Goal: Task Accomplishment & Management: Use online tool/utility

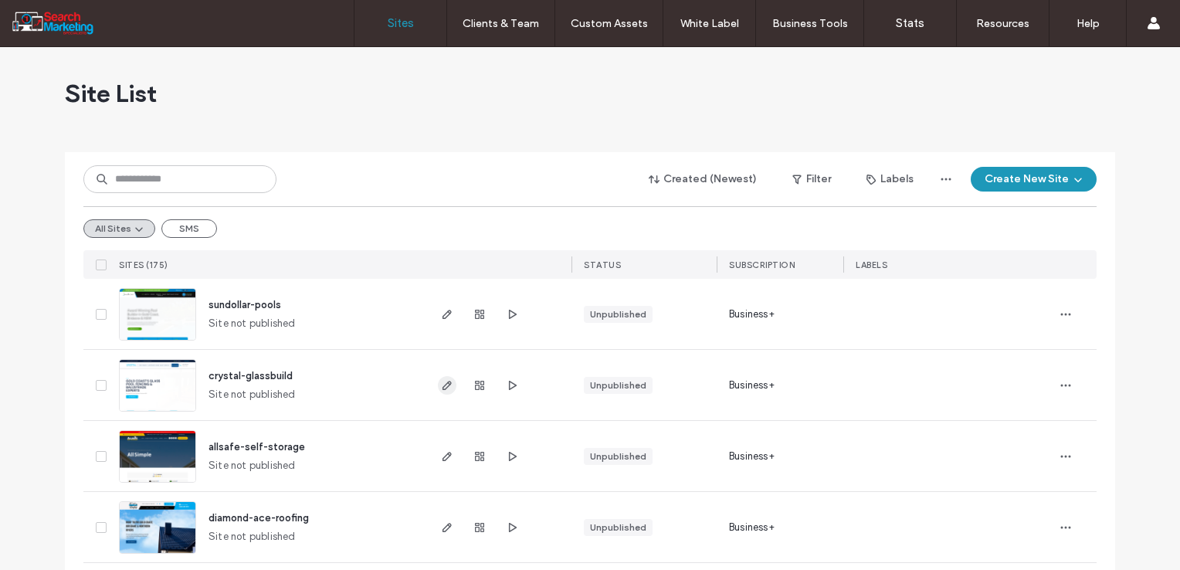
click at [441, 382] on icon "button" at bounding box center [447, 385] width 12 height 12
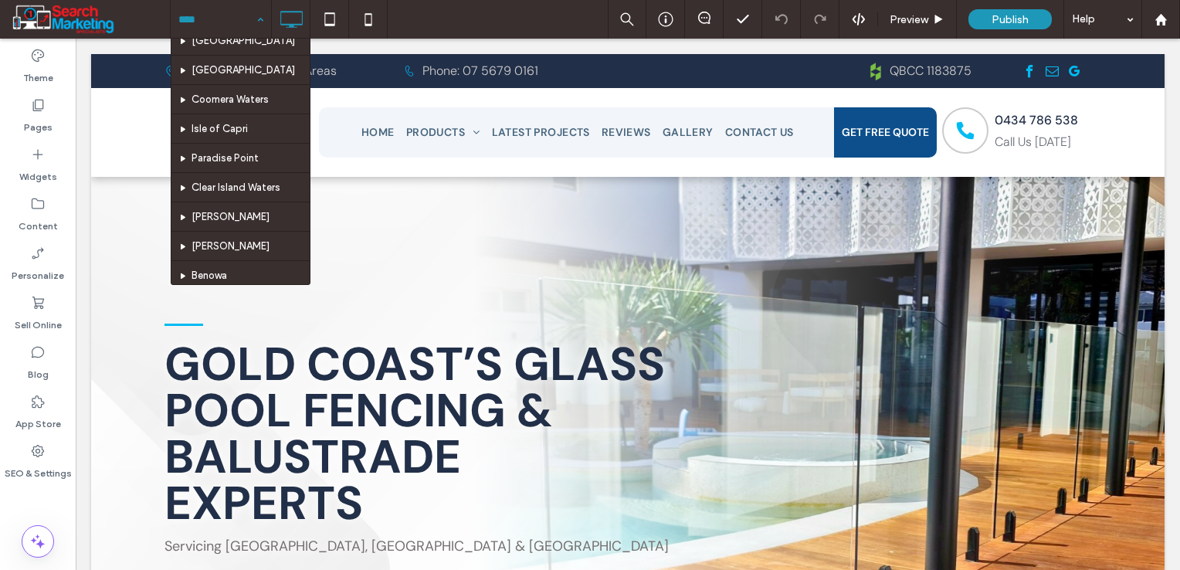
scroll to position [309, 0]
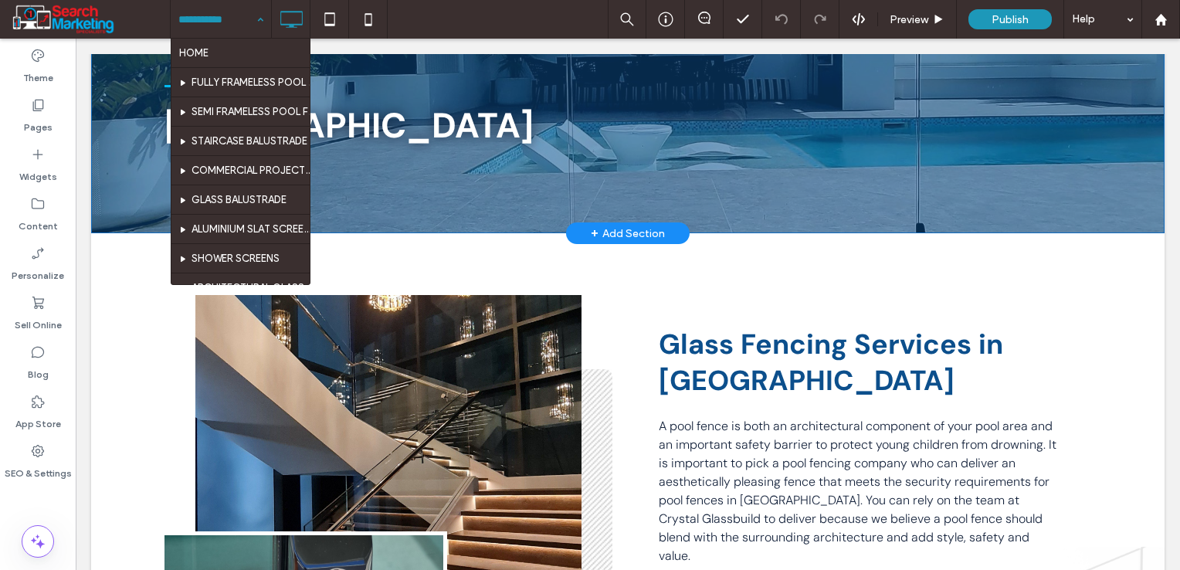
scroll to position [463, 0]
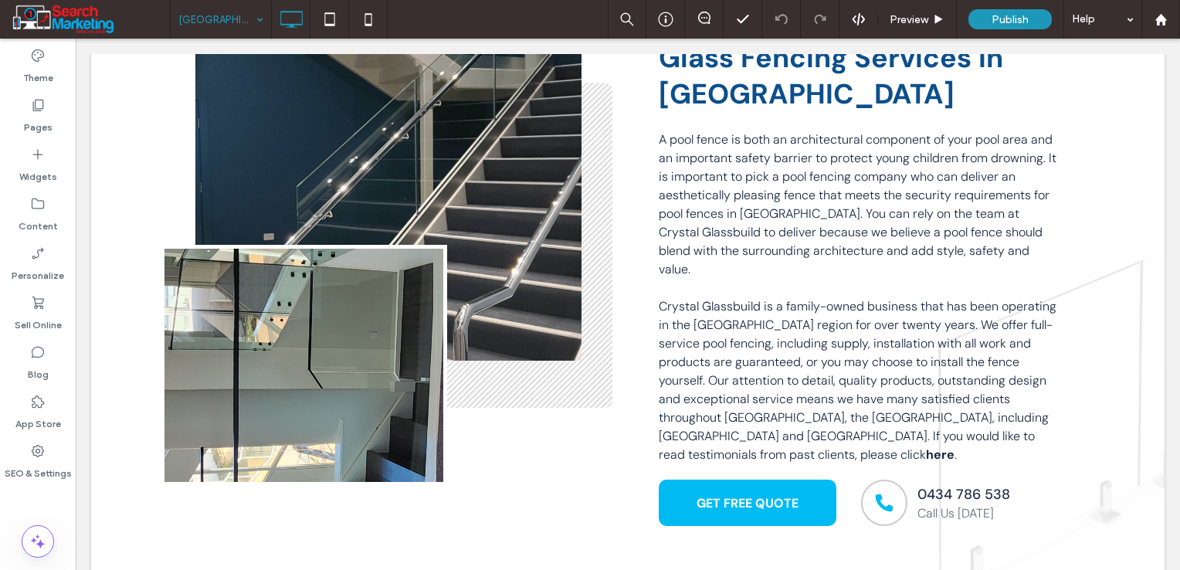
click at [267, 17] on div "[GEOGRAPHIC_DATA]" at bounding box center [221, 19] width 100 height 39
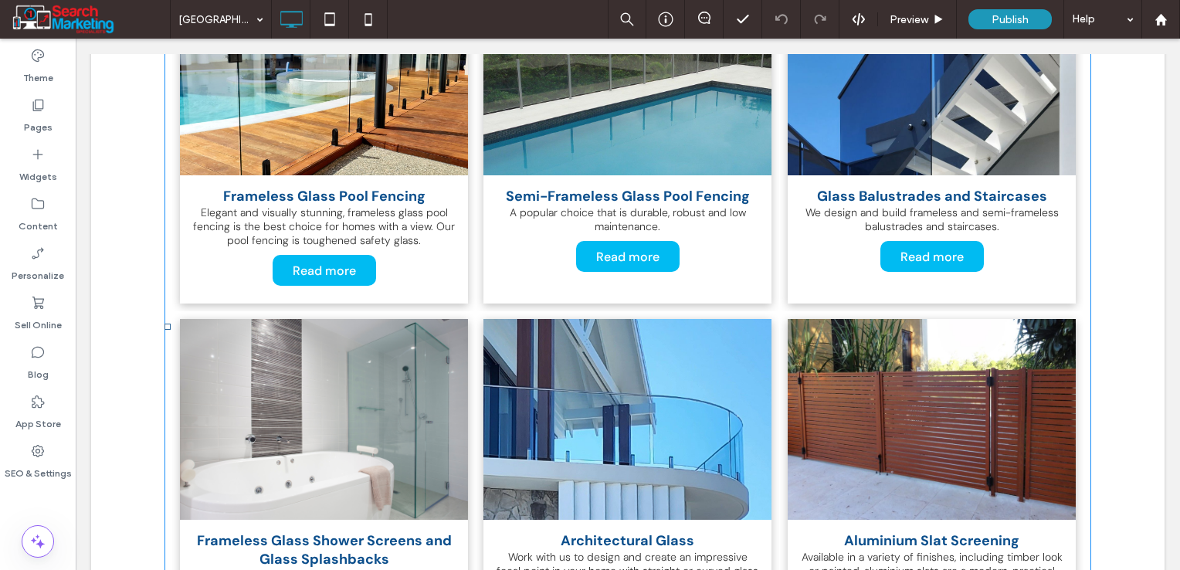
scroll to position [1390, 0]
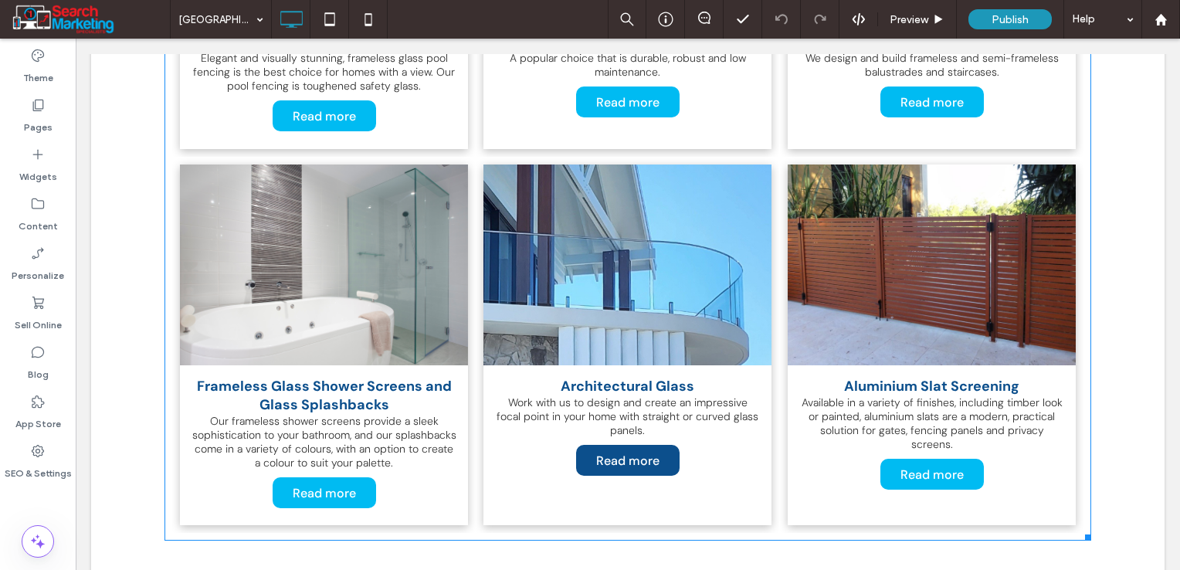
click at [626, 445] on span "Read more" at bounding box center [628, 461] width 94 height 32
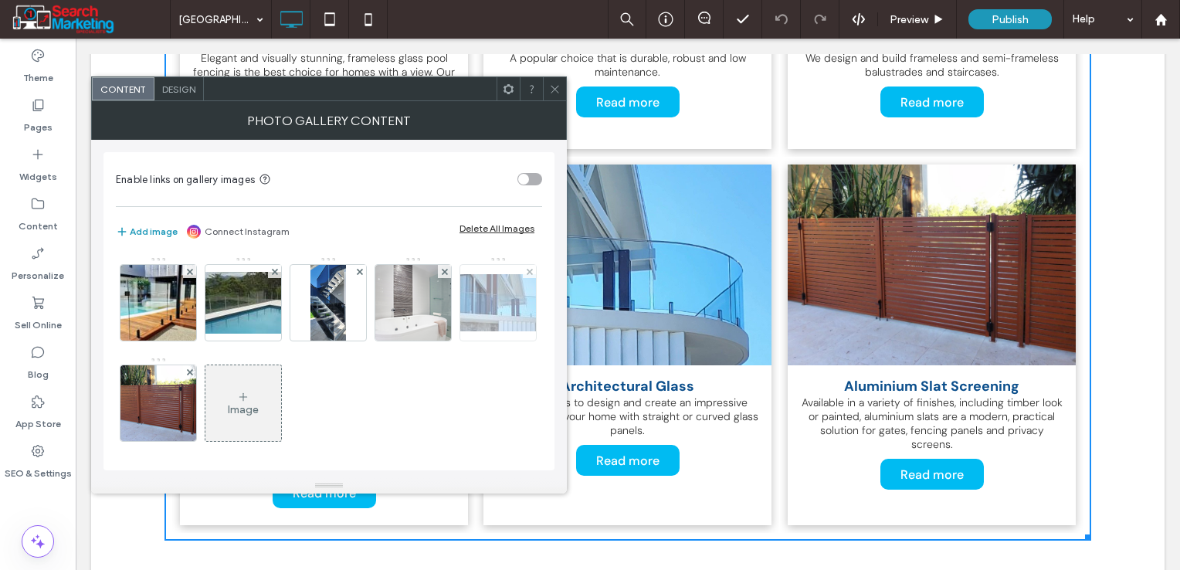
click at [436, 331] on img at bounding box center [498, 302] width 124 height 57
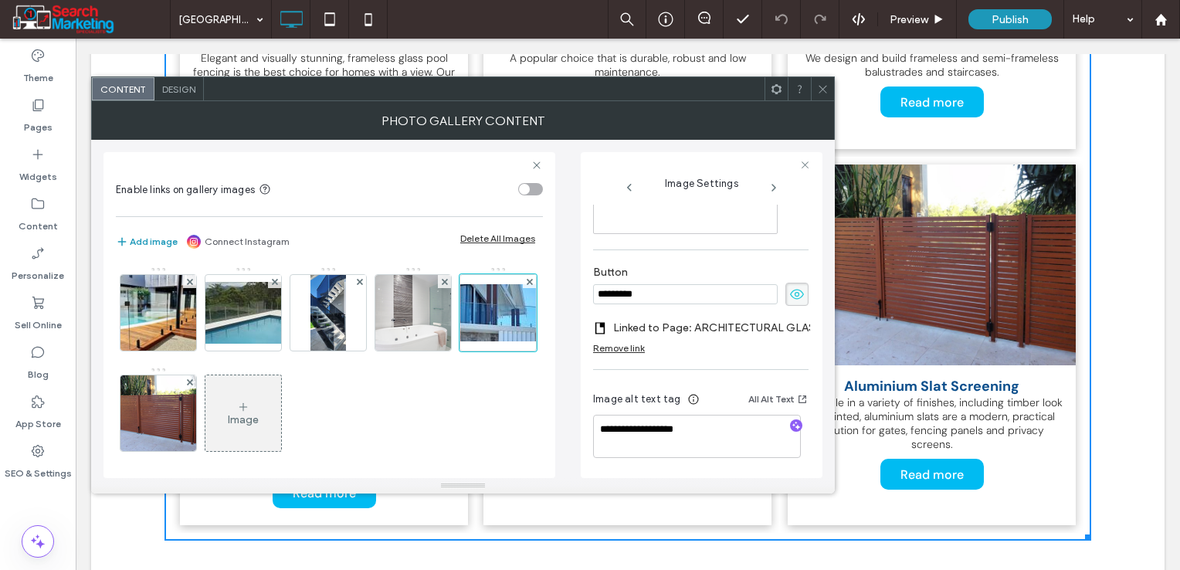
scroll to position [443, 0]
click at [220, 440] on img at bounding box center [159, 413] width 124 height 76
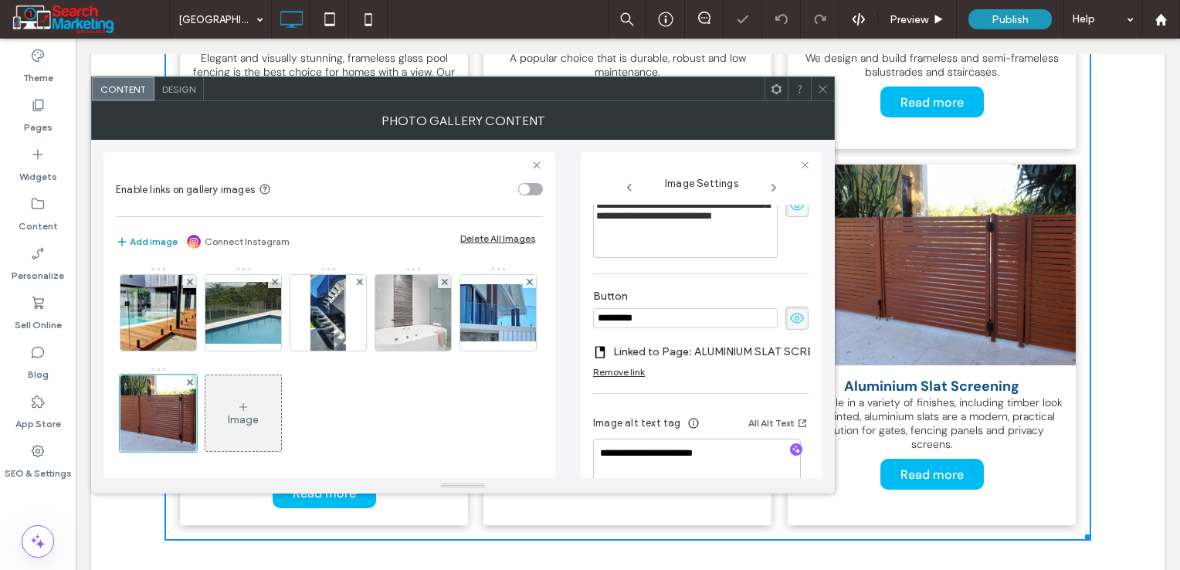
scroll to position [428, 0]
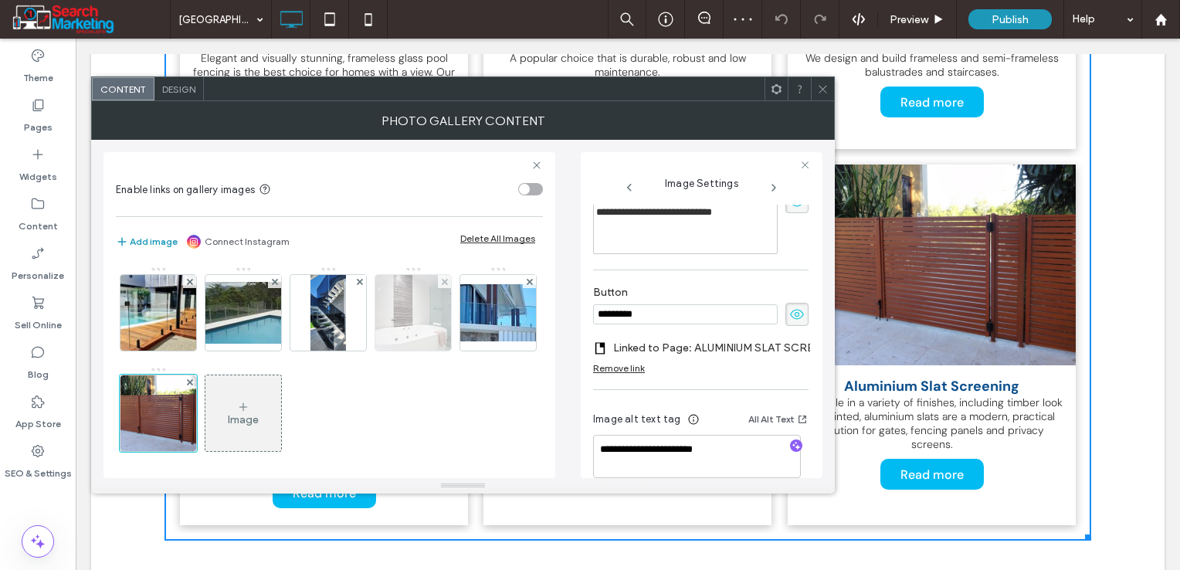
click at [407, 318] on img at bounding box center [413, 313] width 124 height 76
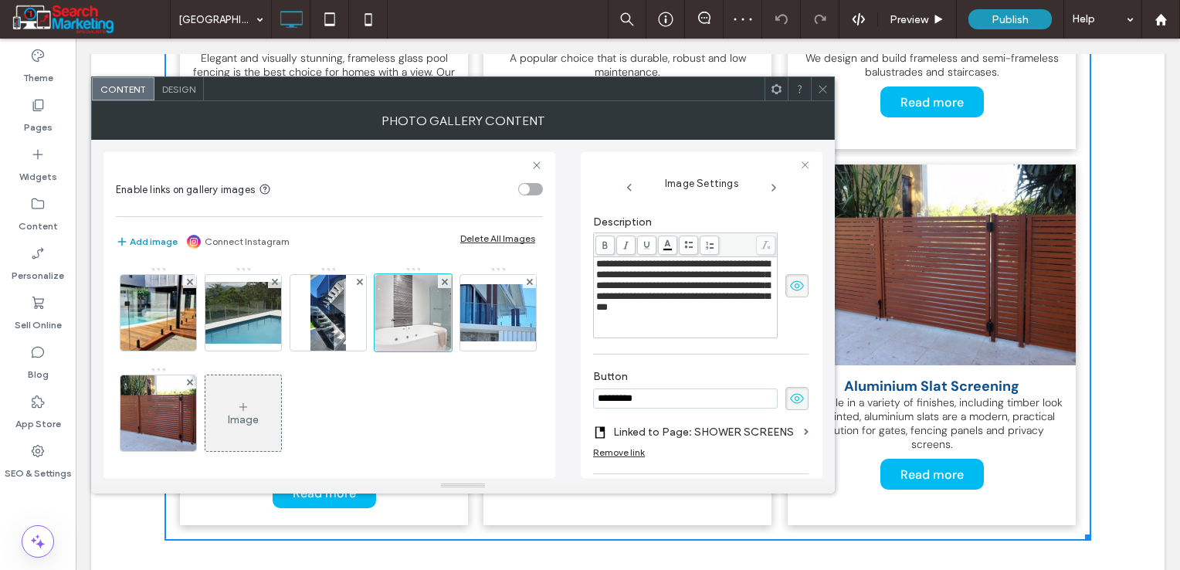
scroll to position [338, 0]
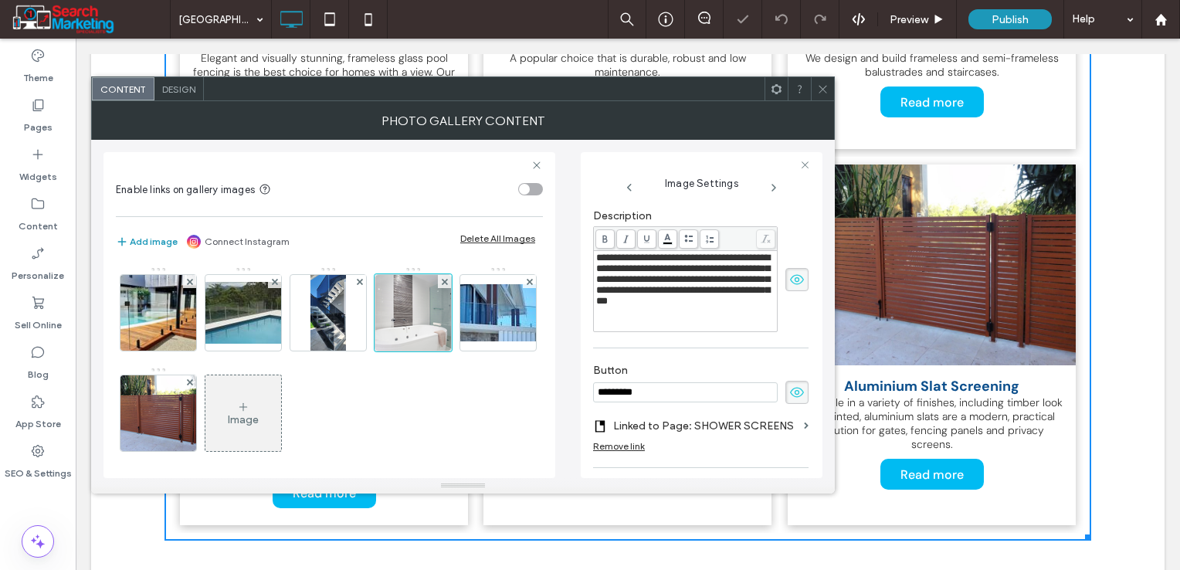
click at [818, 91] on icon at bounding box center [823, 89] width 12 height 12
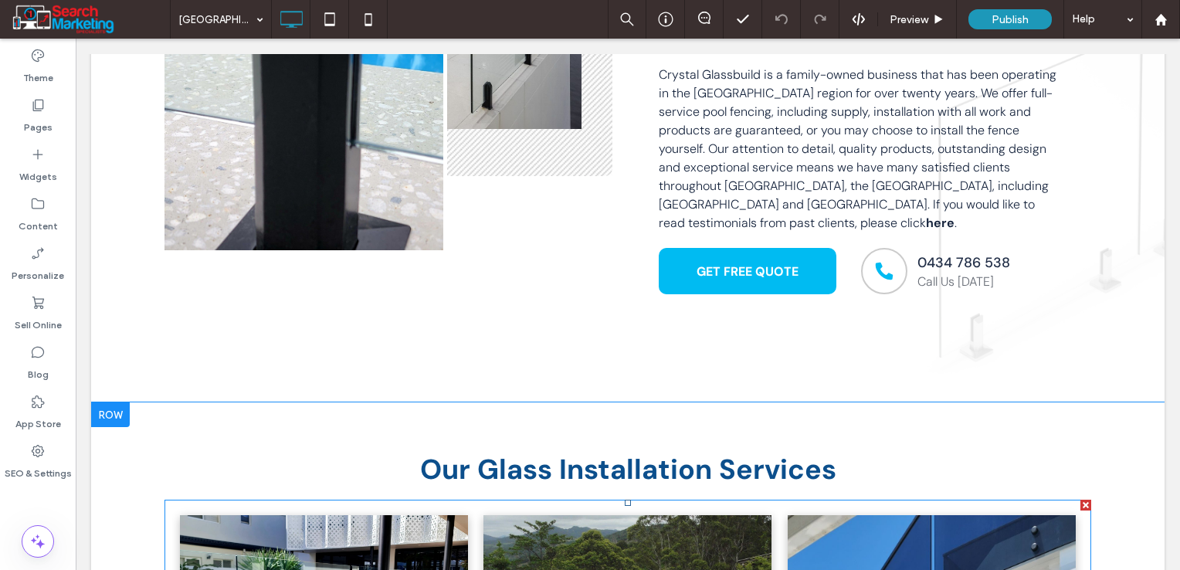
scroll to position [463, 0]
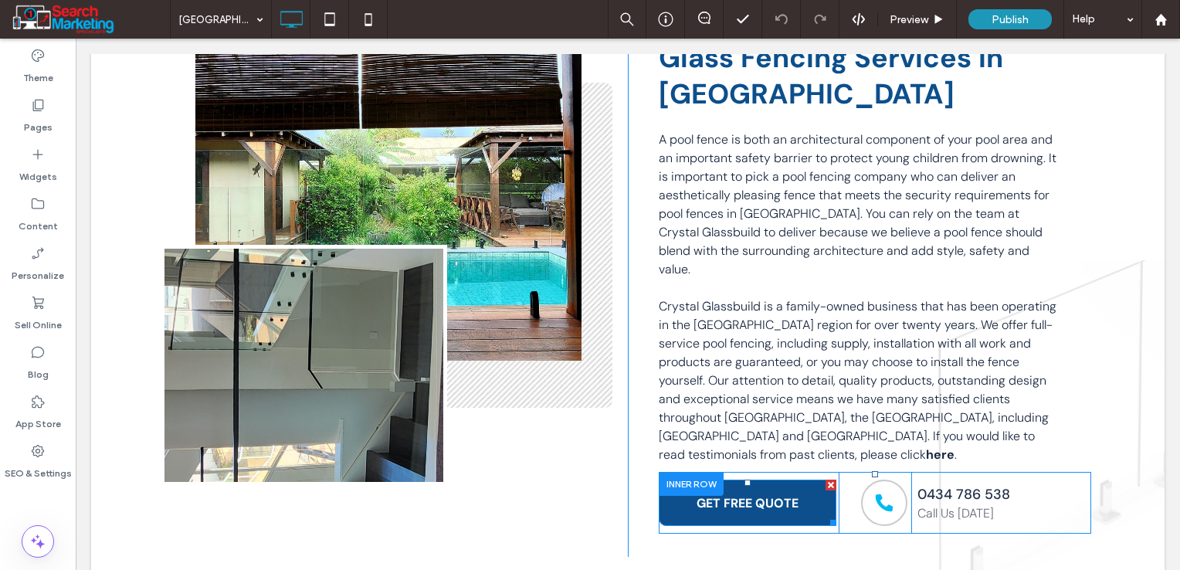
click at [747, 487] on span "GET FREE QUOTE" at bounding box center [748, 503] width 102 height 32
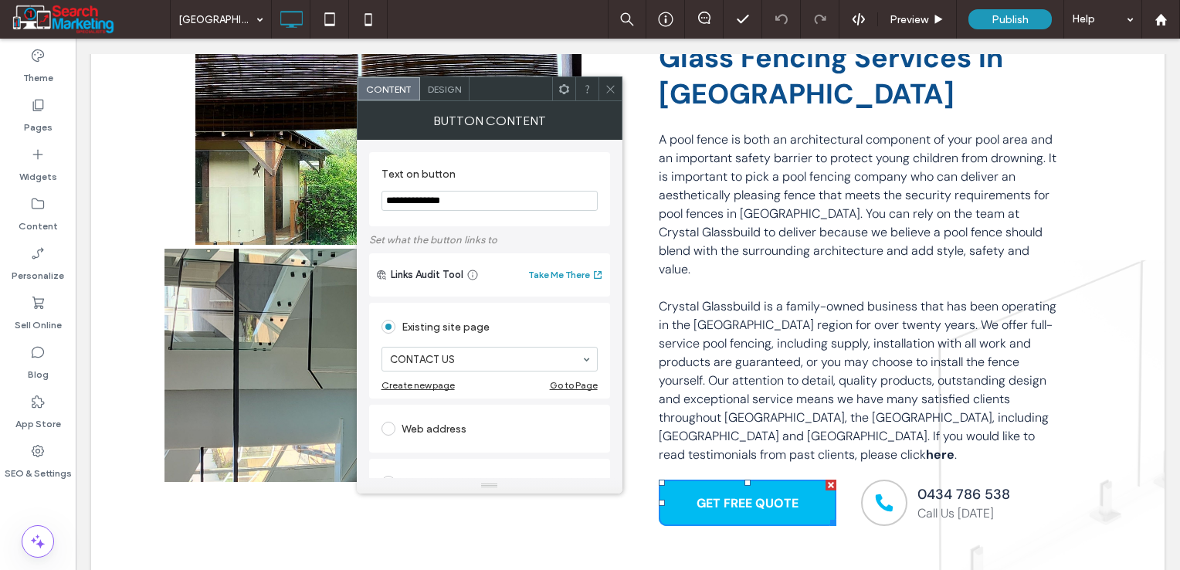
click at [610, 94] on span at bounding box center [611, 88] width 12 height 23
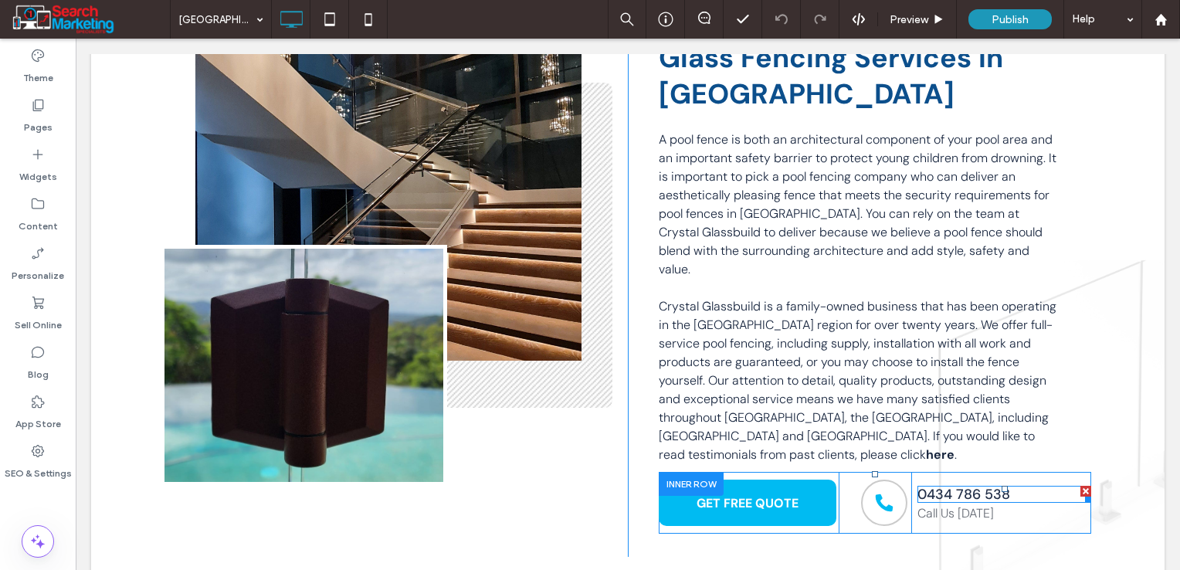
click at [961, 485] on link "0434 786 538" at bounding box center [964, 494] width 93 height 19
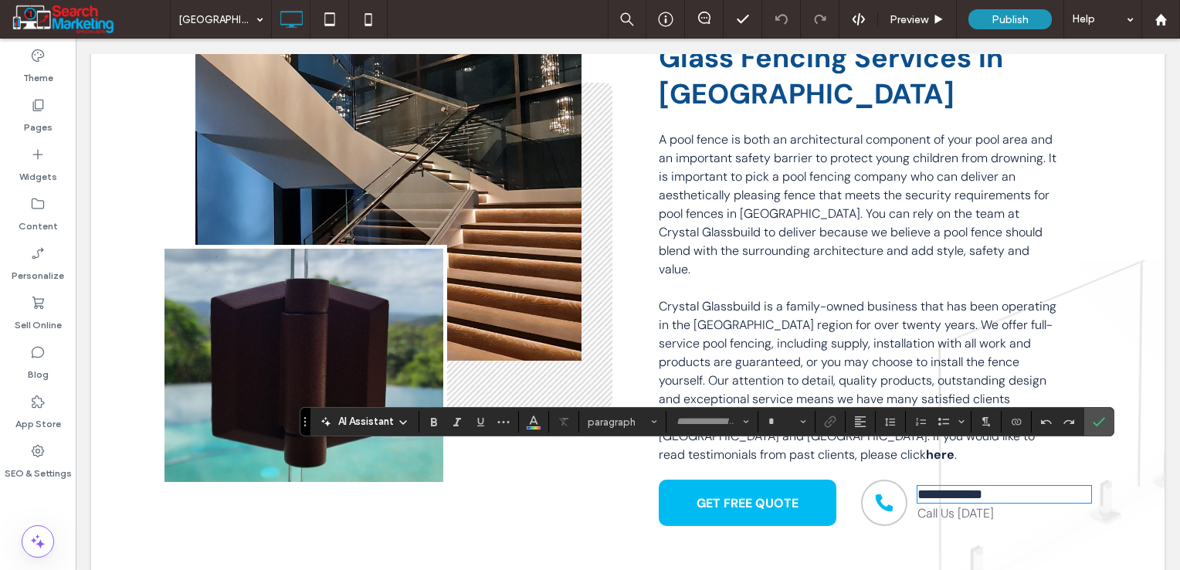
type input "*******"
type input "**"
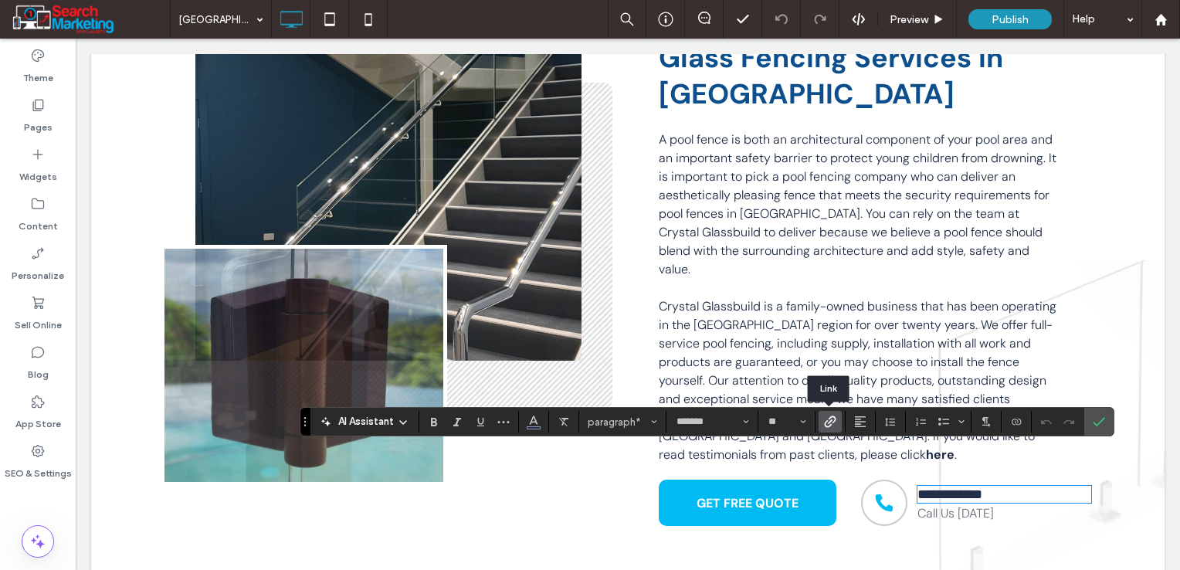
click at [826, 421] on use "Link" at bounding box center [831, 422] width 12 height 12
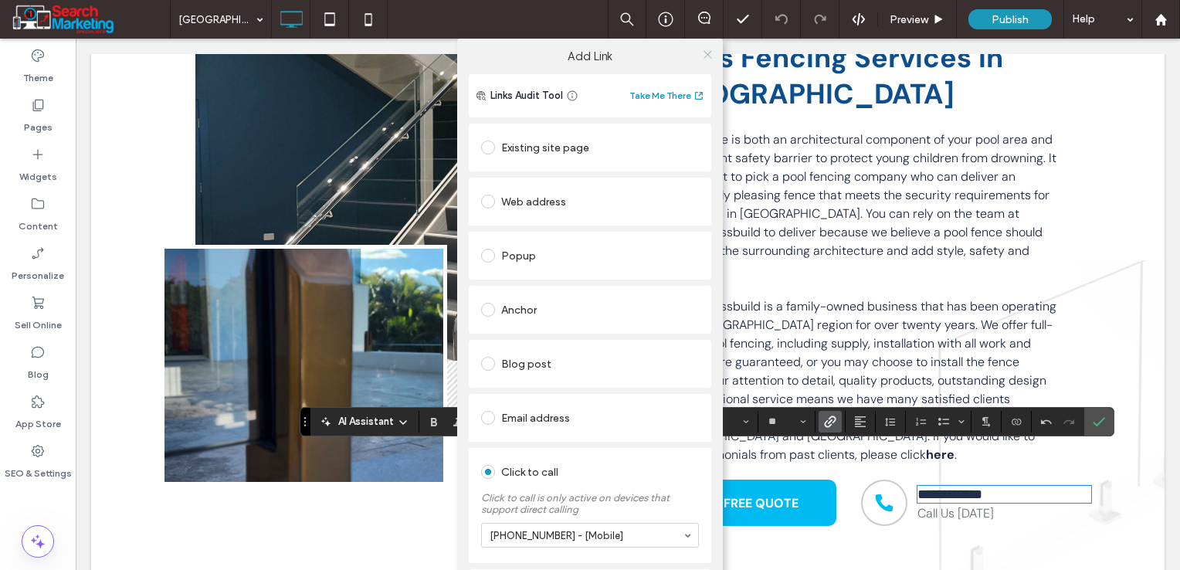
click at [704, 56] on use at bounding box center [708, 54] width 8 height 8
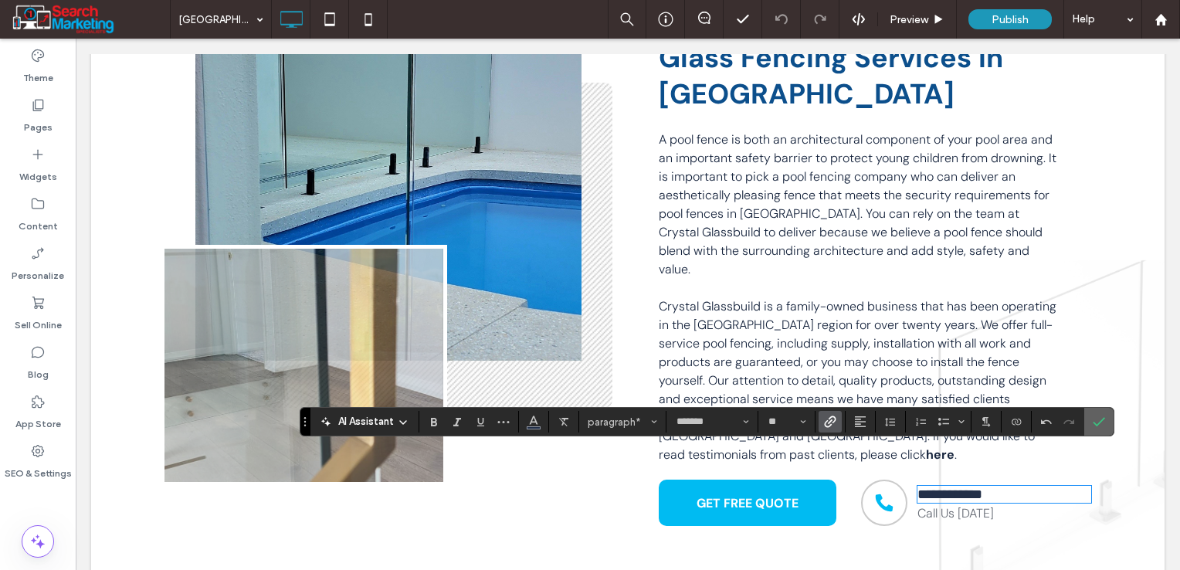
click at [1102, 419] on icon "Confirm" at bounding box center [1099, 422] width 12 height 12
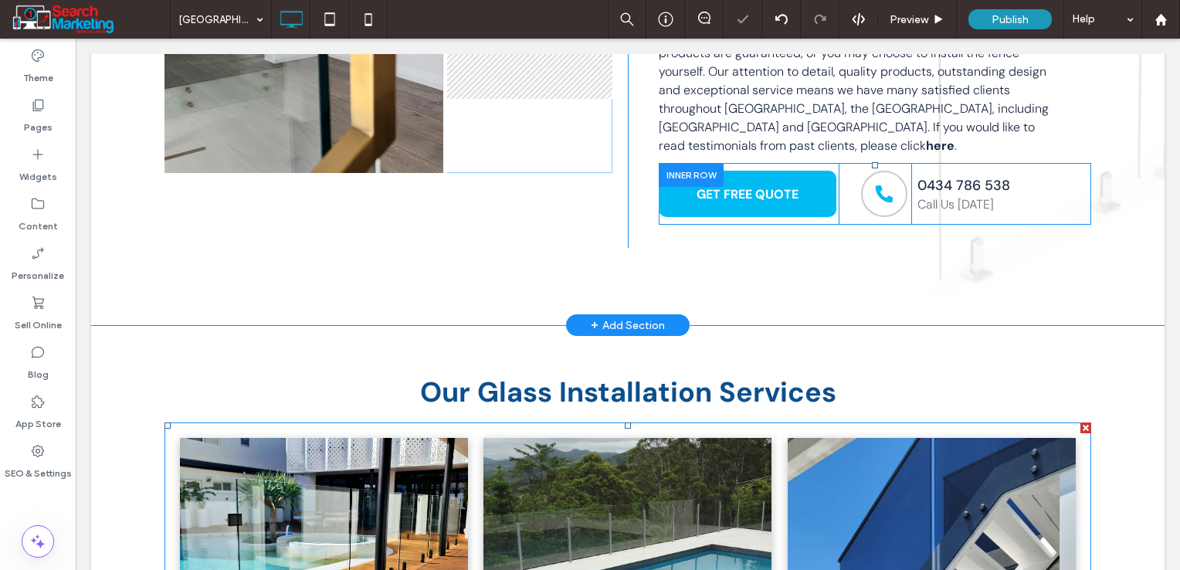
scroll to position [850, 0]
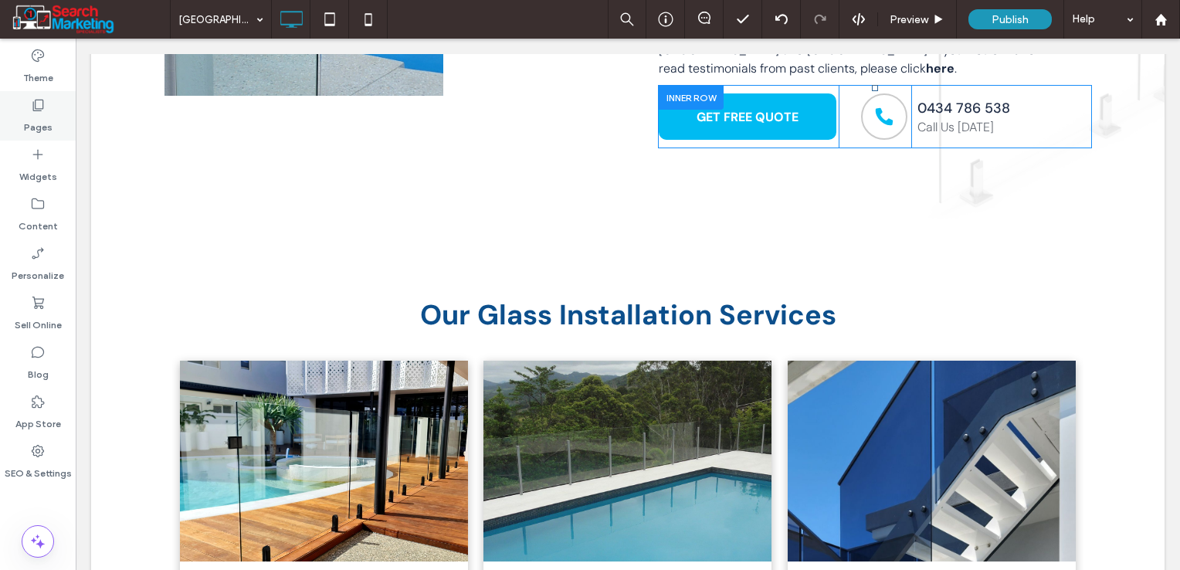
click at [42, 125] on label "Pages" at bounding box center [38, 124] width 29 height 22
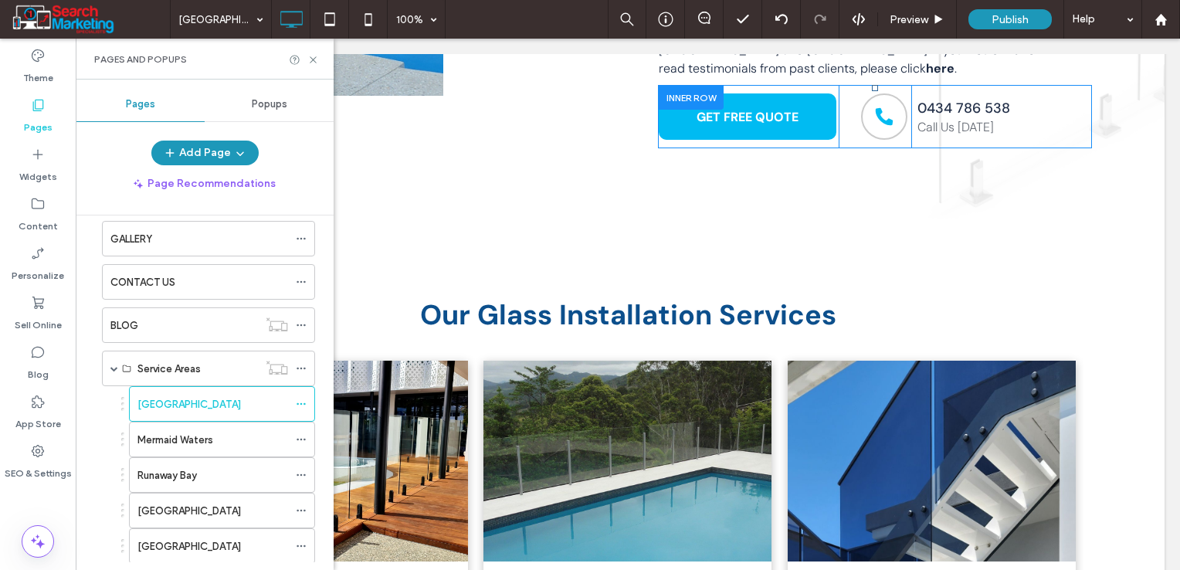
scroll to position [309, 0]
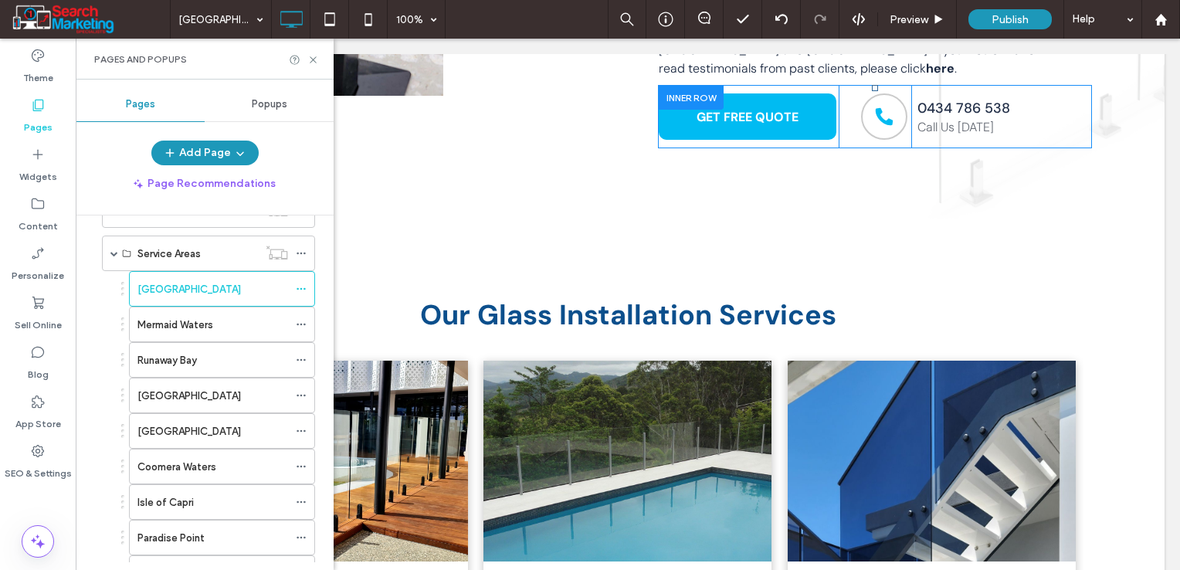
click at [265, 321] on div "Mermaid Waters" at bounding box center [212, 325] width 151 height 16
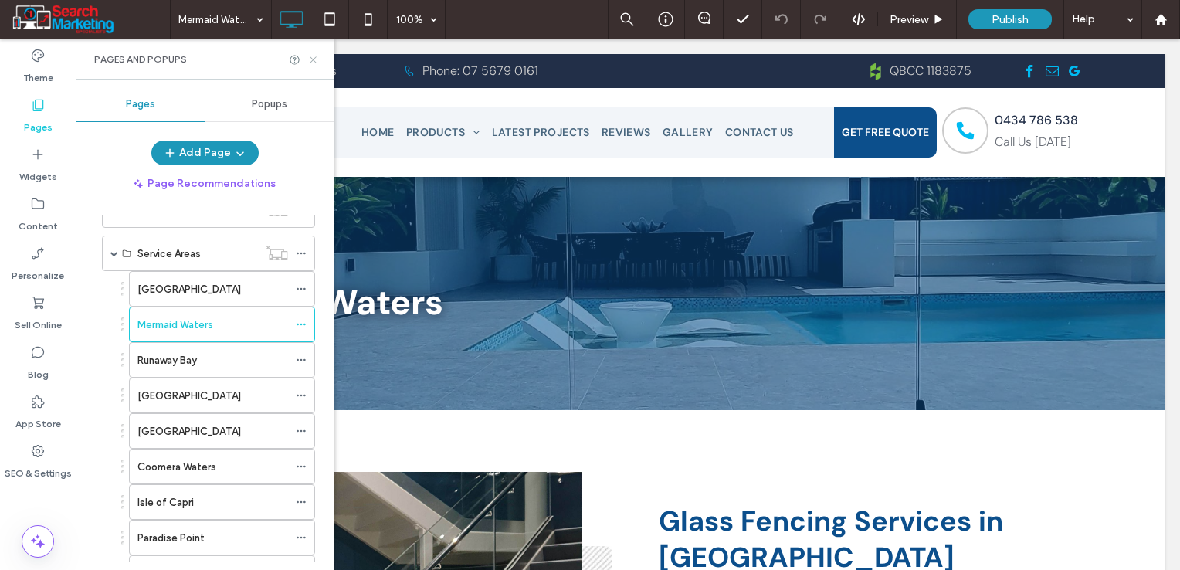
click at [314, 63] on icon at bounding box center [313, 60] width 12 height 12
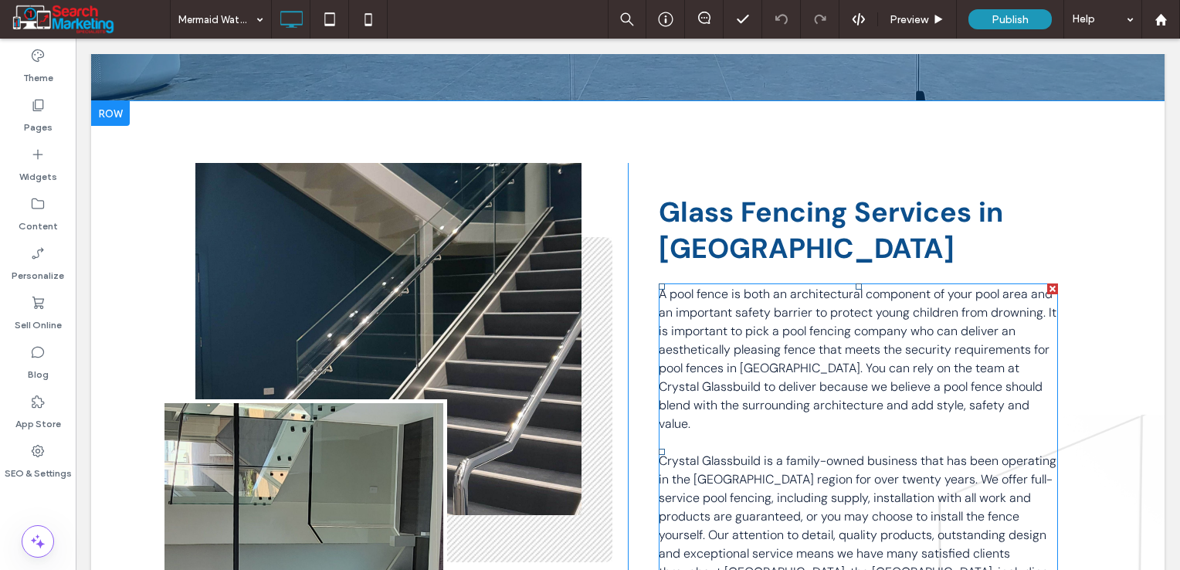
scroll to position [463, 0]
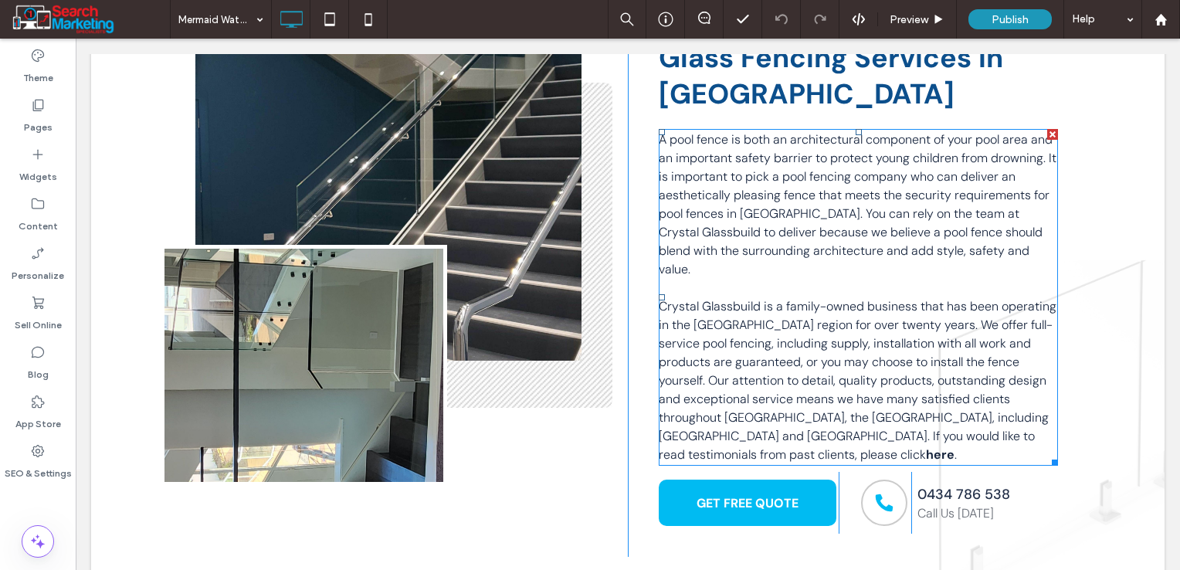
click at [735, 341] on span "Crystal Glassbuild is a family-owned business that has been operating in the [G…" at bounding box center [858, 380] width 398 height 165
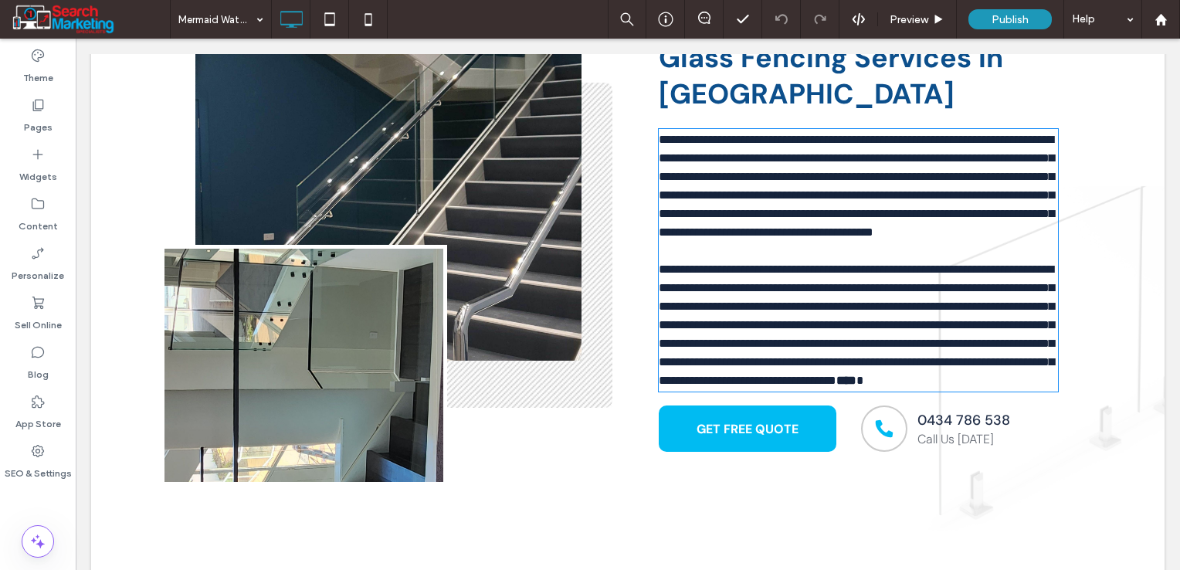
type input "*******"
type input "**"
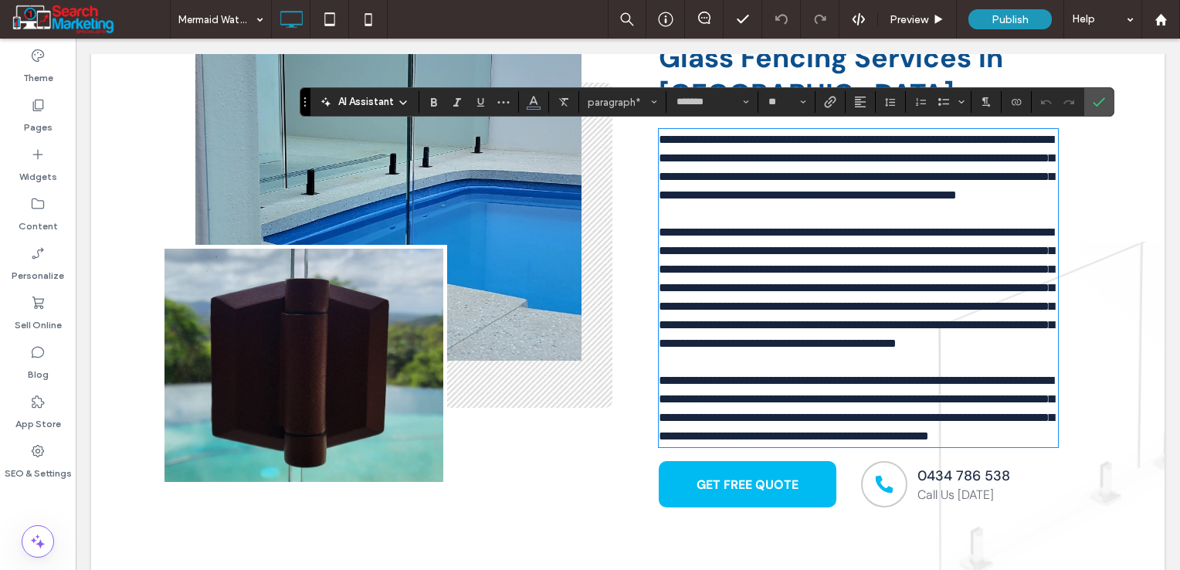
scroll to position [0, 0]
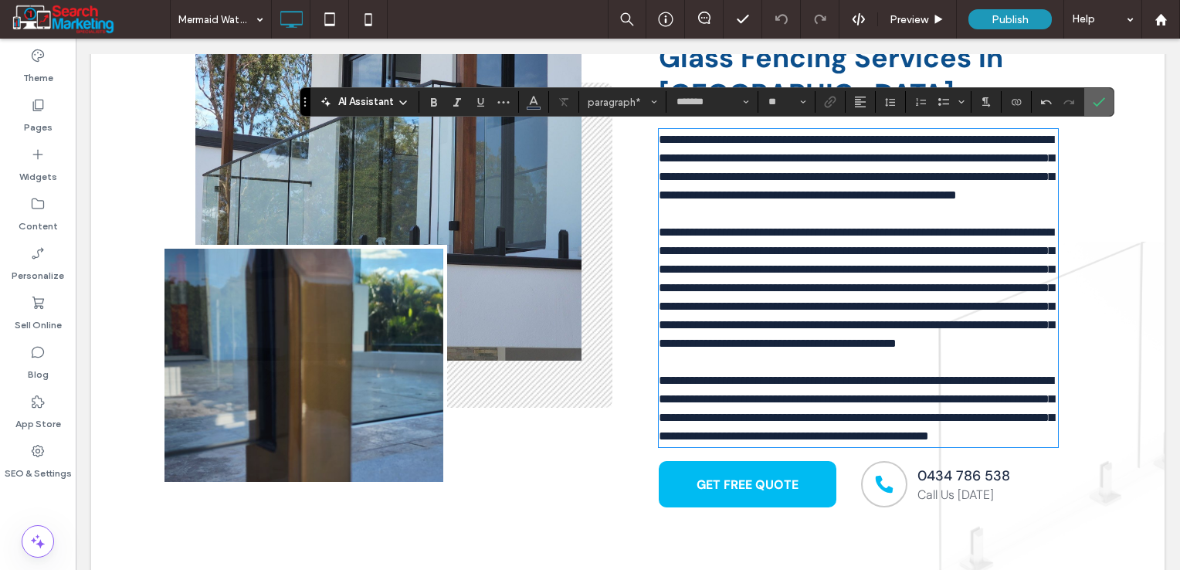
click at [1098, 100] on icon "Confirm" at bounding box center [1099, 102] width 12 height 12
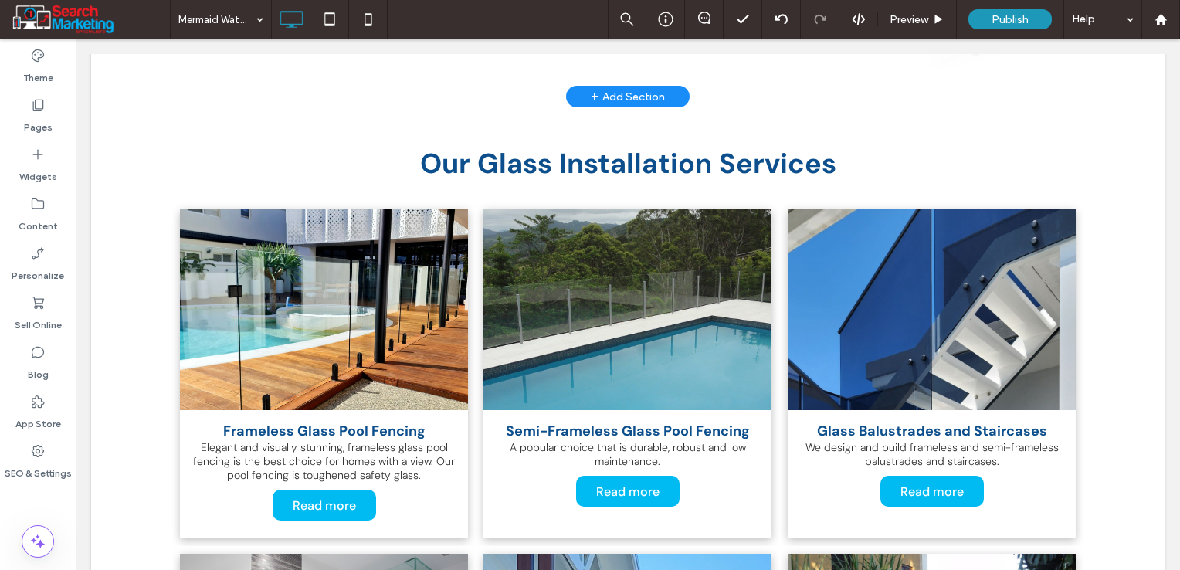
scroll to position [1081, 0]
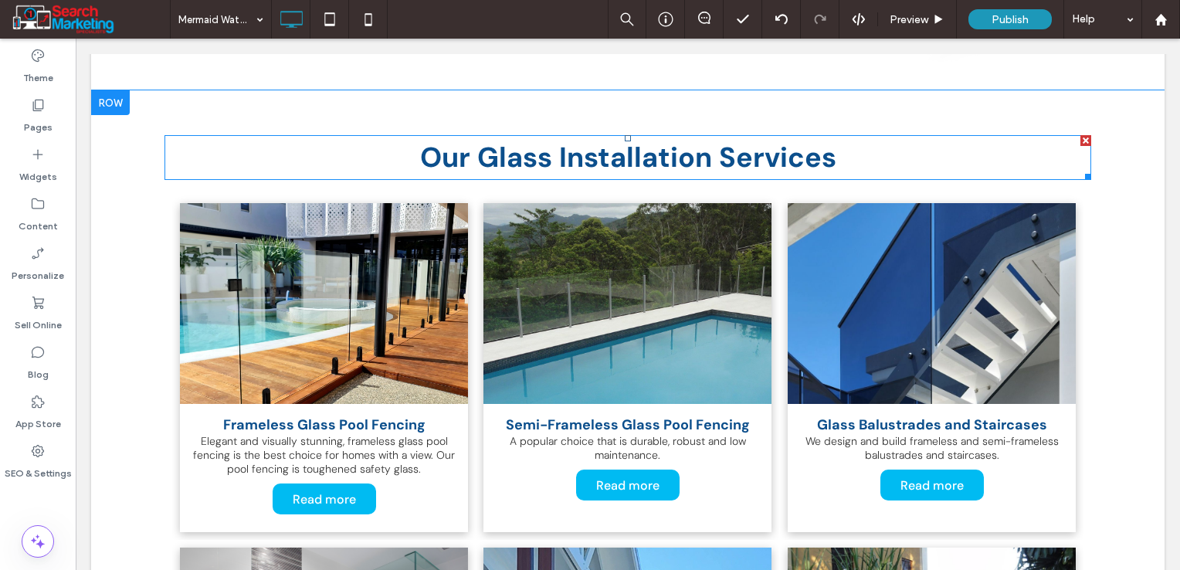
click at [840, 141] on h2 "Our Glass Installation Services" at bounding box center [628, 158] width 927 height 42
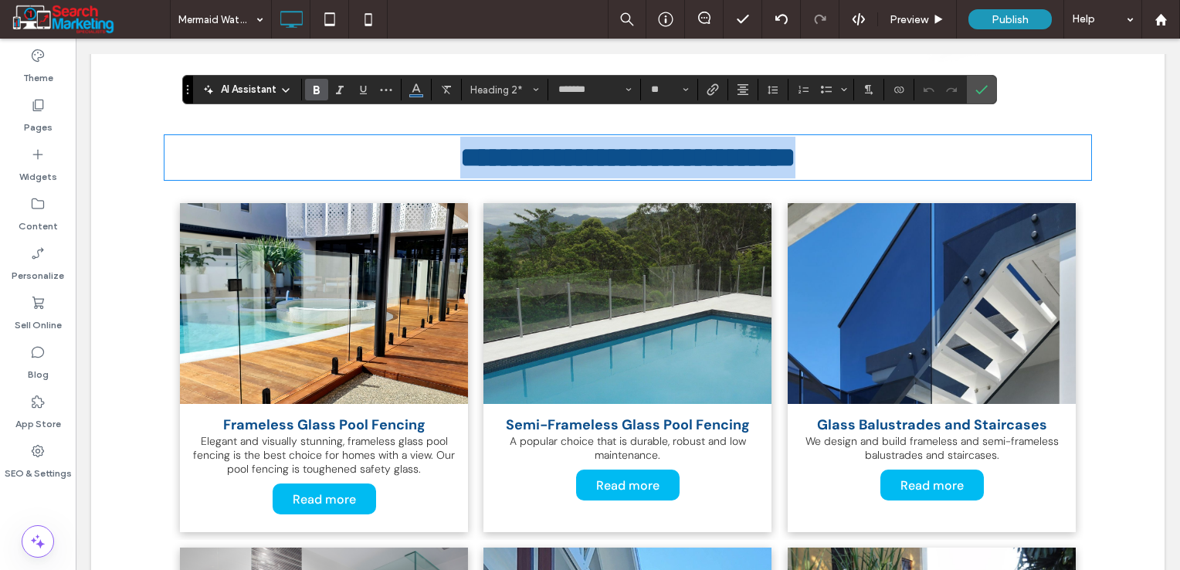
click at [840, 141] on h2 "**********" at bounding box center [628, 158] width 927 height 42
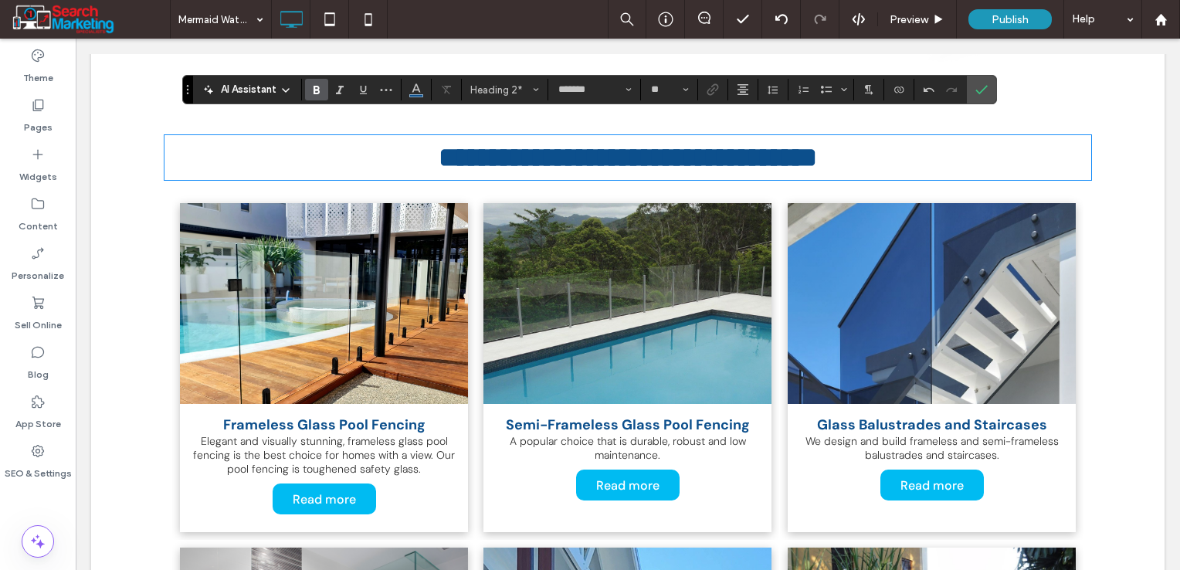
paste div
type input "**"
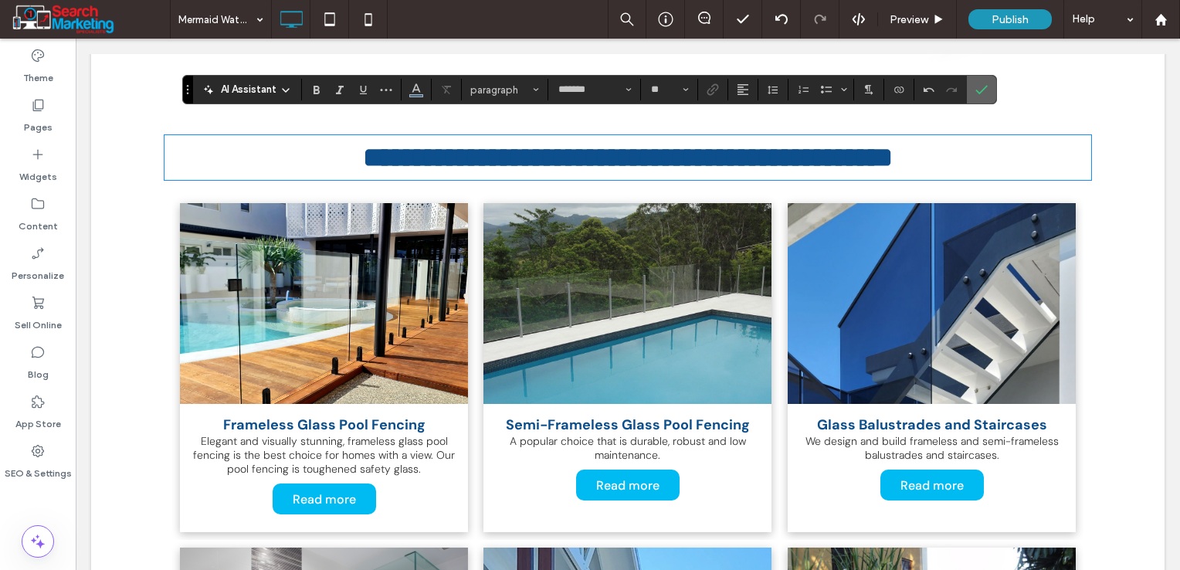
click at [984, 87] on use "Confirm" at bounding box center [982, 89] width 12 height 9
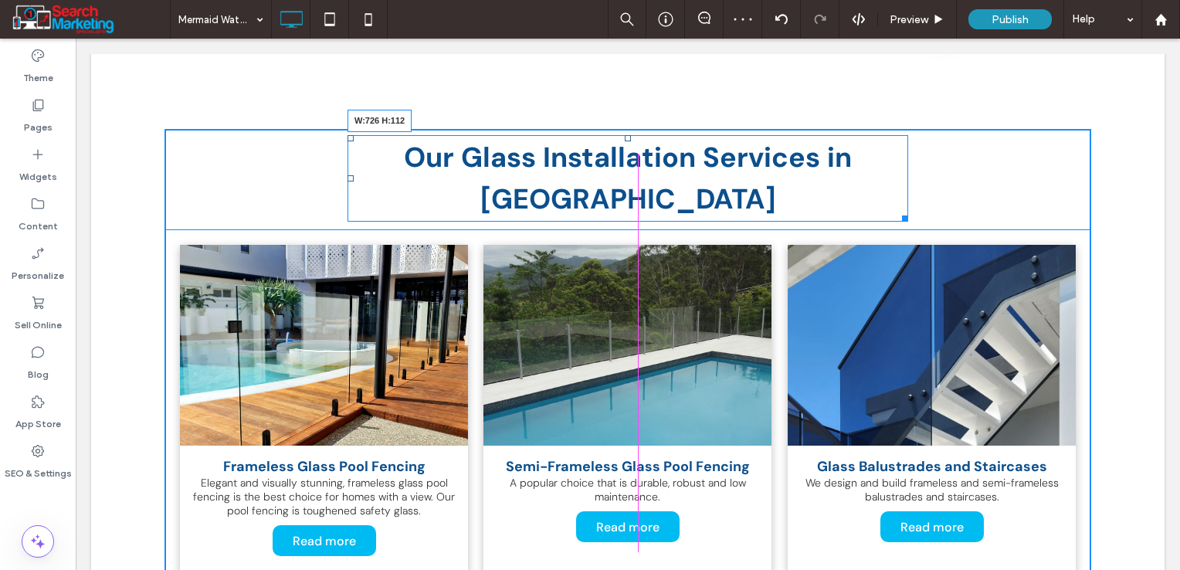
drag, startPoint x: 1081, startPoint y: 154, endPoint x: 894, endPoint y: 153, distance: 187.7
click at [894, 153] on div "Our Glass Installation Services in Mermaid Waters W:726 H:112" at bounding box center [628, 178] width 561 height 87
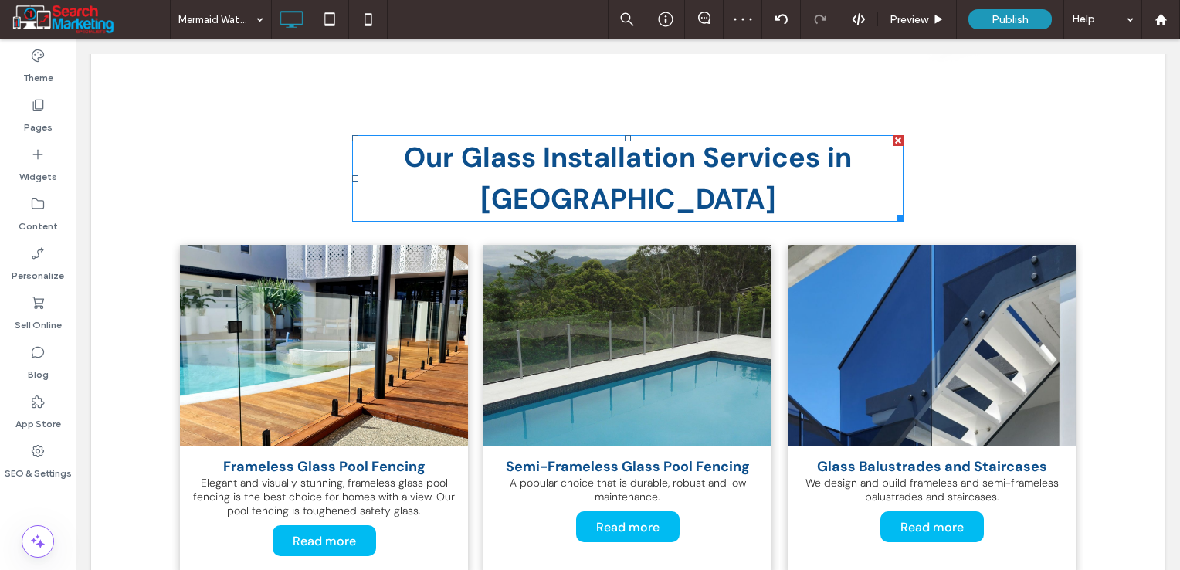
click at [707, 162] on span "Our Glass Installation Services in Mermaid Waters" at bounding box center [628, 178] width 448 height 78
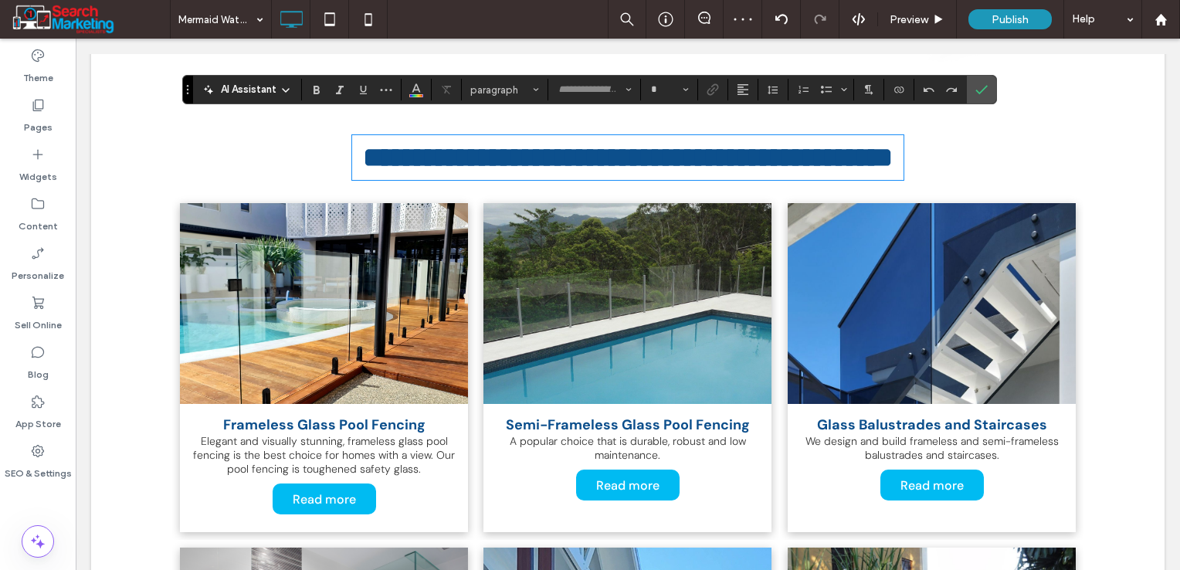
type input "*******"
type input "**"
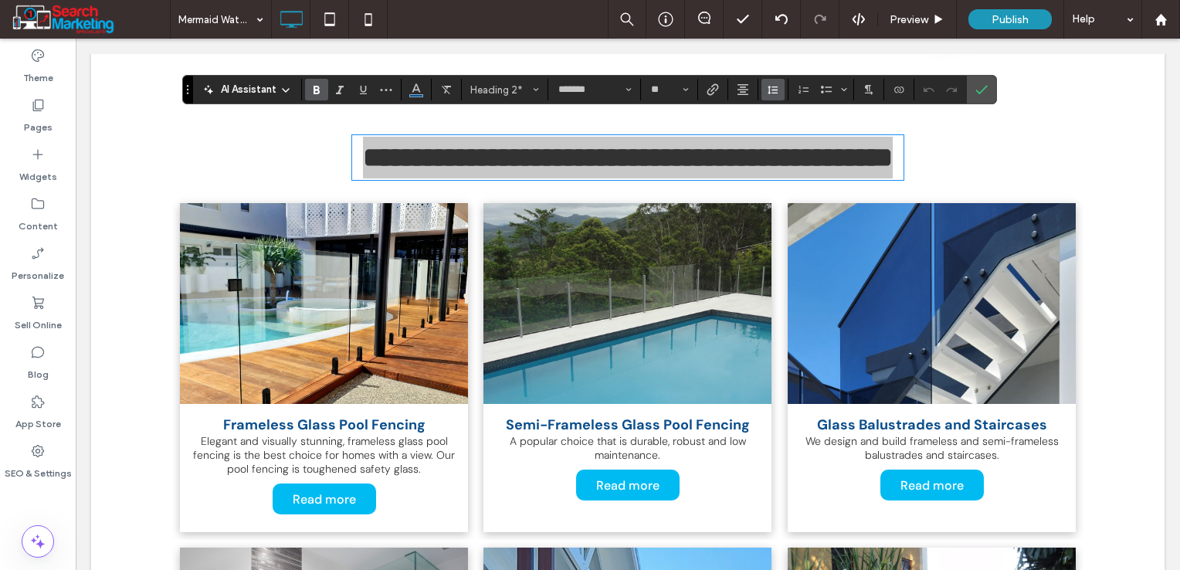
click at [774, 89] on icon "Line Height" at bounding box center [773, 89] width 12 height 12
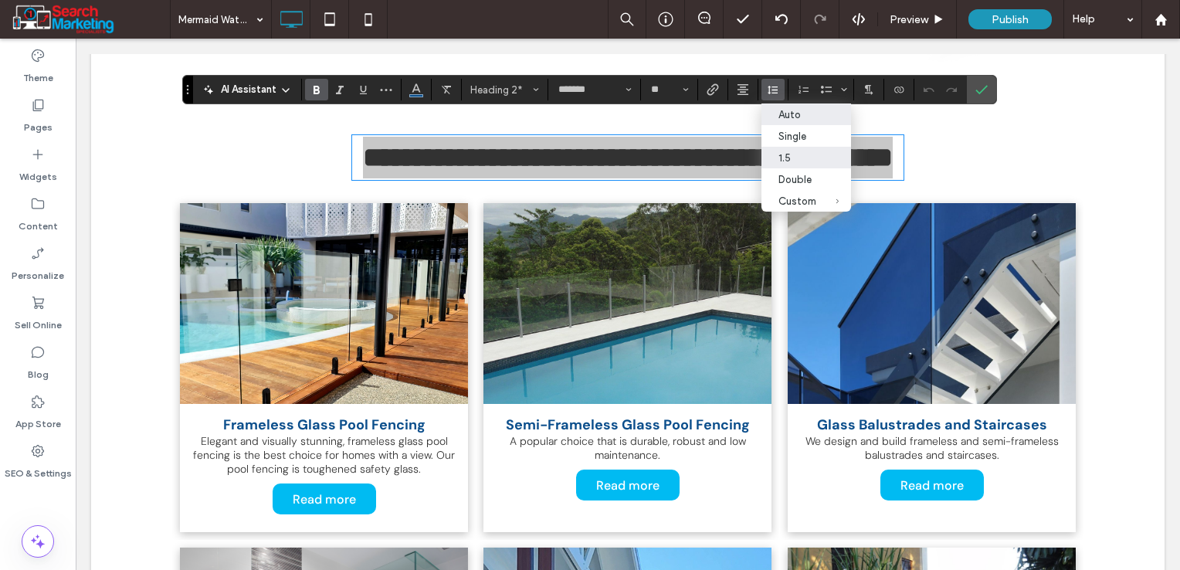
click at [791, 113] on div "Auto" at bounding box center [798, 115] width 38 height 12
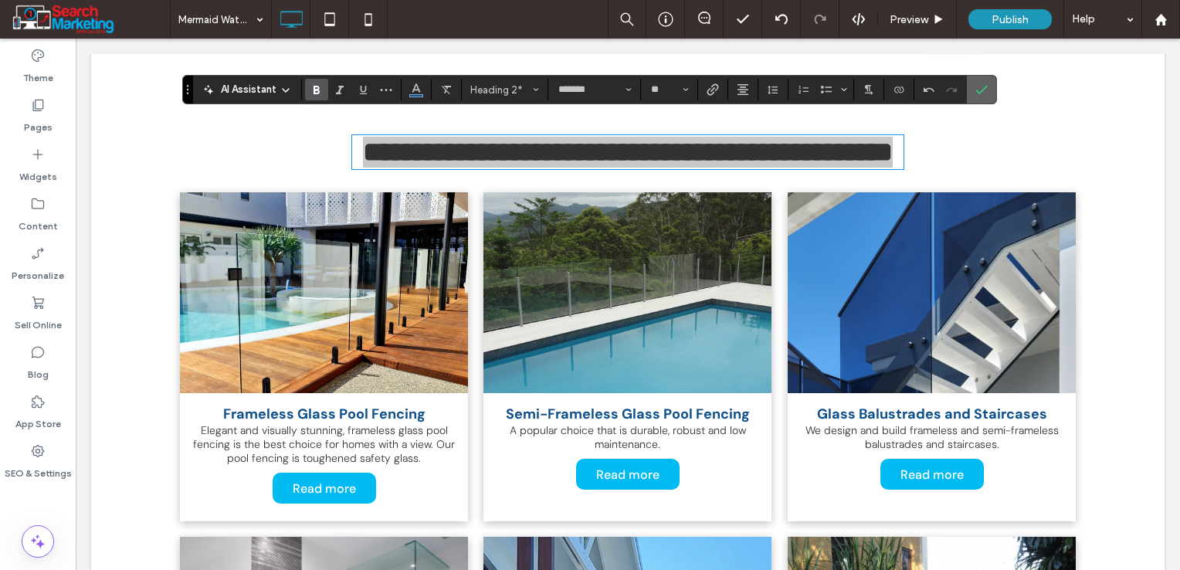
click at [977, 93] on use "Confirm" at bounding box center [982, 89] width 12 height 9
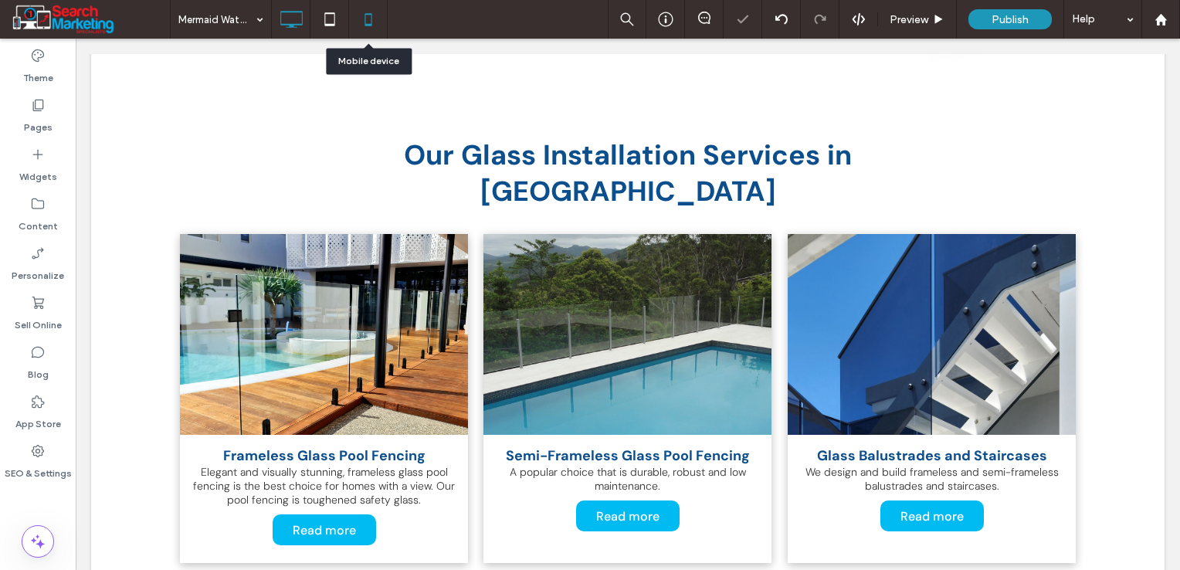
click at [365, 14] on use at bounding box center [368, 19] width 7 height 12
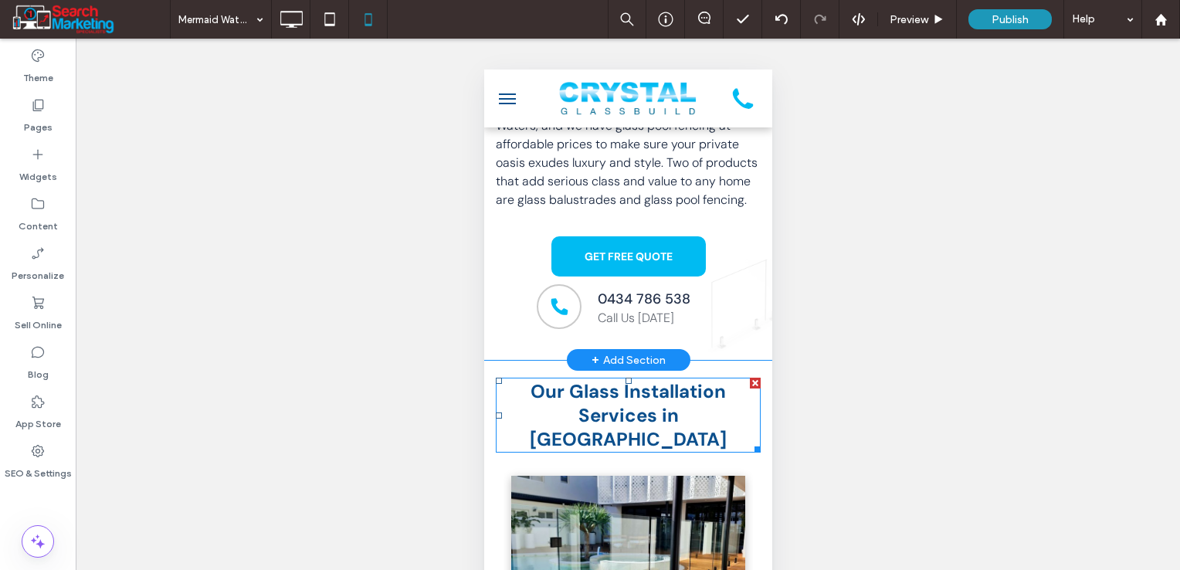
scroll to position [1081, 0]
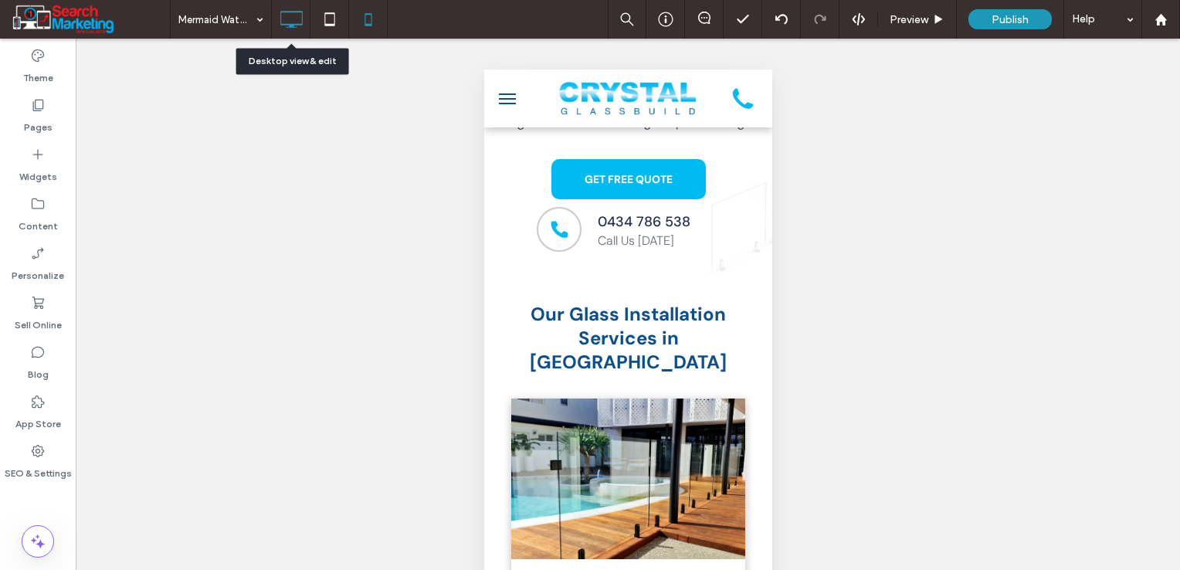
click at [290, 25] on use at bounding box center [291, 19] width 22 height 17
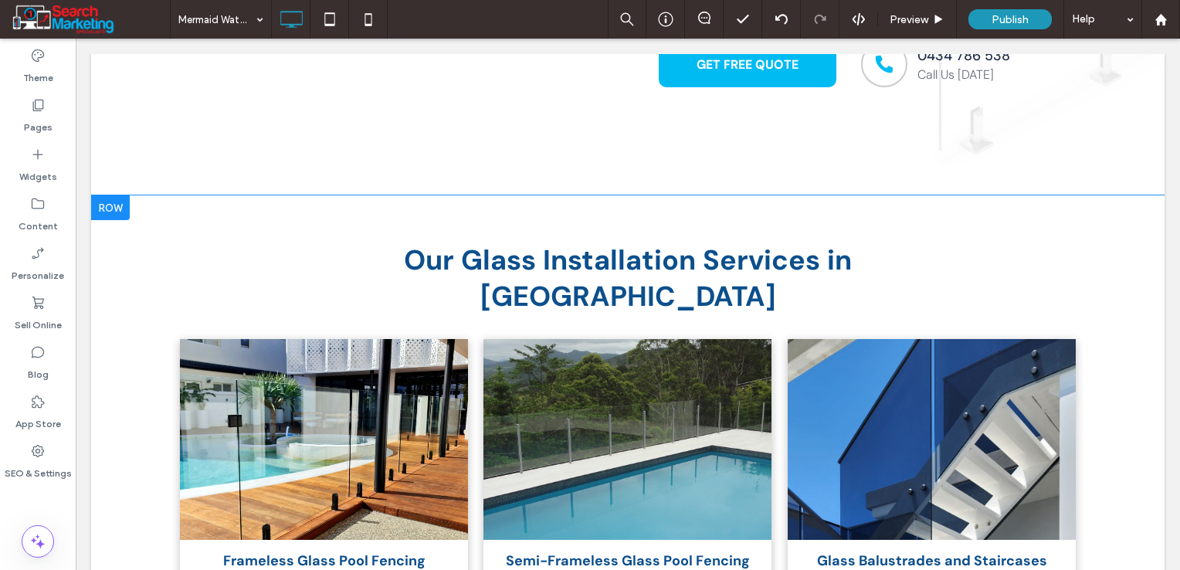
scroll to position [1004, 0]
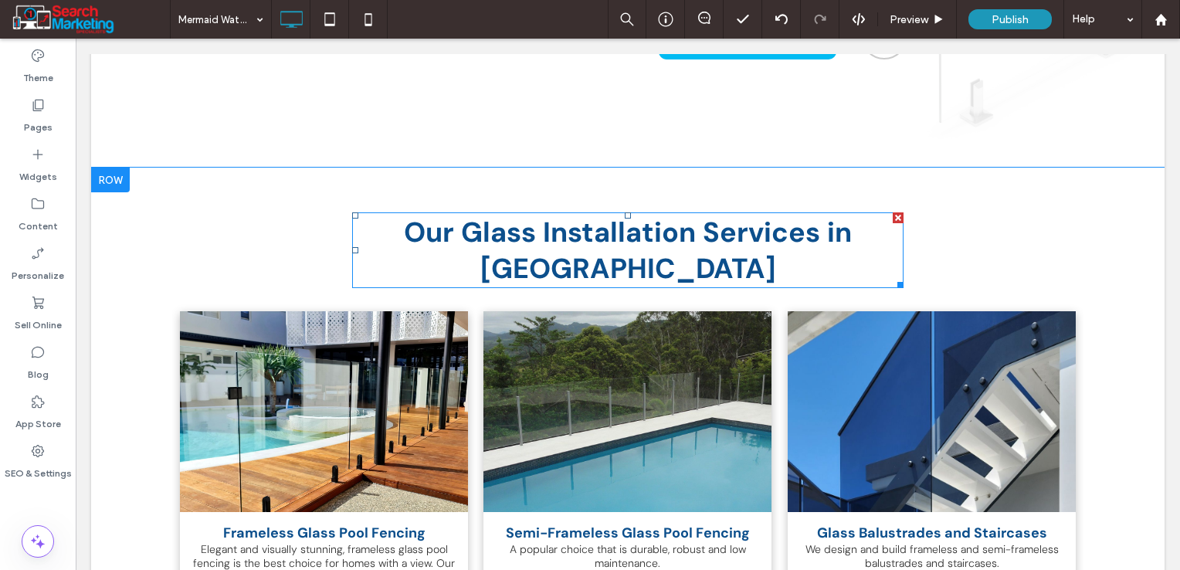
click at [670, 217] on span "Our Glass Installation Services in Mermaid Waters" at bounding box center [628, 250] width 448 height 73
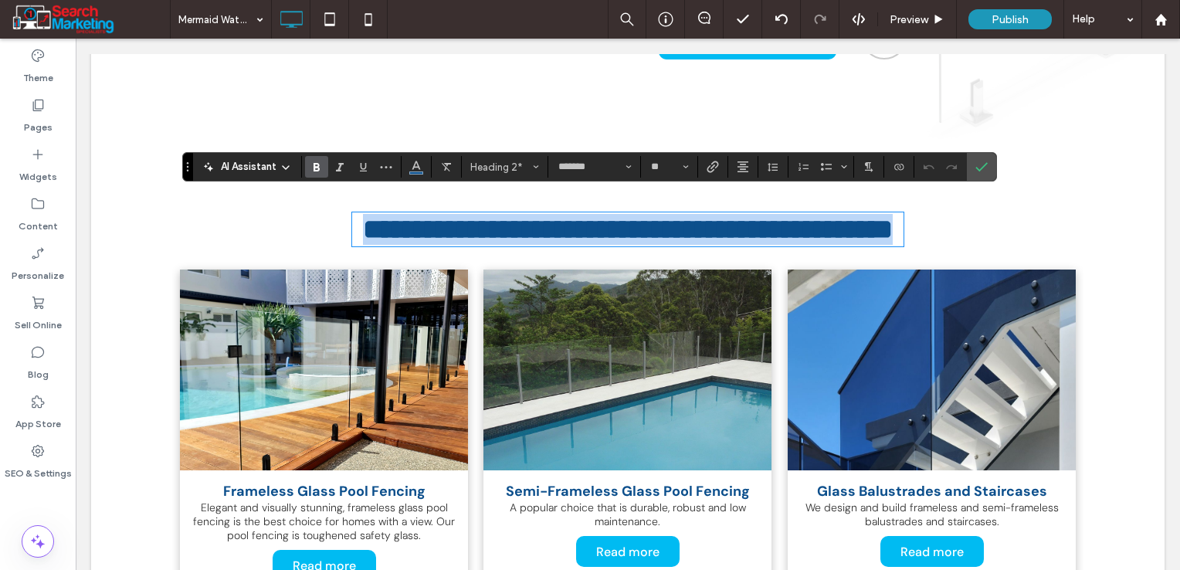
click at [616, 216] on span "**********" at bounding box center [628, 230] width 530 height 28
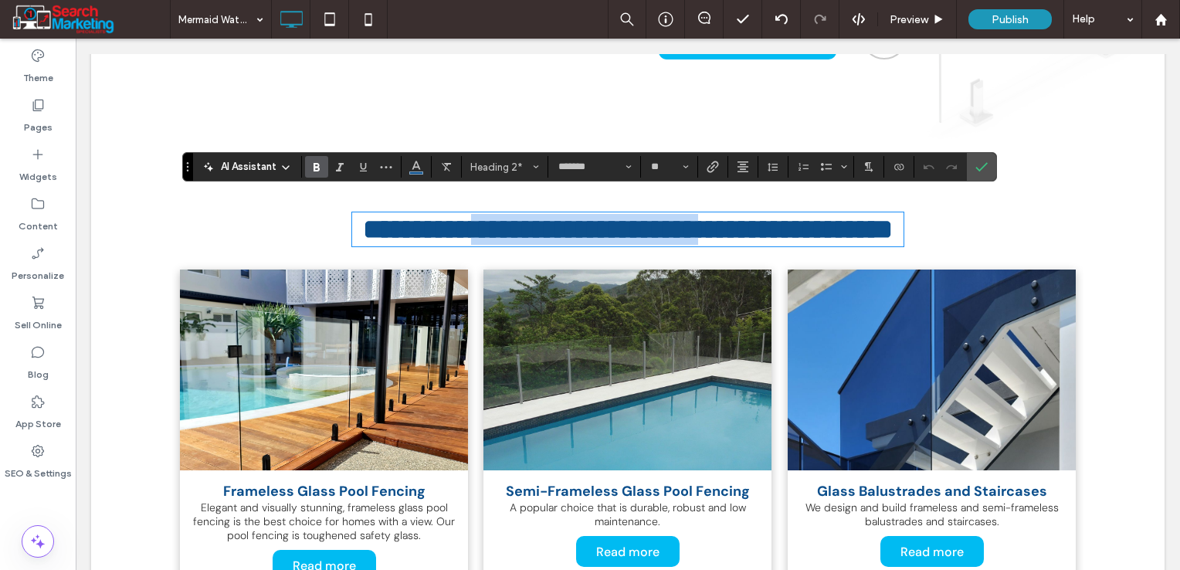
drag, startPoint x: 809, startPoint y: 217, endPoint x: 540, endPoint y: 199, distance: 269.4
click at [540, 216] on span "**********" at bounding box center [628, 230] width 530 height 28
click at [572, 219] on span "**********" at bounding box center [628, 230] width 530 height 28
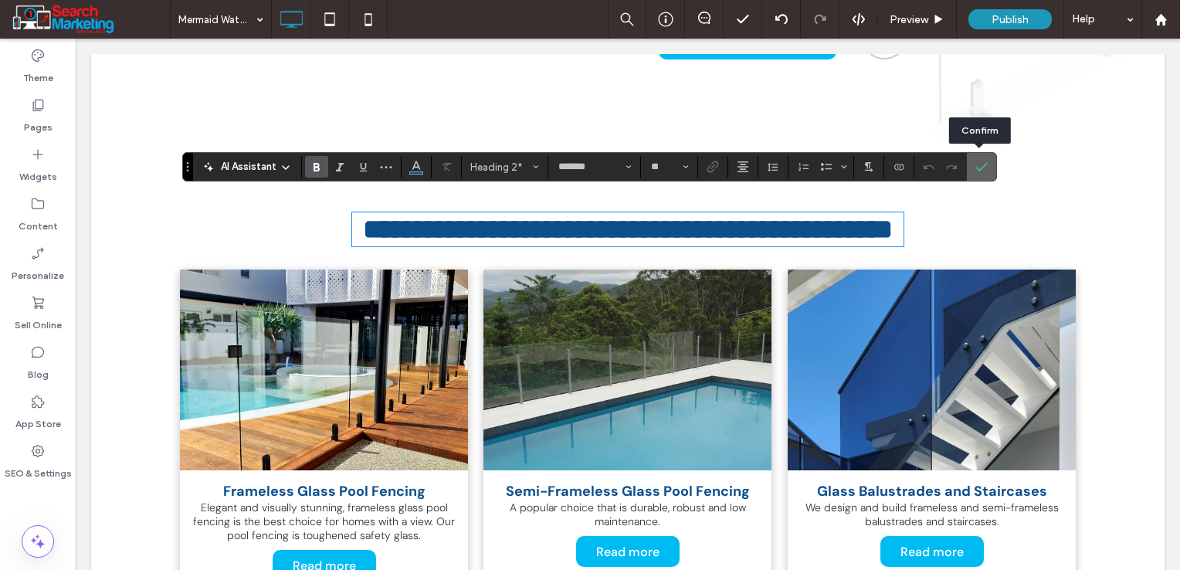
drag, startPoint x: 984, startPoint y: 171, endPoint x: 891, endPoint y: 134, distance: 99.5
click at [984, 171] on icon "Confirm" at bounding box center [982, 167] width 12 height 12
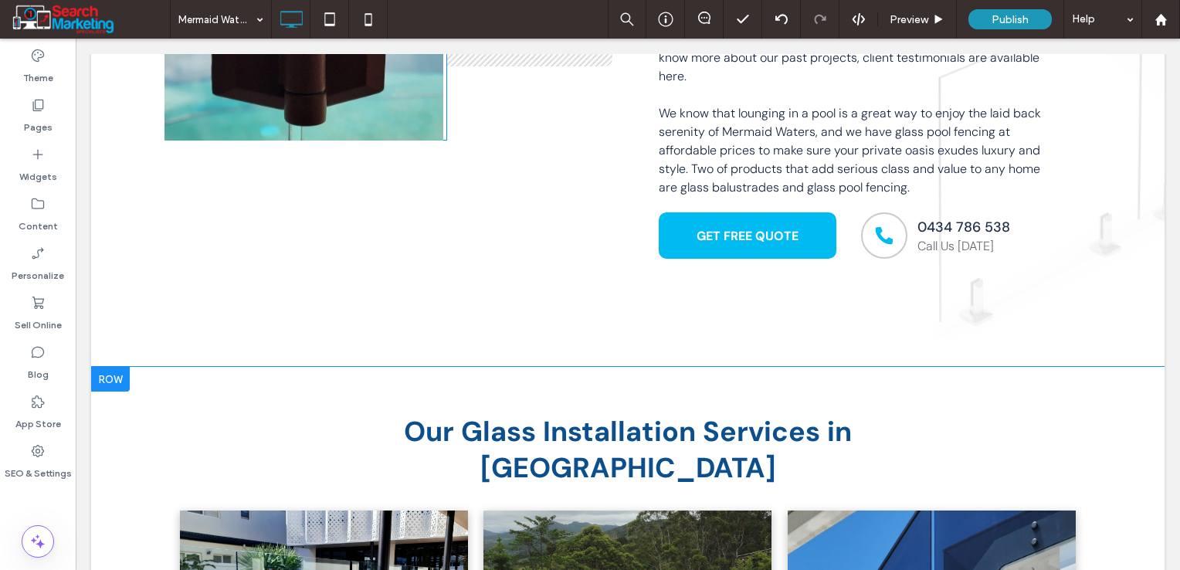
scroll to position [618, 0]
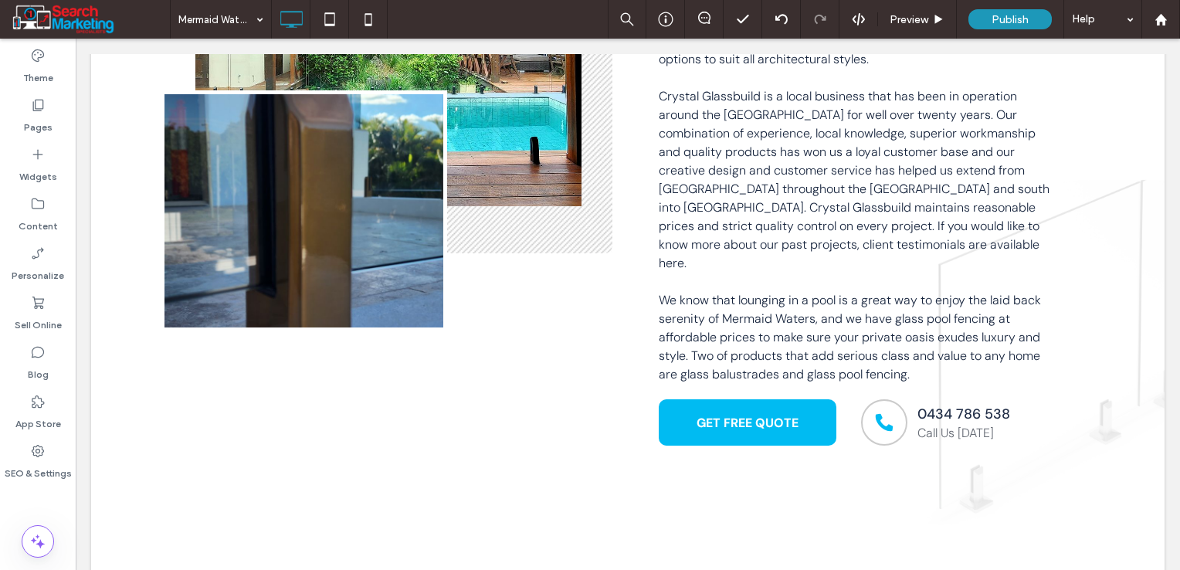
drag, startPoint x: 200, startPoint y: 25, endPoint x: 255, endPoint y: 36, distance: 56.1
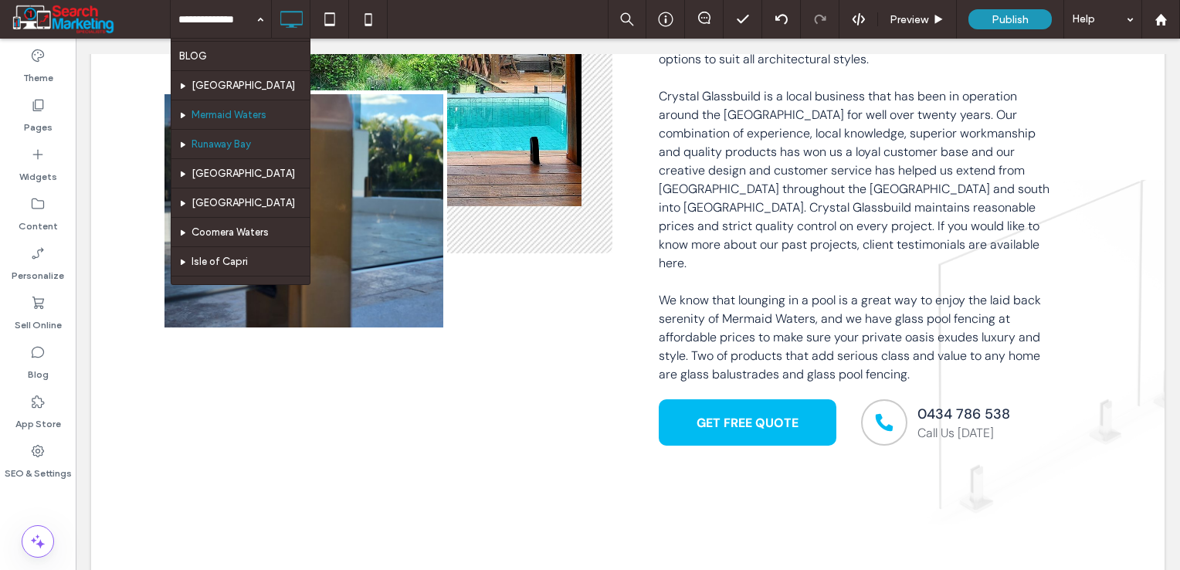
scroll to position [412, 0]
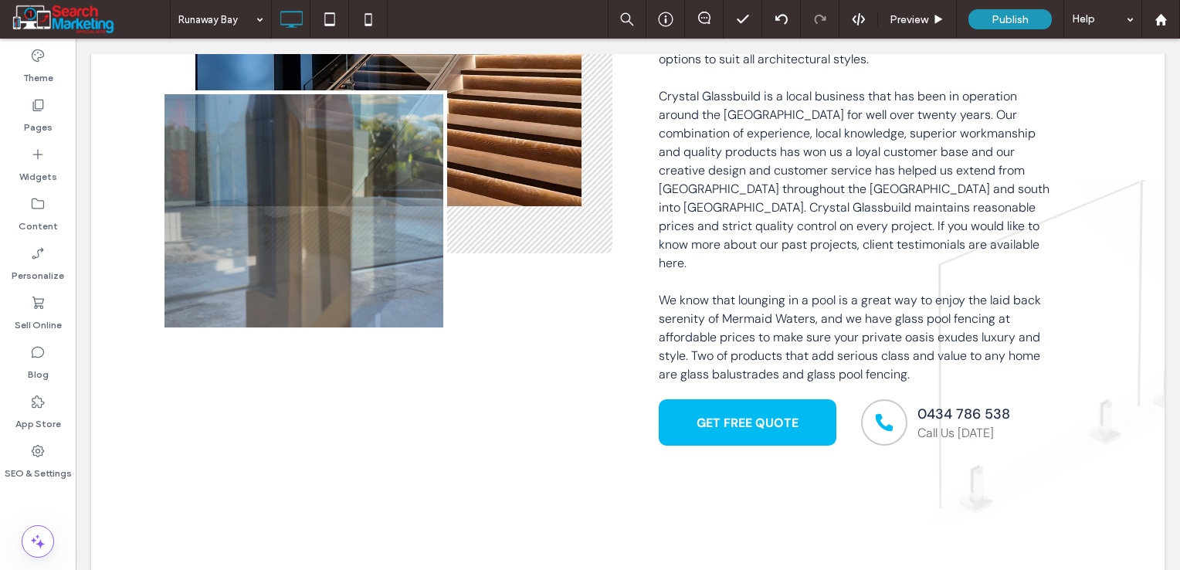
drag, startPoint x: 221, startPoint y: 143, endPoint x: 219, endPoint y: 157, distance: 14.0
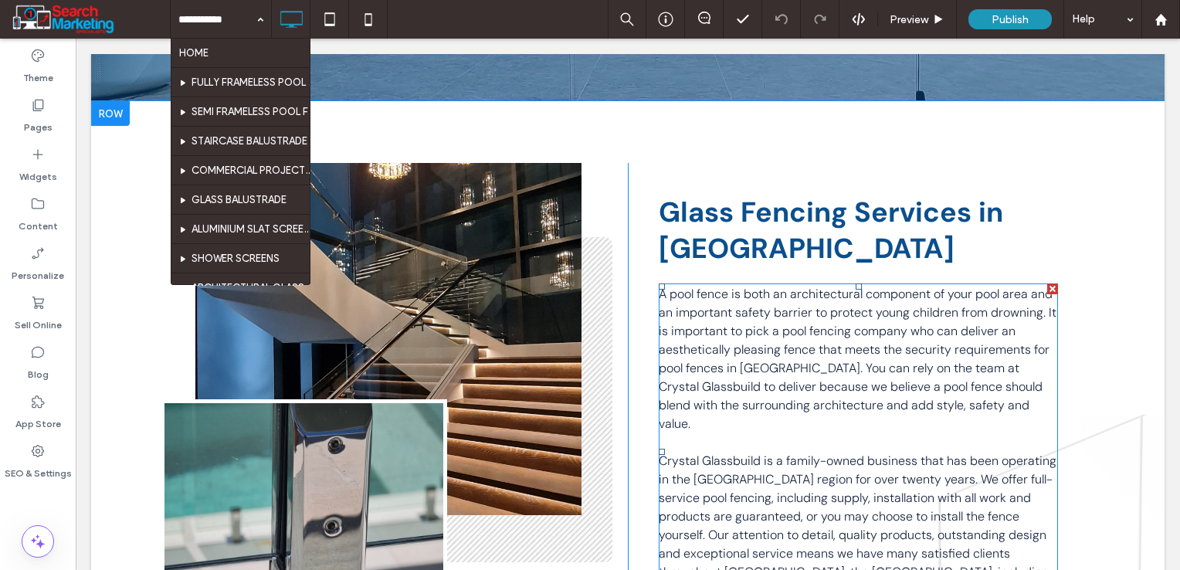
click at [753, 370] on span "A pool fence is both an architectural component of your pool area and an import…" at bounding box center [858, 359] width 398 height 146
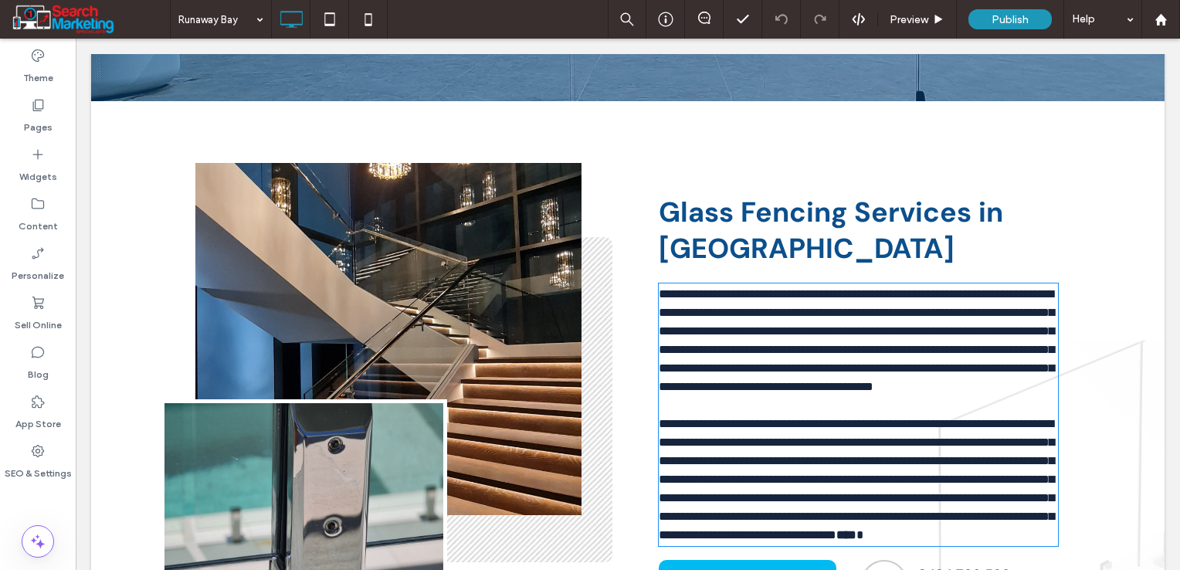
type input "*******"
type input "**"
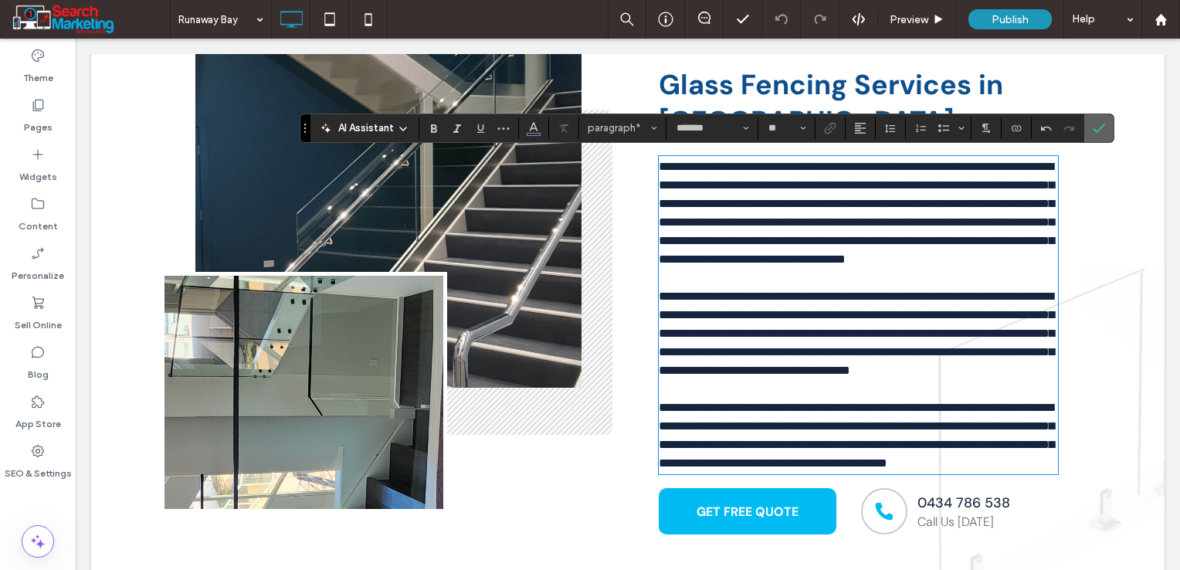
click at [1094, 129] on use "Confirm" at bounding box center [1100, 128] width 12 height 9
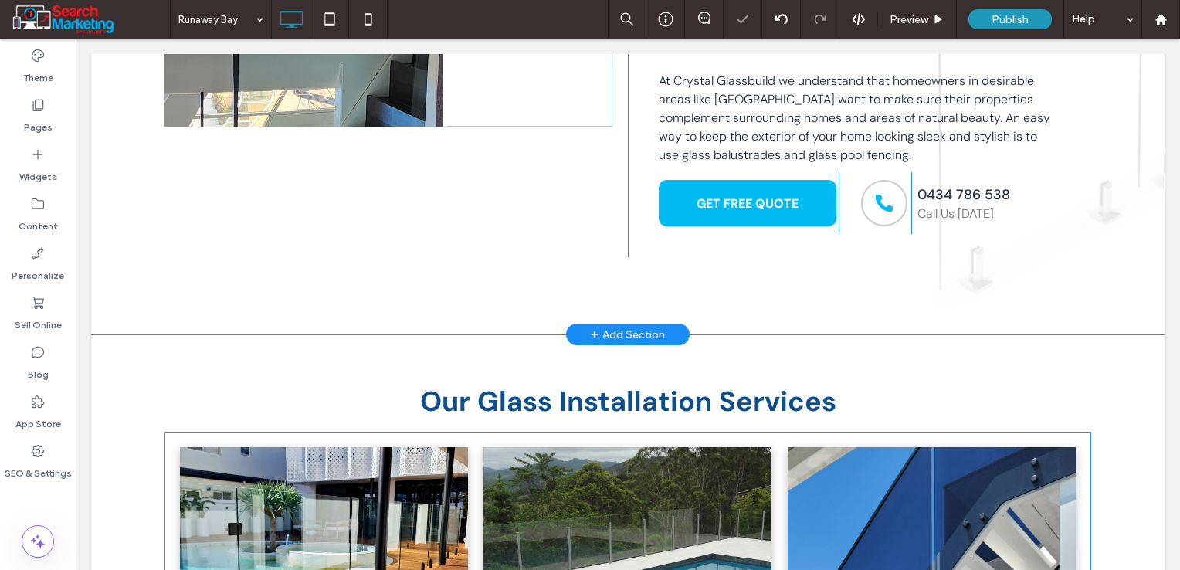
scroll to position [977, 0]
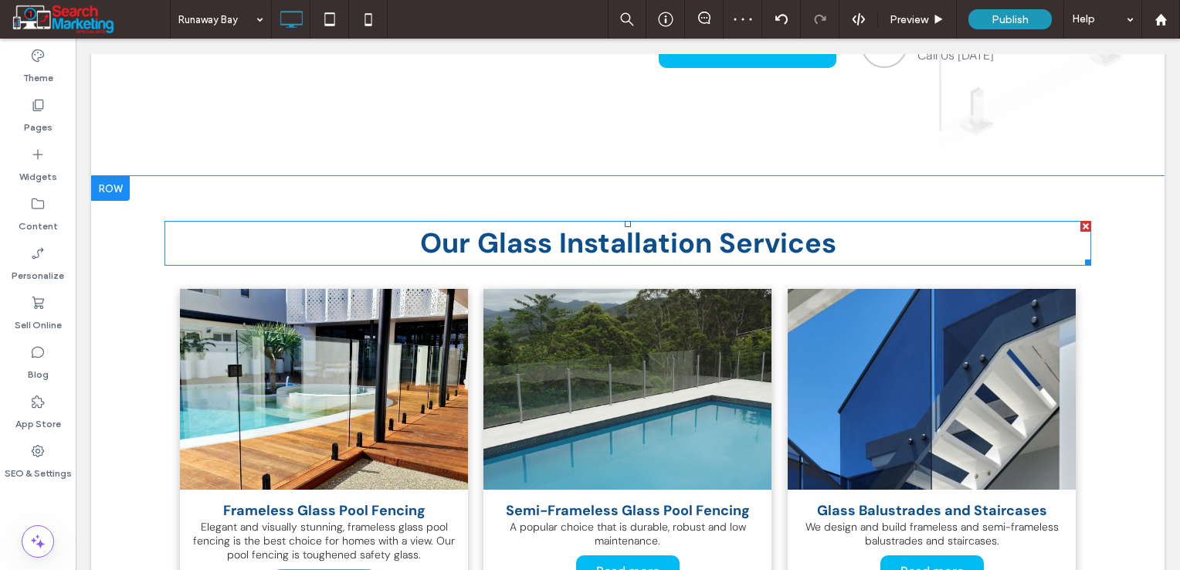
click at [767, 227] on span "Our Glass Installation Services" at bounding box center [628, 243] width 416 height 36
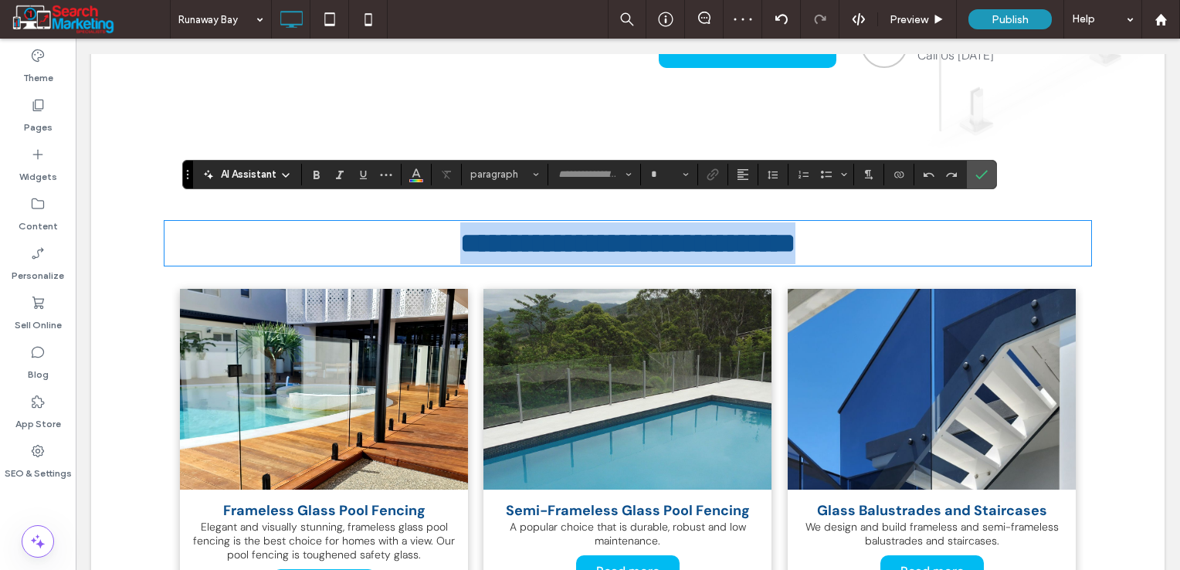
type input "*******"
type input "**"
click at [851, 222] on h2 "**********" at bounding box center [628, 243] width 927 height 42
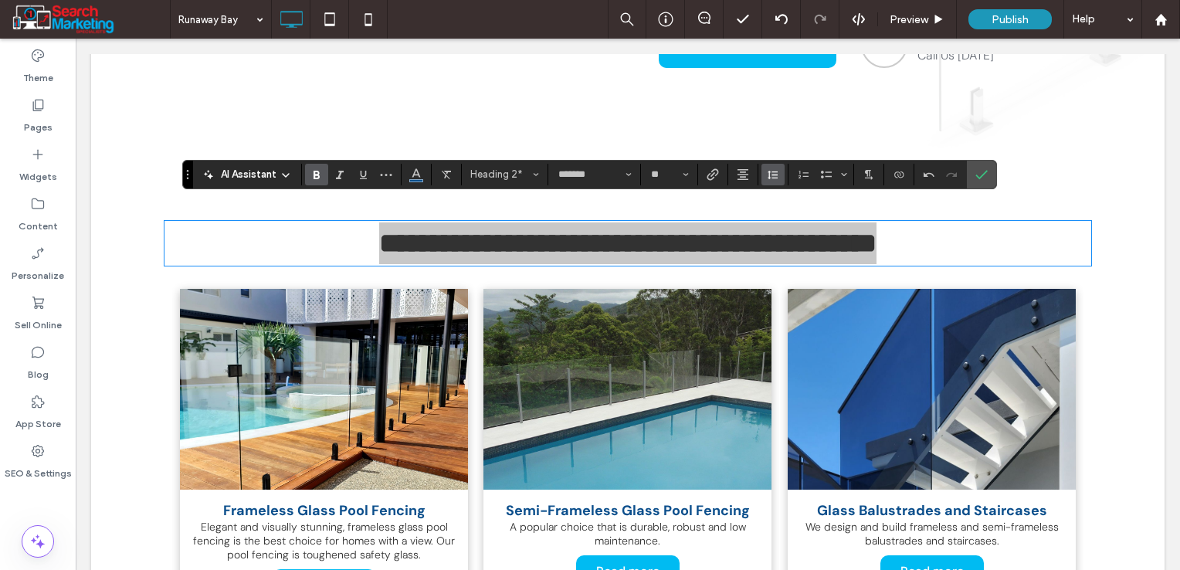
click at [769, 172] on icon "Line Height" at bounding box center [773, 174] width 12 height 12
click at [785, 195] on div "Auto" at bounding box center [798, 199] width 38 height 12
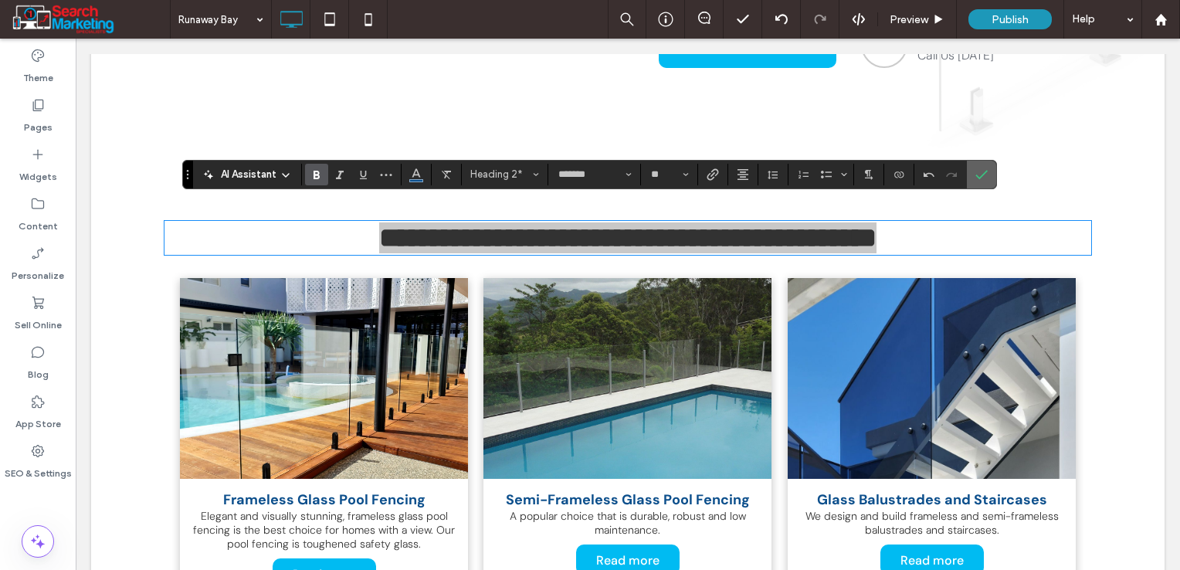
click at [986, 178] on label "Confirm" at bounding box center [981, 175] width 23 height 28
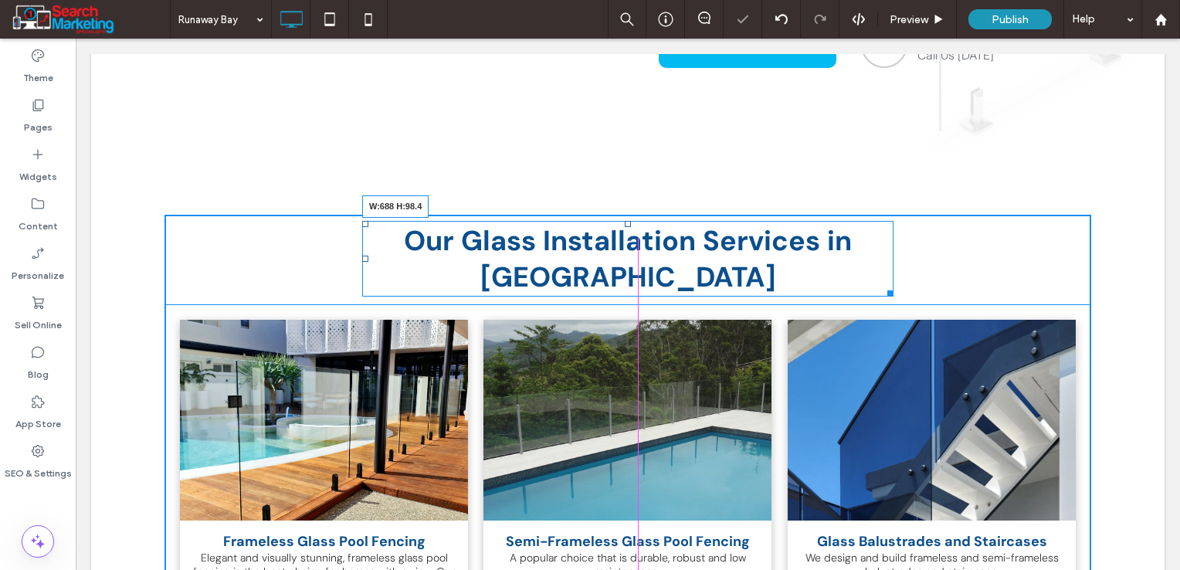
drag, startPoint x: 1080, startPoint y: 234, endPoint x: 959, endPoint y: 277, distance: 128.8
click at [882, 236] on div "Our Glass Installation Services in Runaway Bay W:688 H:98.4" at bounding box center [627, 259] width 531 height 76
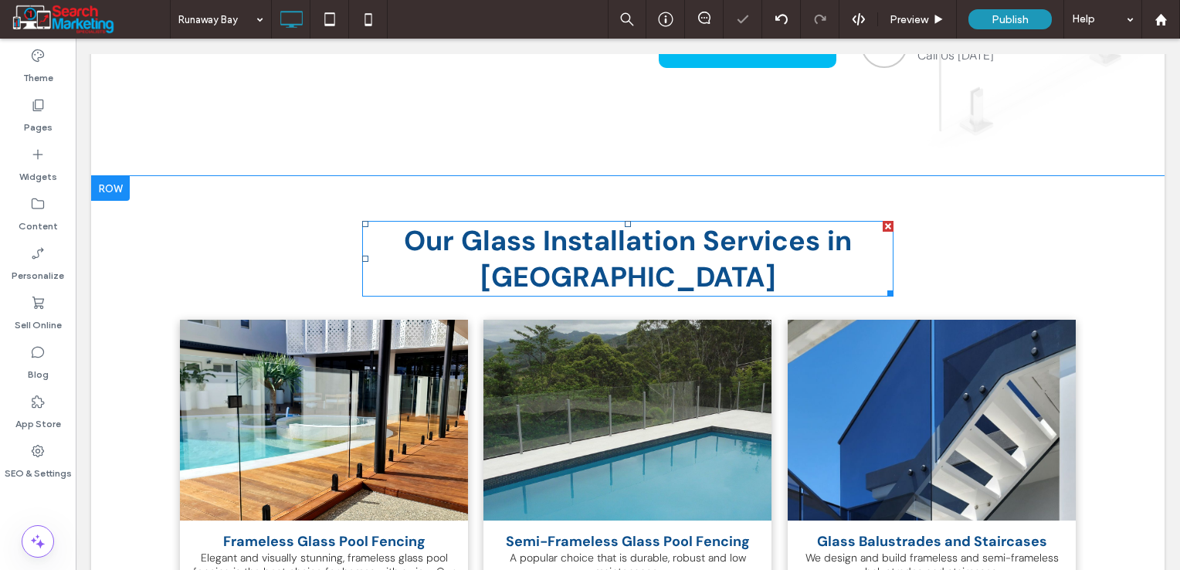
click at [721, 235] on span "Our Glass Installation Services in Runaway Bay" at bounding box center [628, 258] width 448 height 73
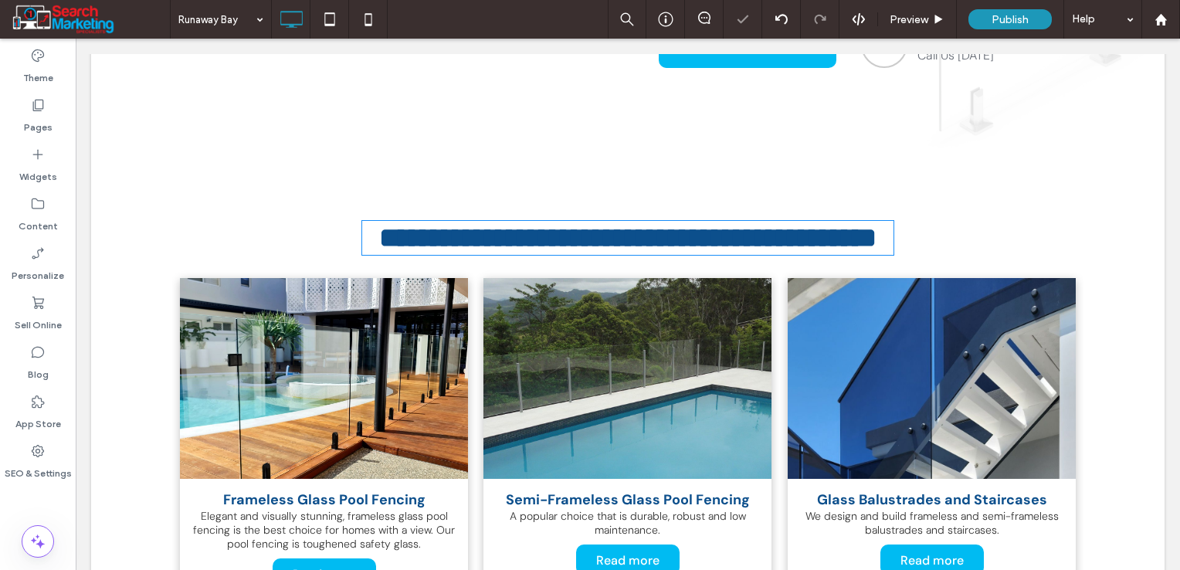
type input "*******"
type input "**"
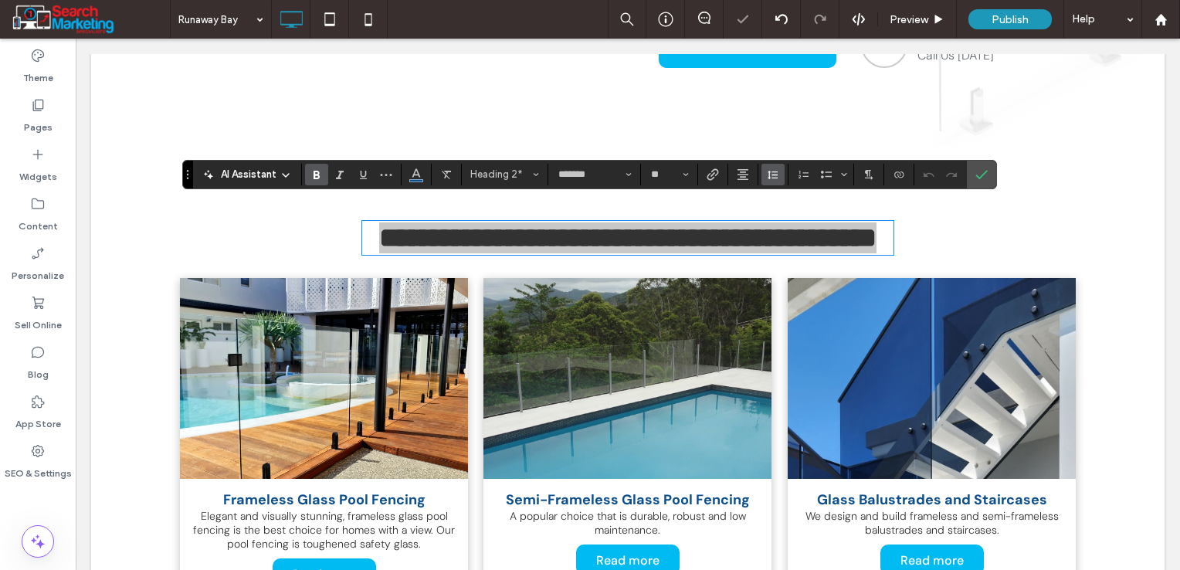
click at [778, 170] on button "Line Height" at bounding box center [773, 175] width 23 height 22
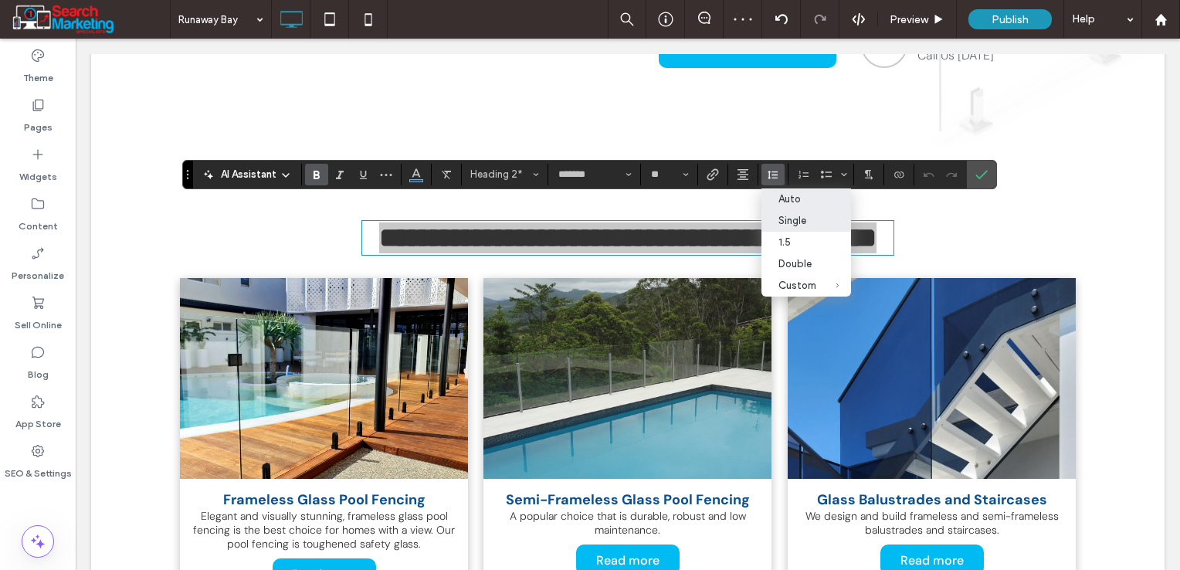
click at [806, 192] on label "Auto" at bounding box center [807, 199] width 90 height 22
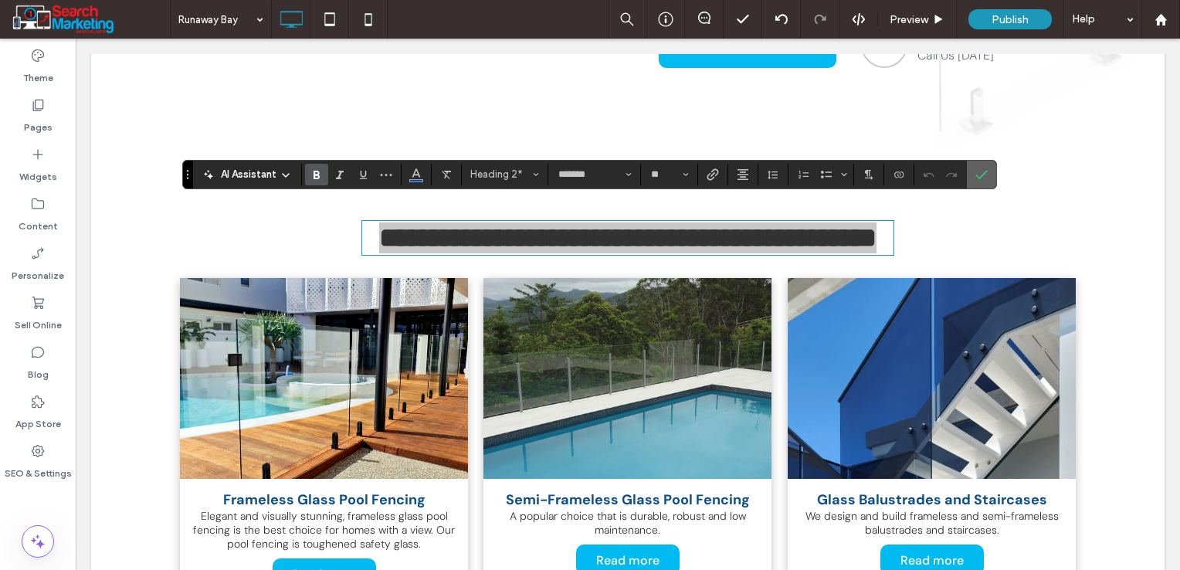
click at [986, 173] on label "Confirm" at bounding box center [981, 175] width 23 height 28
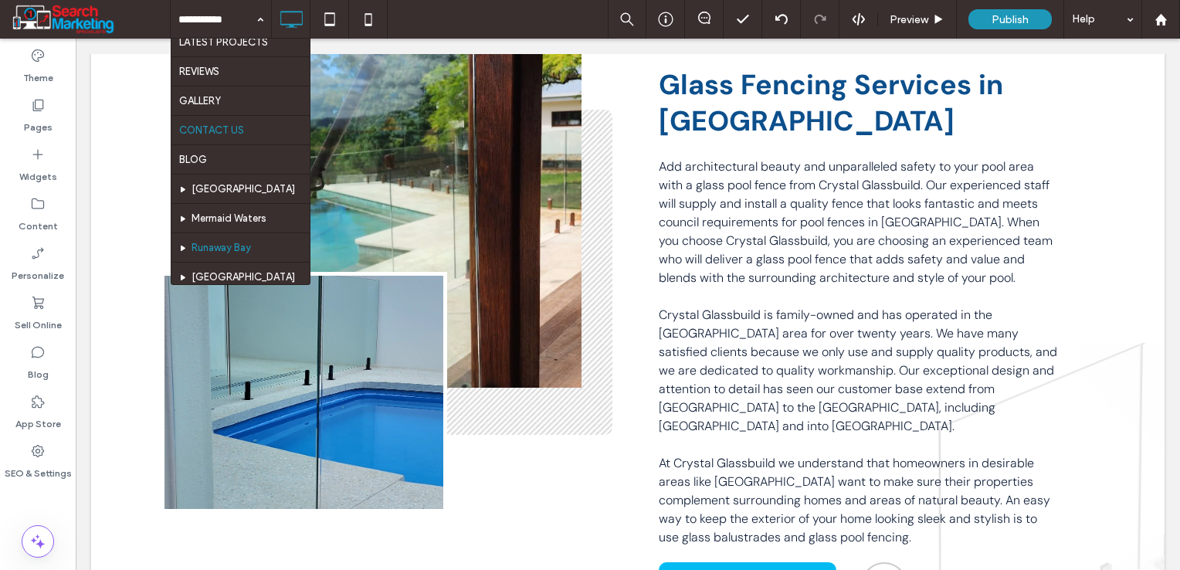
scroll to position [463, 0]
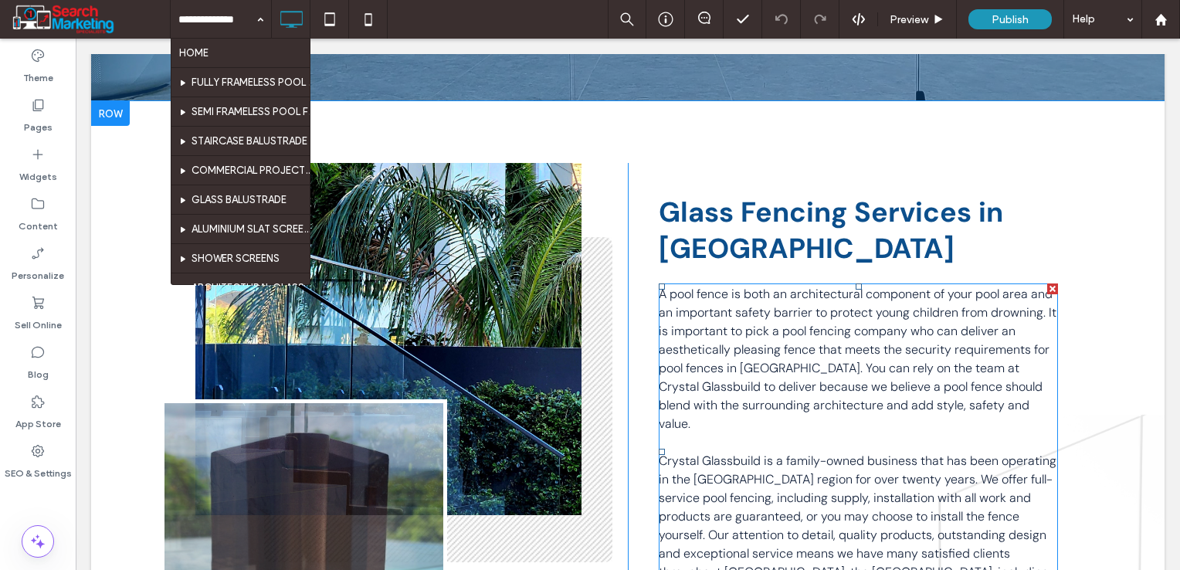
scroll to position [386, 0]
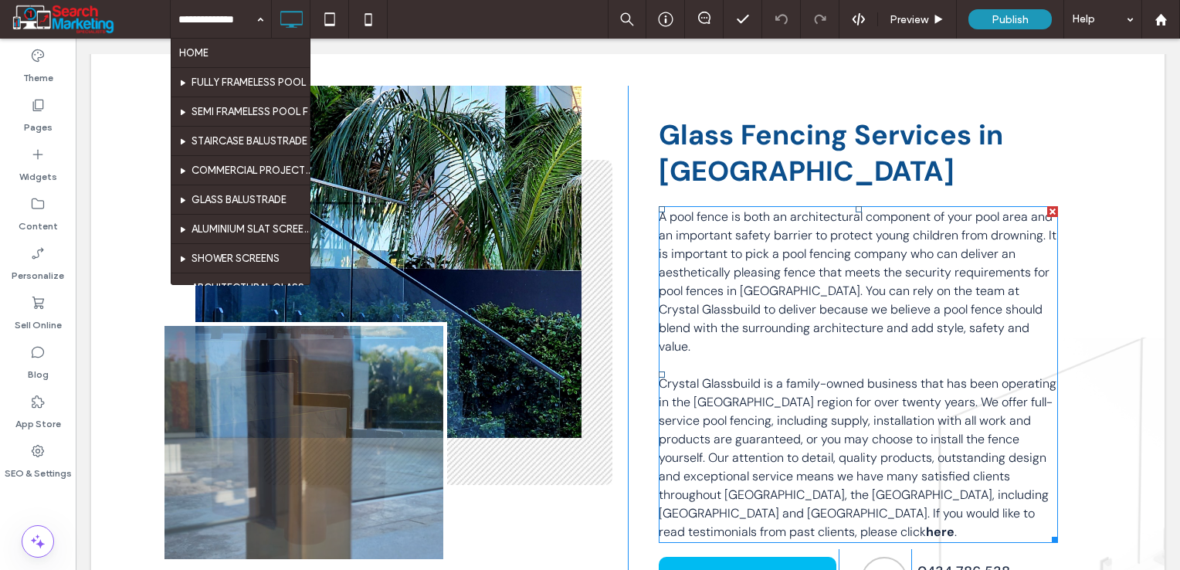
click at [739, 436] on span "Crystal Glassbuild is a family-owned business that has been operating in the [G…" at bounding box center [858, 457] width 398 height 165
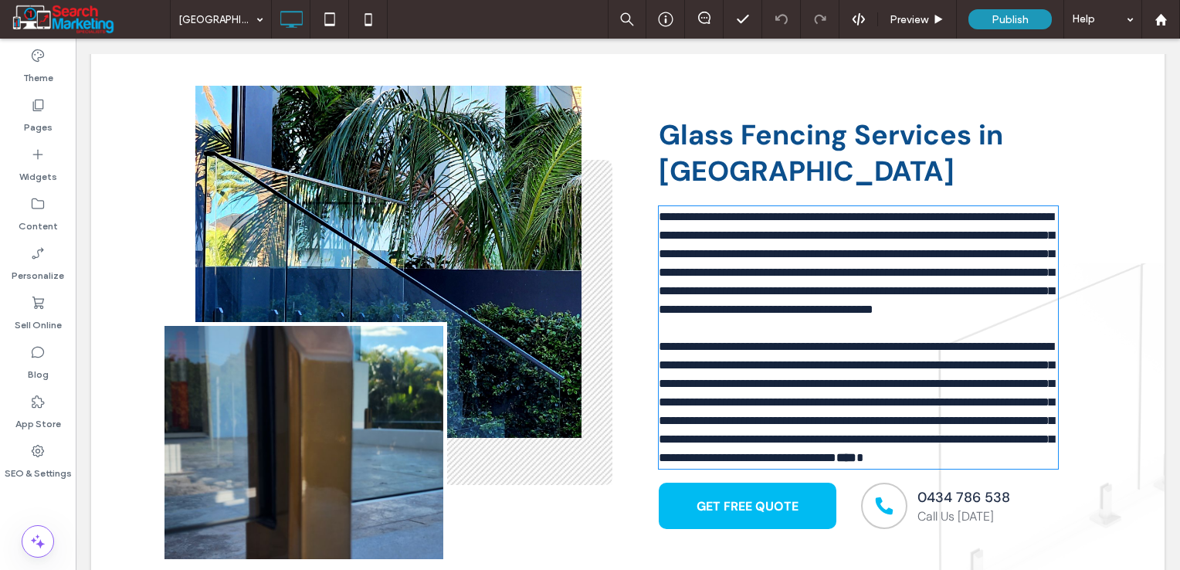
type input "*******"
type input "**"
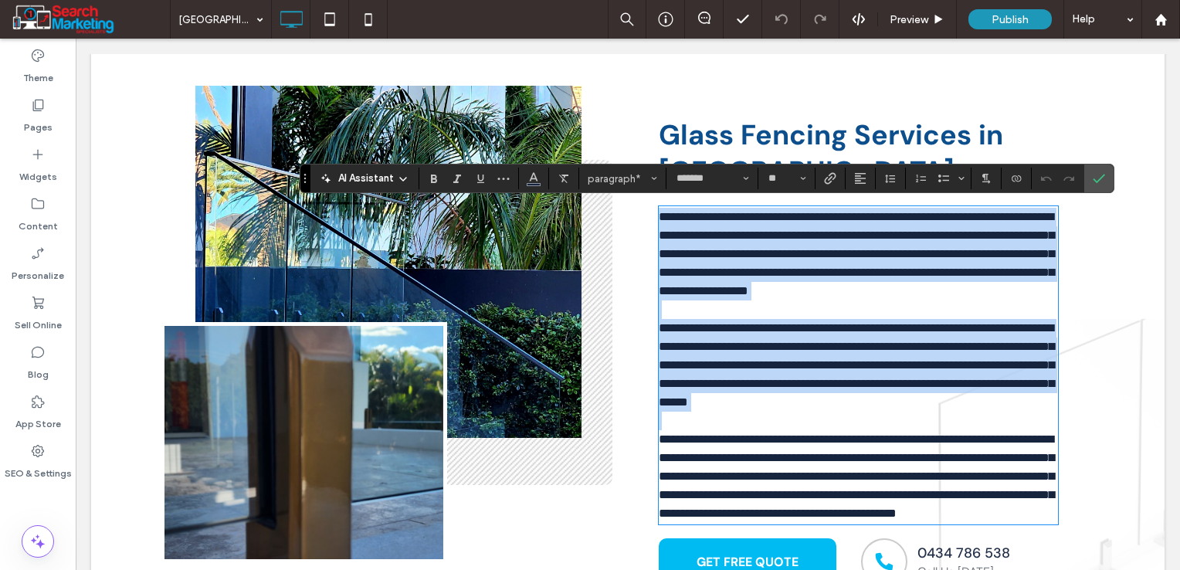
scroll to position [0, 0]
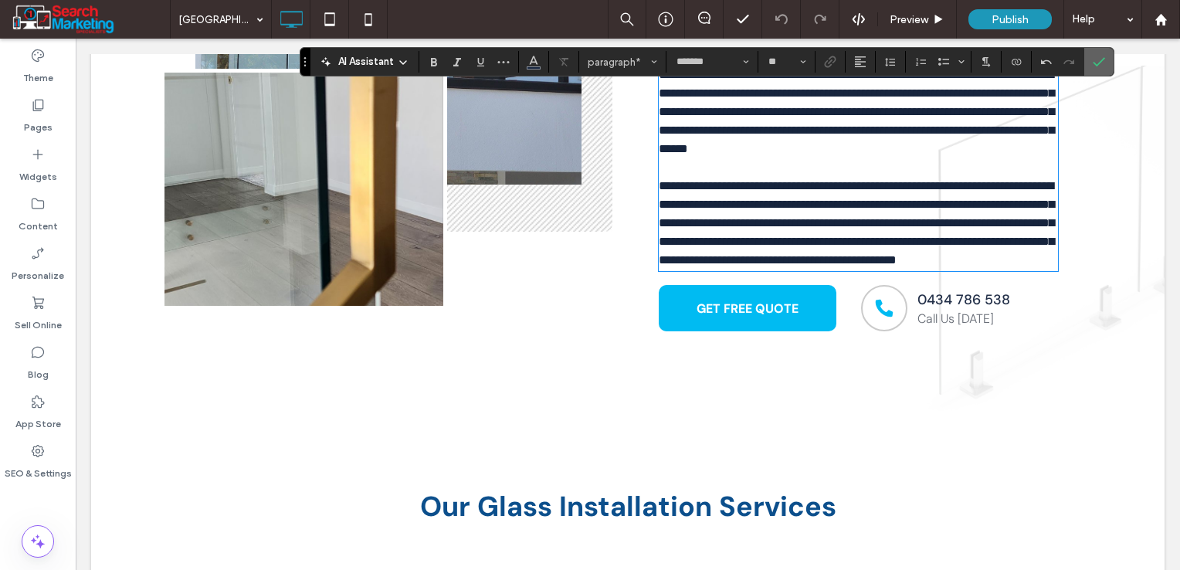
click at [1101, 54] on span "Confirm" at bounding box center [1099, 62] width 12 height 26
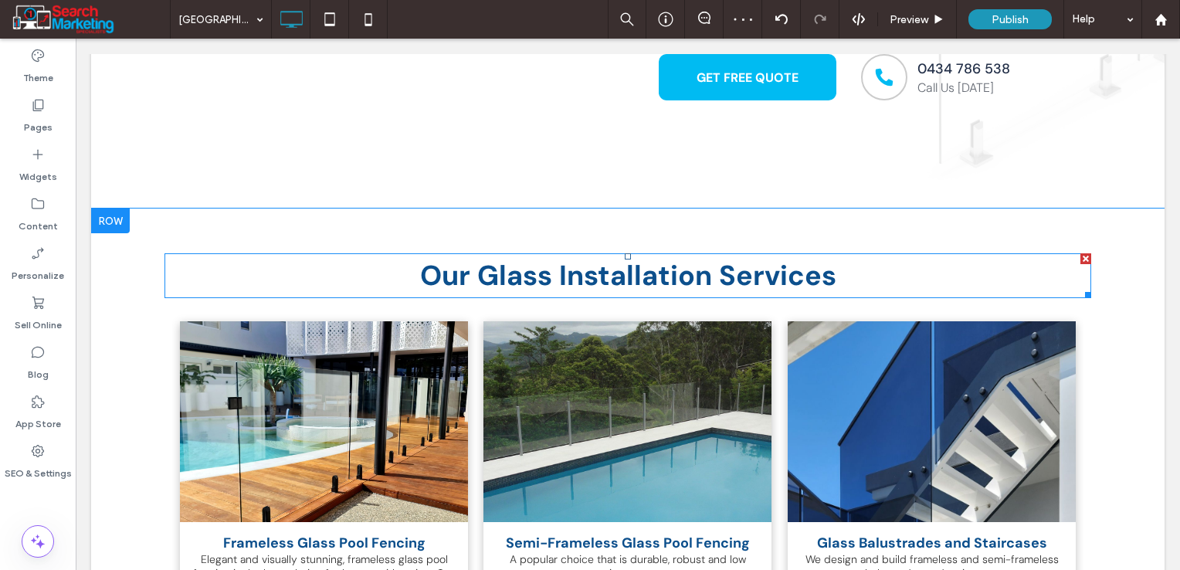
scroll to position [949, 0]
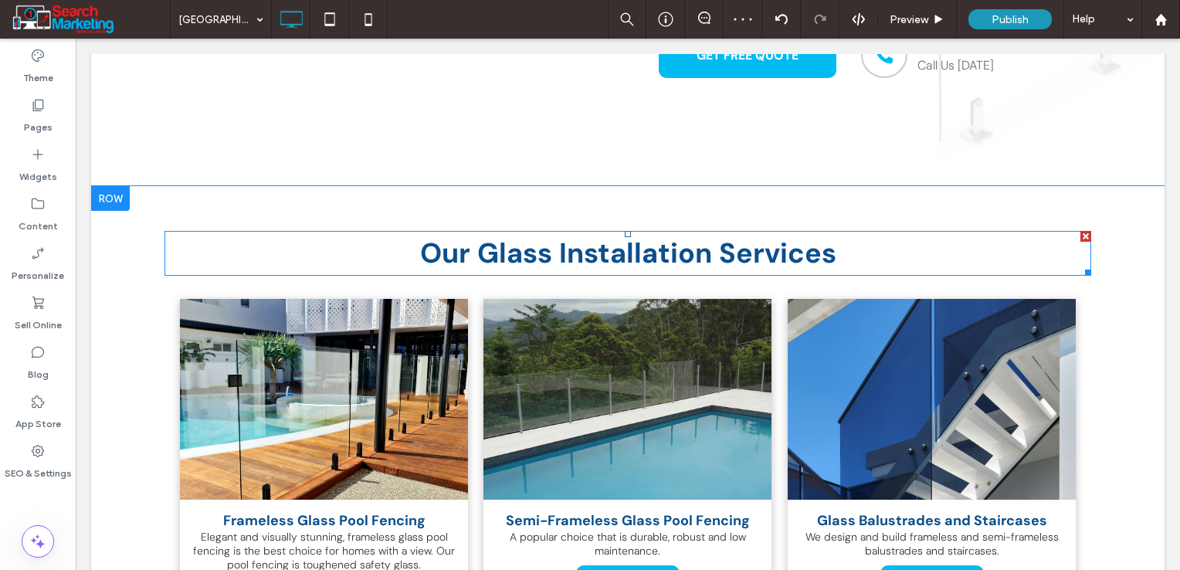
click at [856, 258] on h2 "Our Glass Installation Services" at bounding box center [628, 253] width 927 height 42
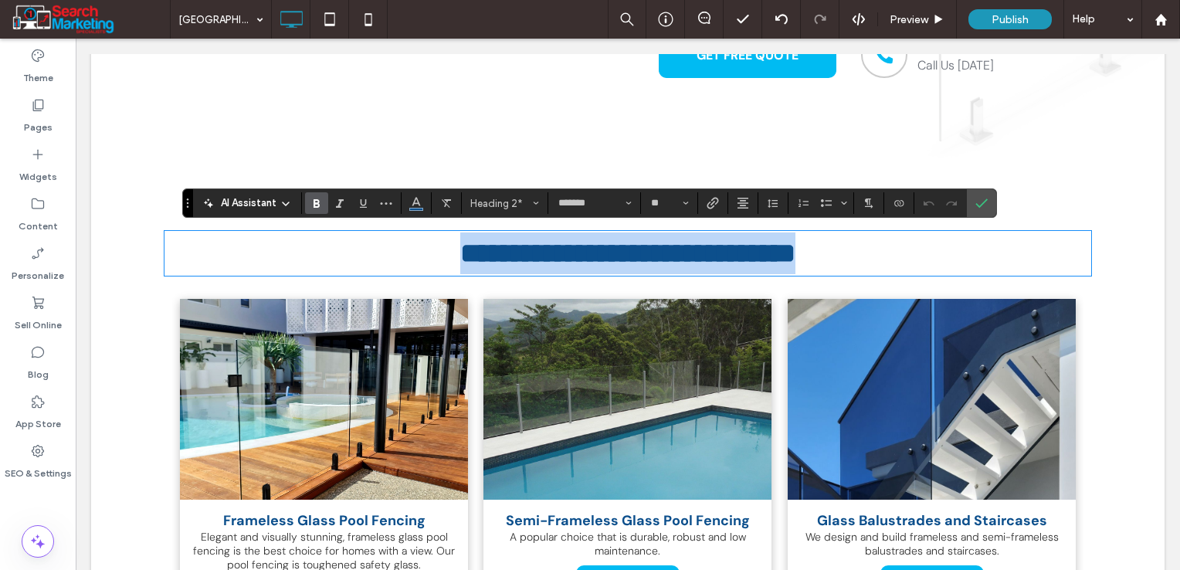
click at [898, 250] on h2 "**********" at bounding box center [628, 253] width 927 height 42
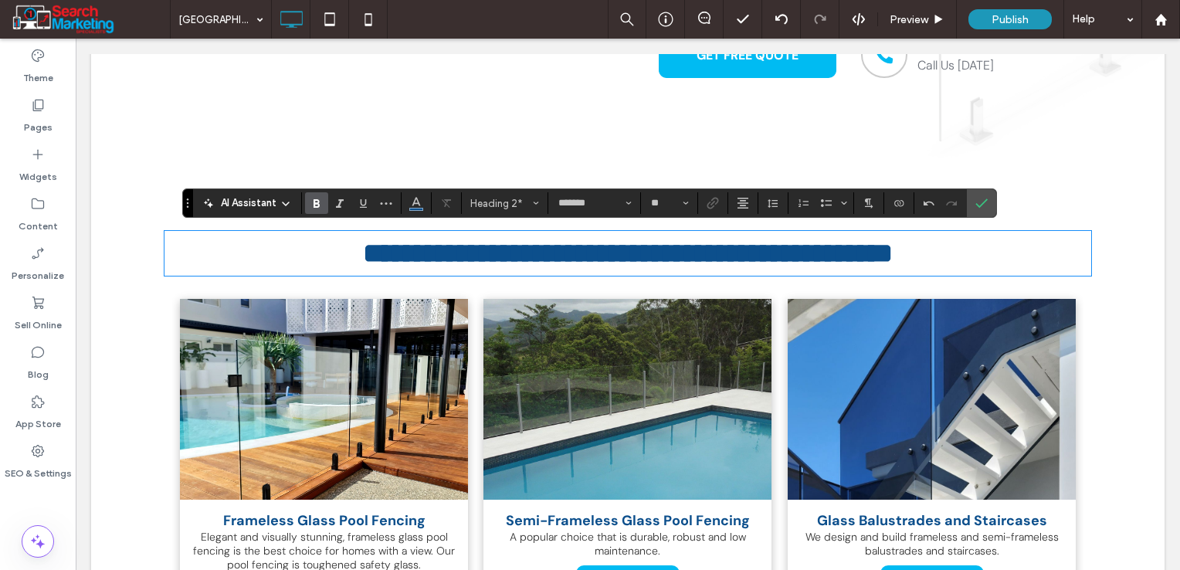
scroll to position [0, 0]
type input "**"
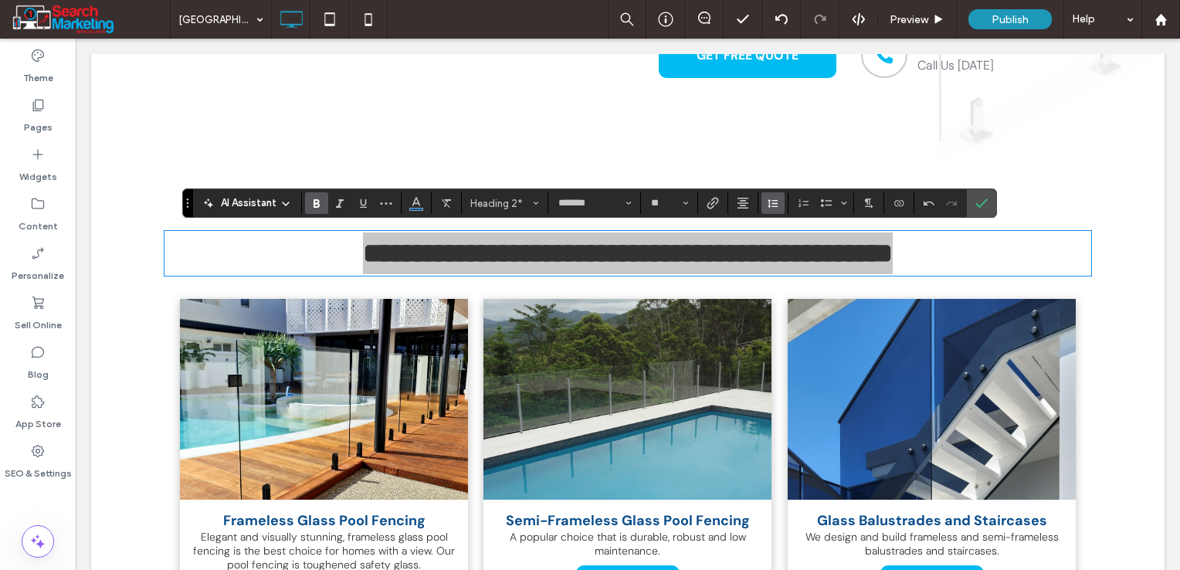
click at [771, 200] on use "Line Height" at bounding box center [773, 203] width 10 height 8
click at [813, 222] on div "Auto" at bounding box center [798, 228] width 38 height 12
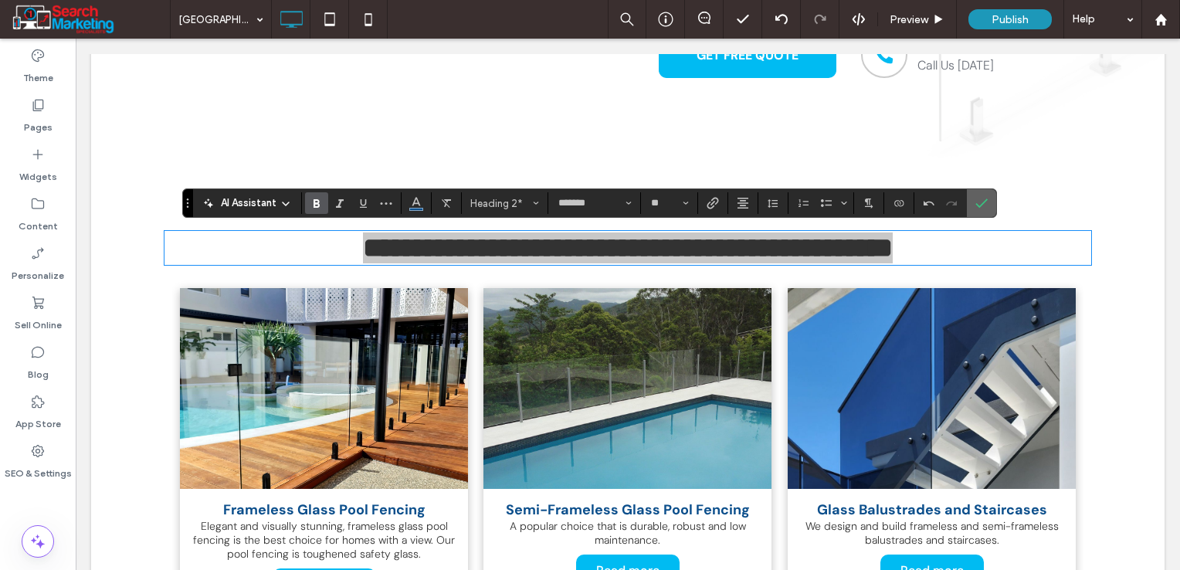
click at [983, 200] on icon "Confirm" at bounding box center [982, 203] width 12 height 12
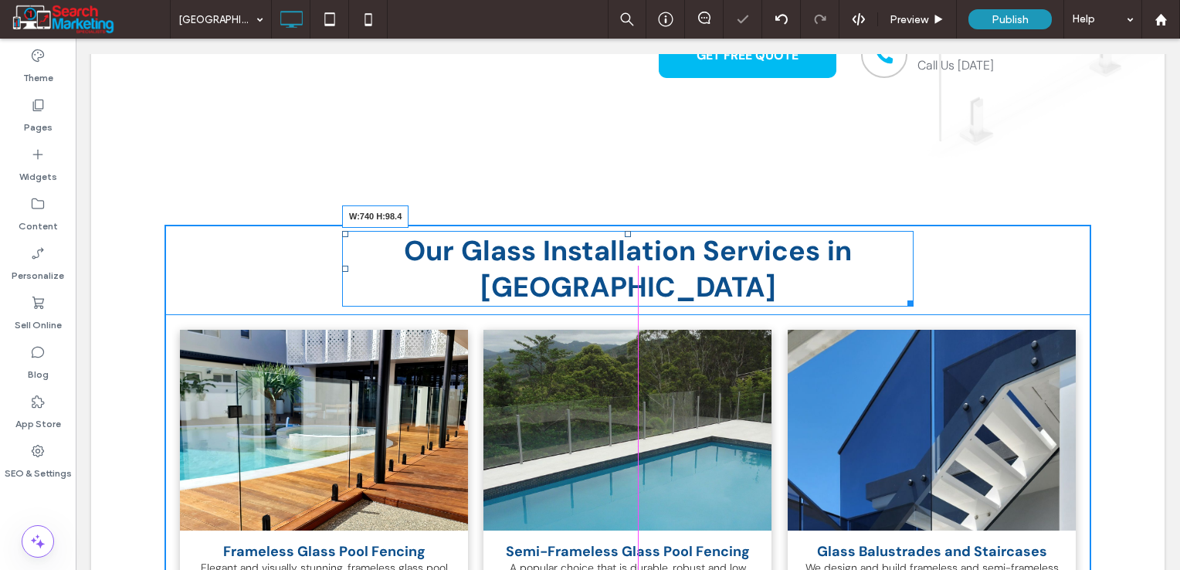
drag, startPoint x: 1078, startPoint y: 264, endPoint x: 896, endPoint y: 263, distance: 182.3
click at [896, 263] on div "Our Glass Installation Services in Sanctuary Cove W:740 H:98.4" at bounding box center [628, 269] width 572 height 76
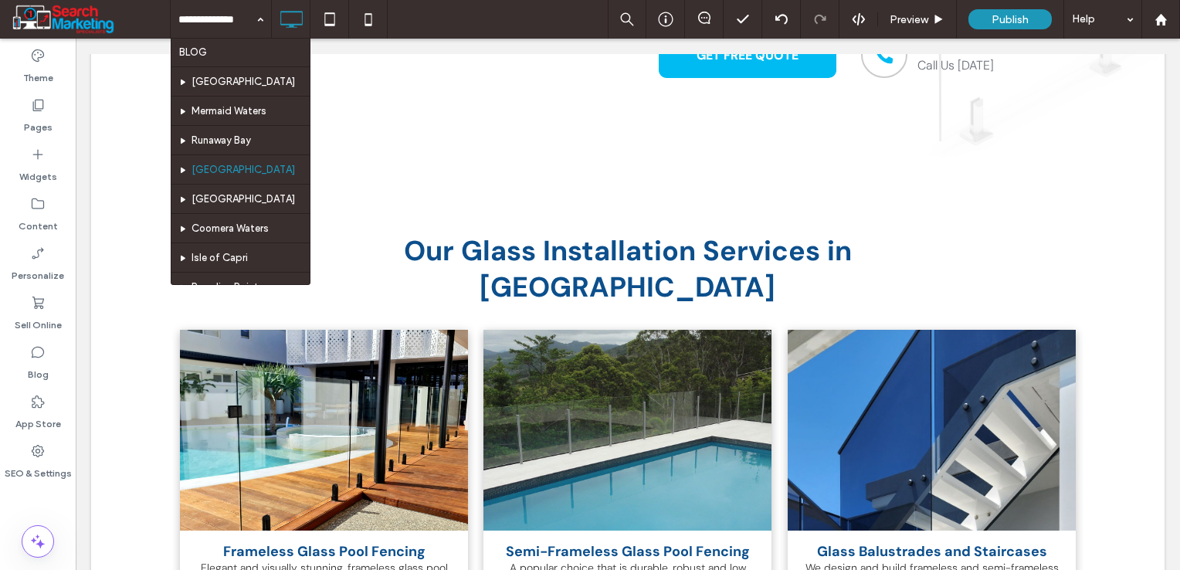
scroll to position [463, 0]
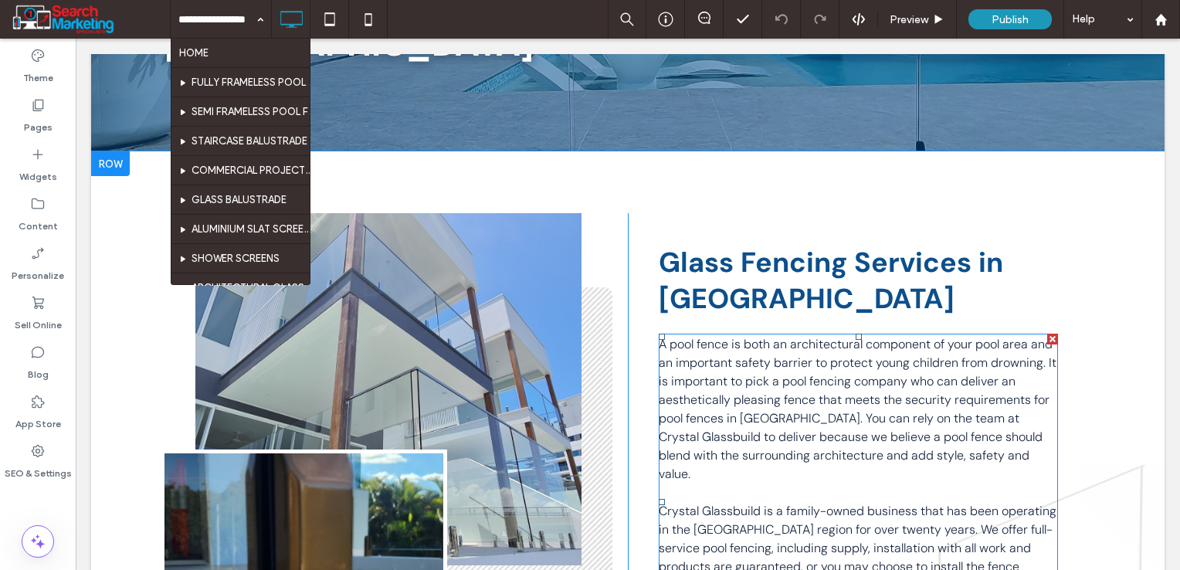
scroll to position [386, 0]
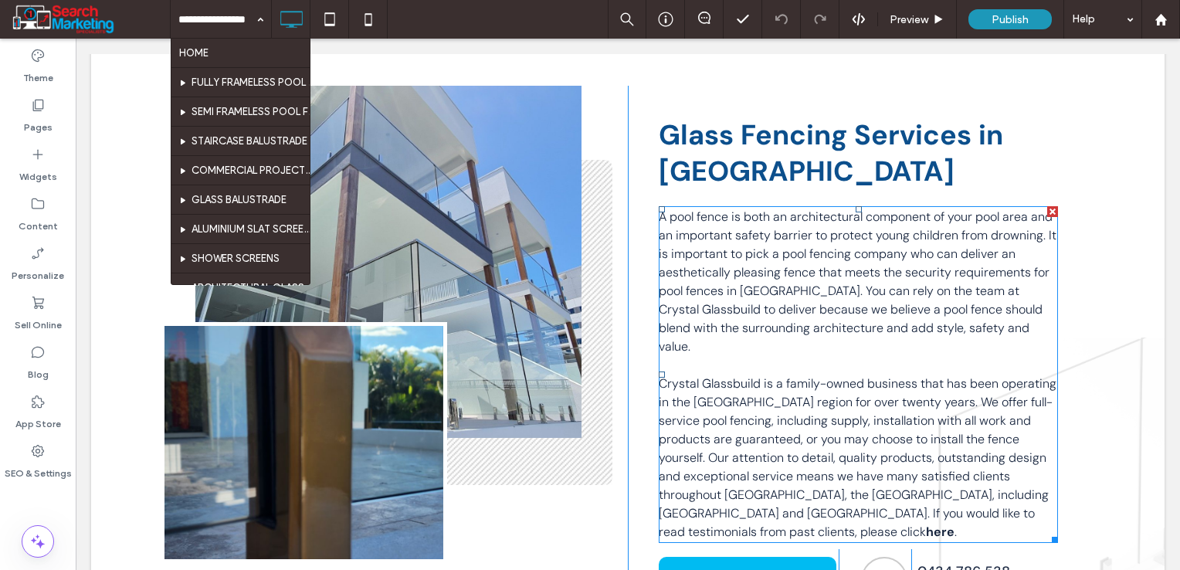
click at [756, 356] on p at bounding box center [858, 365] width 399 height 19
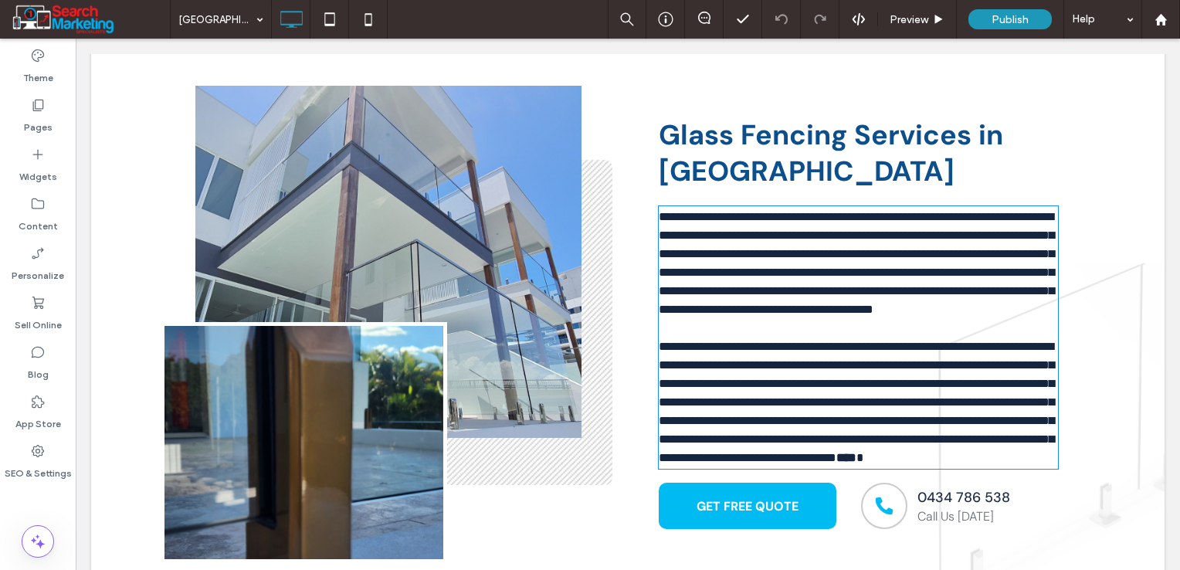
type input "*******"
type input "**"
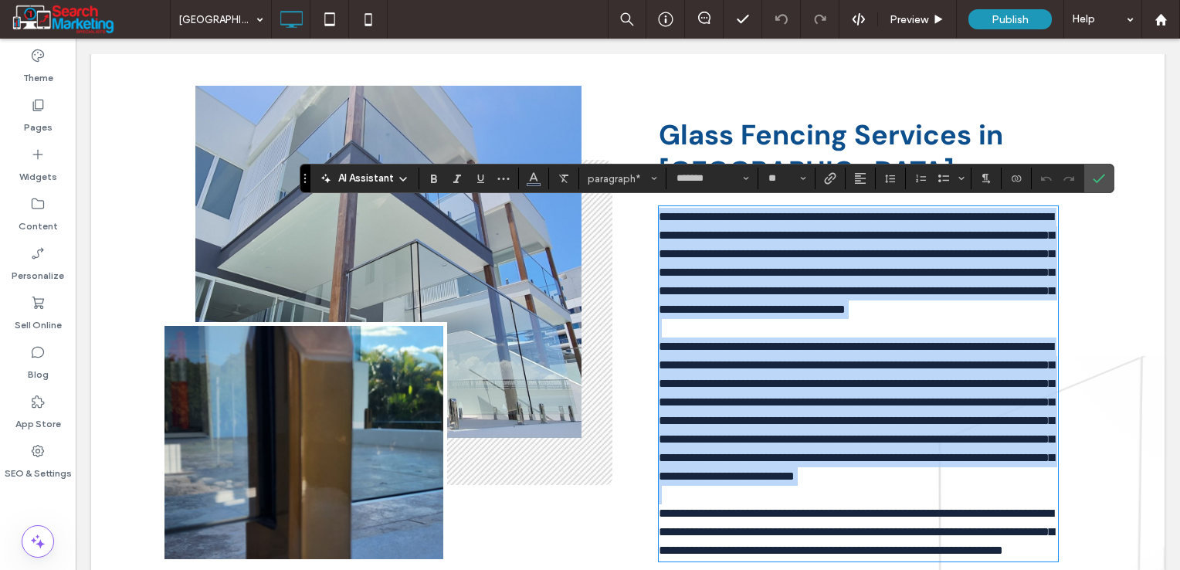
scroll to position [0, 0]
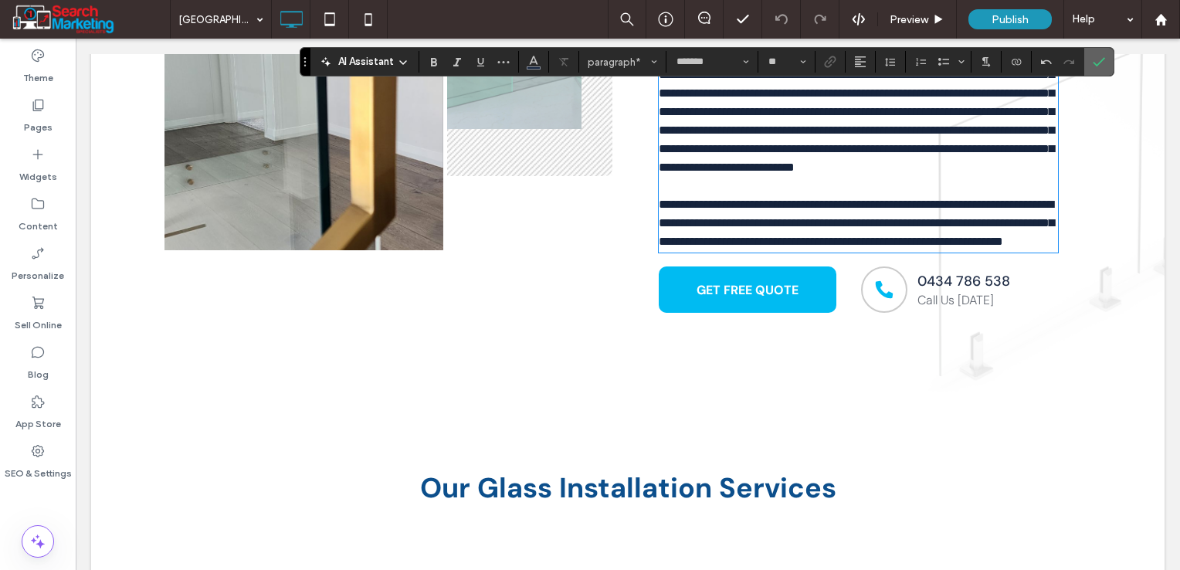
click at [1101, 60] on icon "Confirm" at bounding box center [1099, 62] width 12 height 12
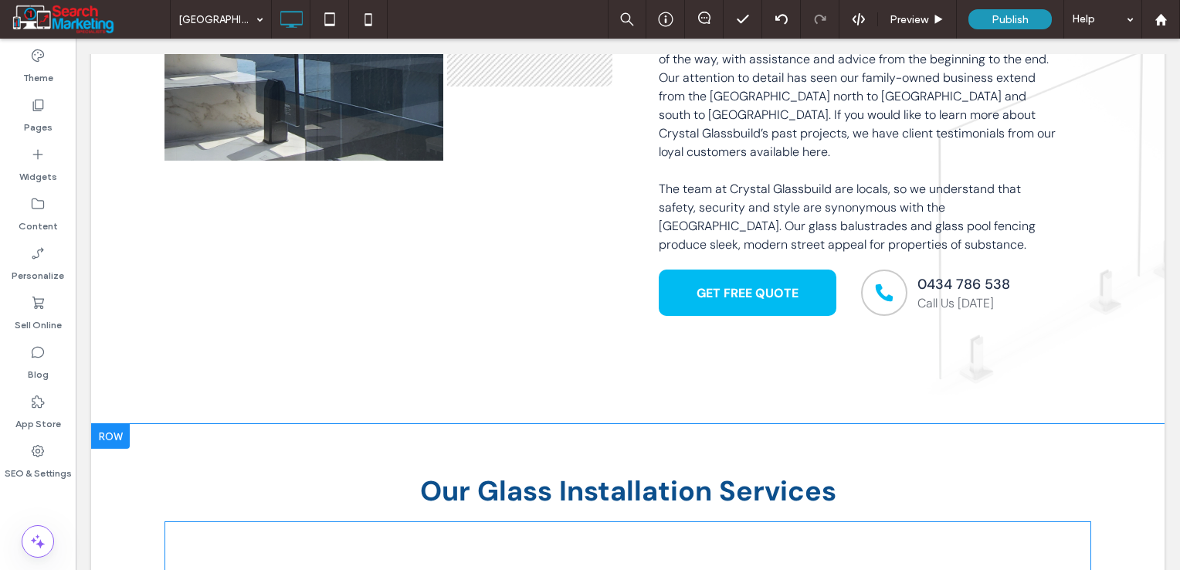
scroll to position [927, 0]
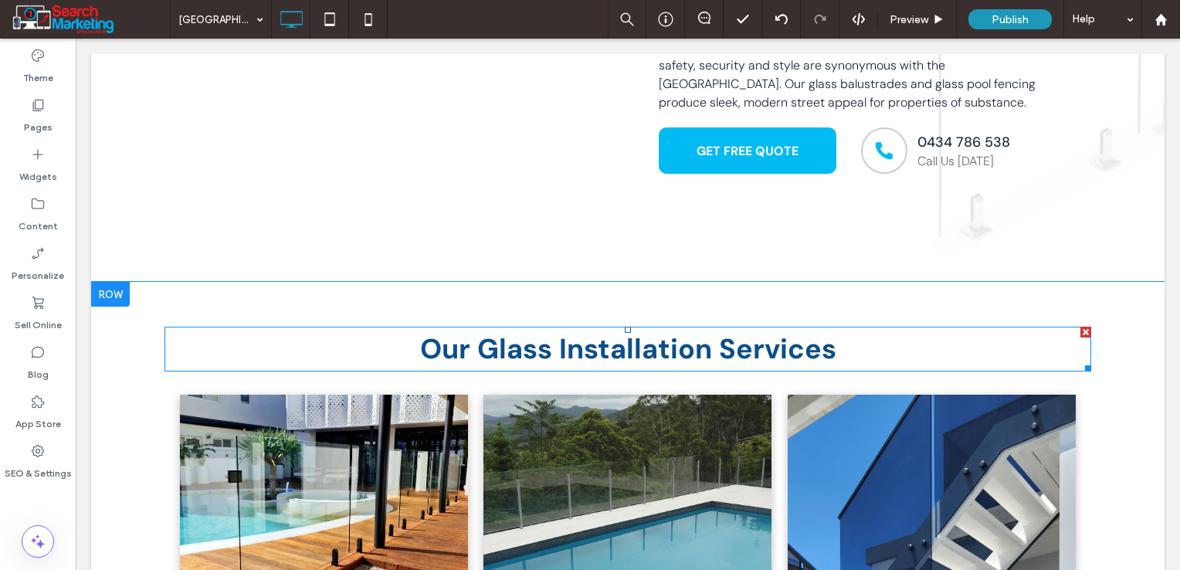
click at [782, 334] on span "Our Glass Installation Services" at bounding box center [628, 349] width 416 height 36
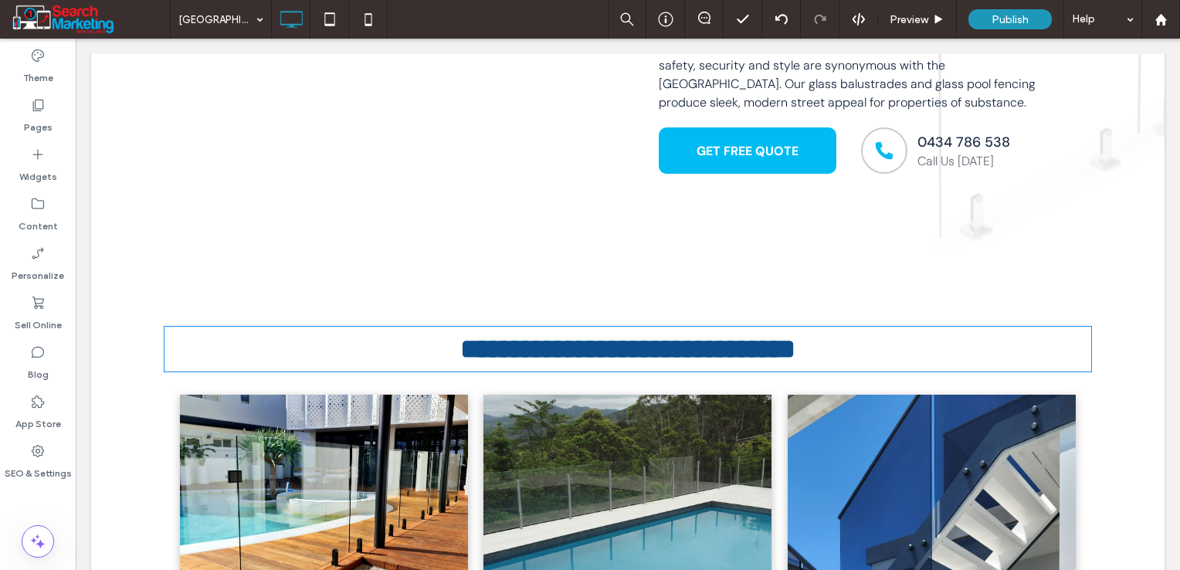
type input "*******"
type input "**"
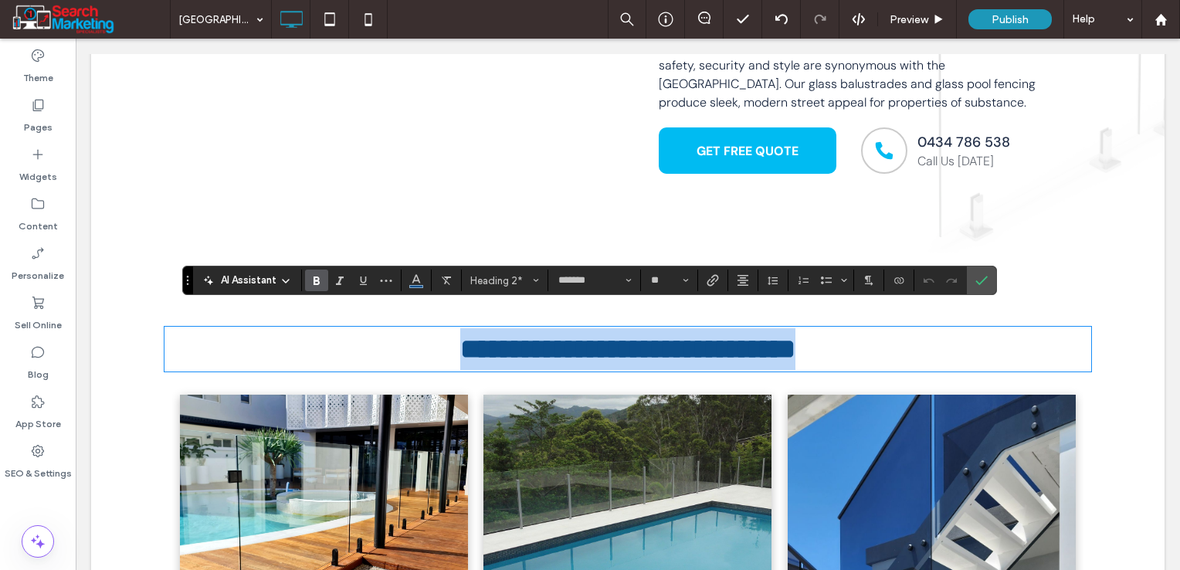
click at [867, 340] on h2 "**********" at bounding box center [628, 349] width 927 height 42
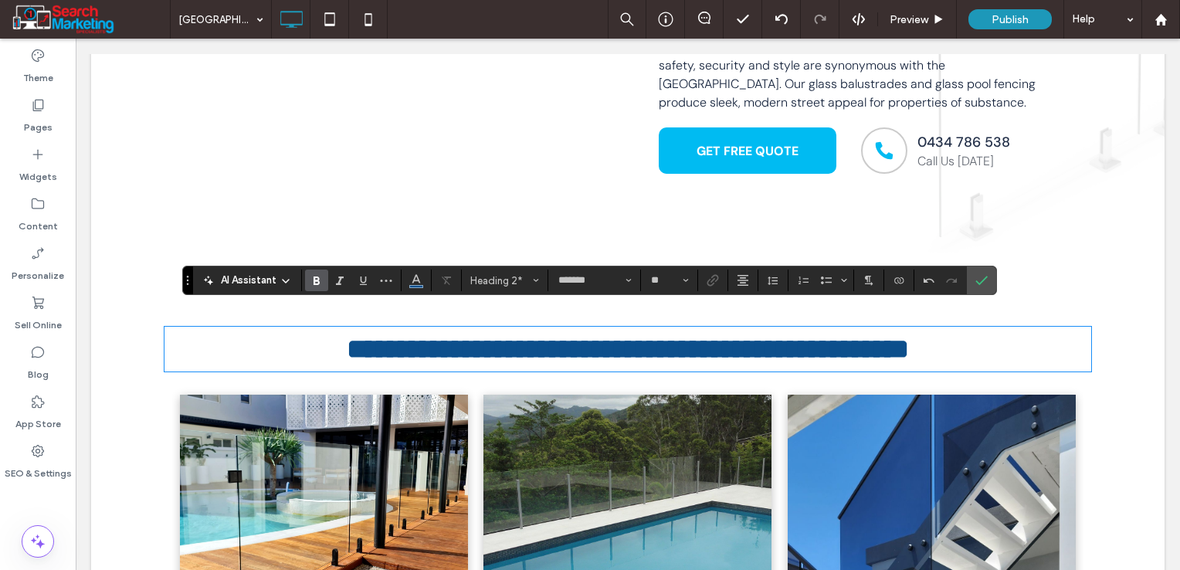
scroll to position [0, 0]
type input "**"
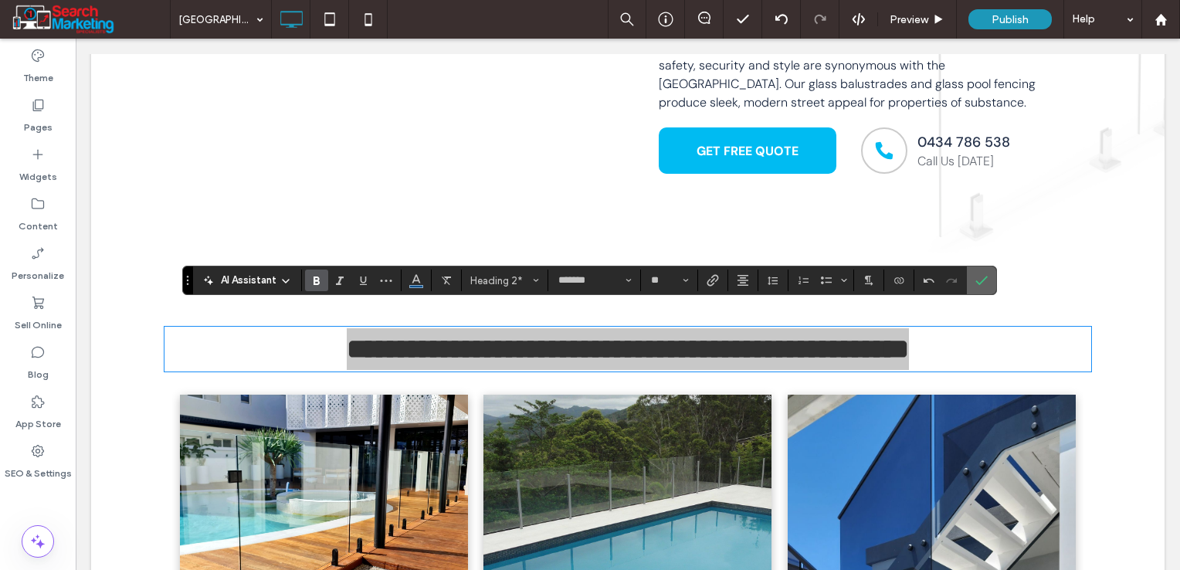
click at [973, 274] on label "Confirm" at bounding box center [981, 280] width 23 height 28
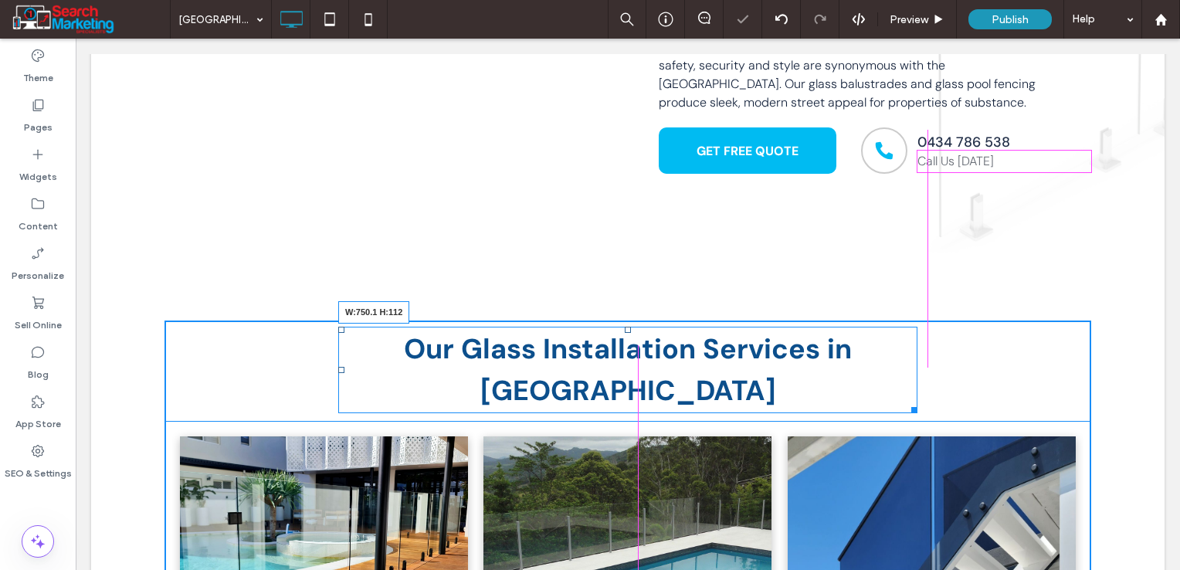
drag, startPoint x: 1079, startPoint y: 345, endPoint x: 970, endPoint y: 386, distance: 116.4
click at [903, 345] on div "Our Glass Installation Services in Sovereign Islands W:750.1 H:112" at bounding box center [627, 370] width 579 height 87
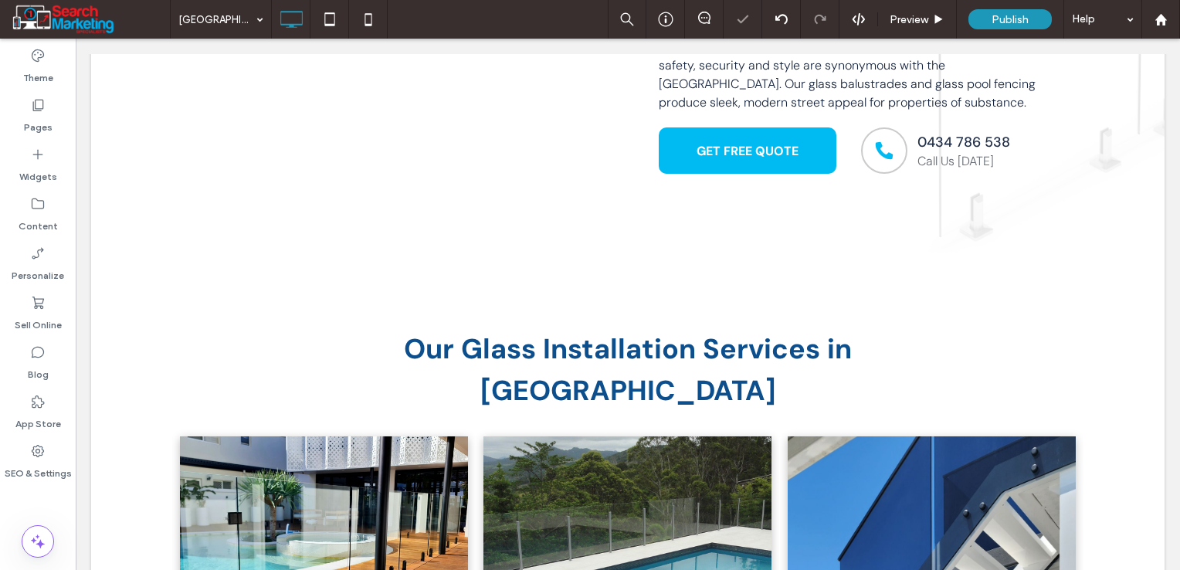
click at [771, 347] on div at bounding box center [590, 285] width 1180 height 570
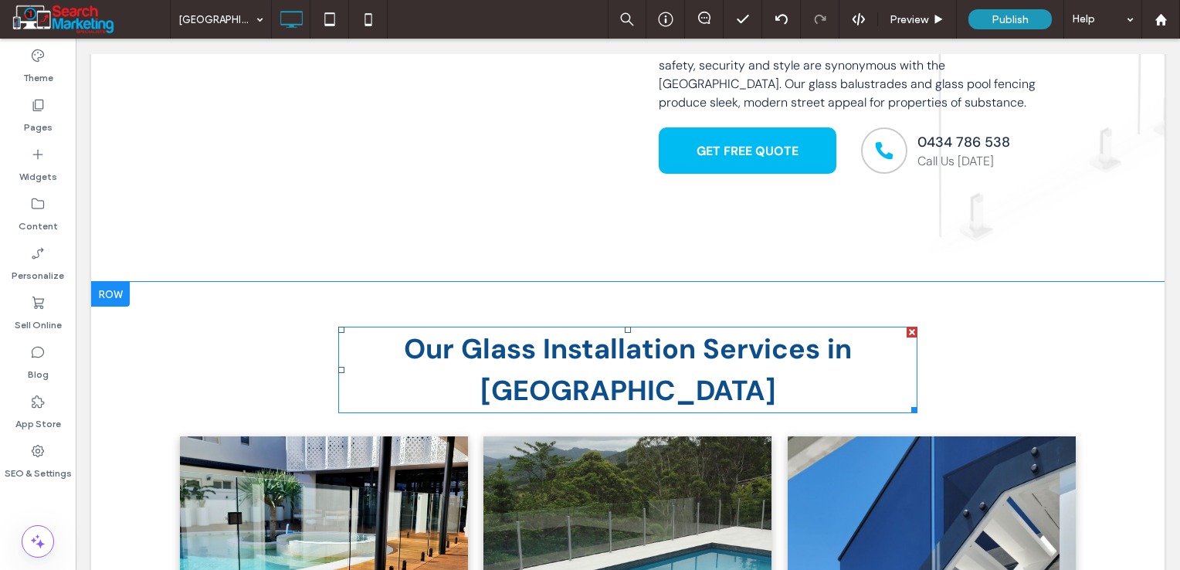
click at [722, 341] on span "Our Glass Installation Services in Sovereign Islands" at bounding box center [628, 370] width 448 height 78
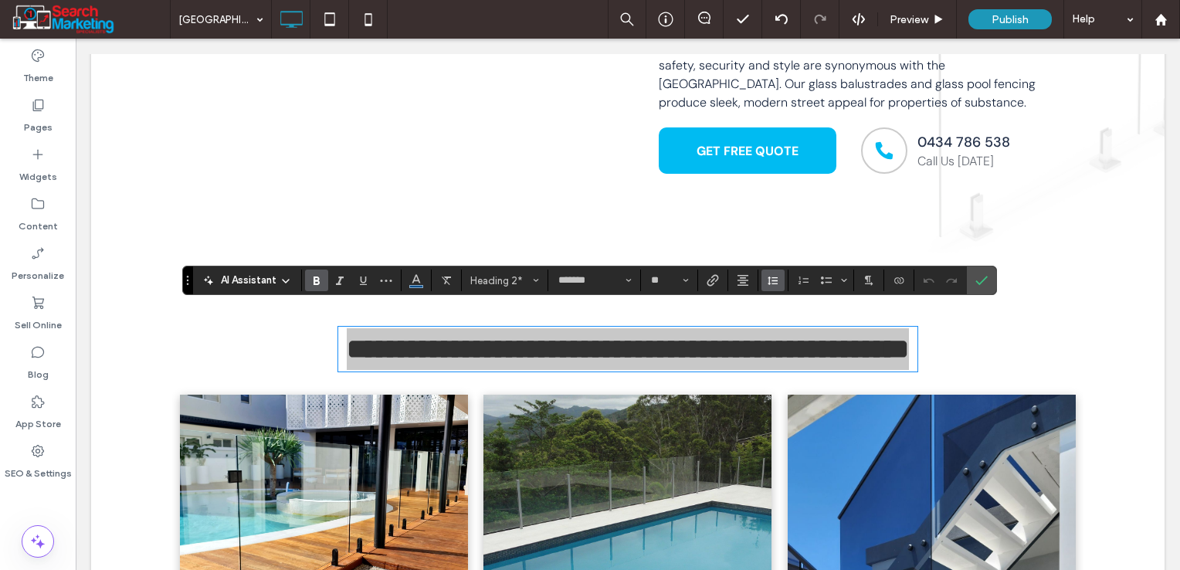
click at [772, 282] on icon "Line Height" at bounding box center [773, 280] width 12 height 12
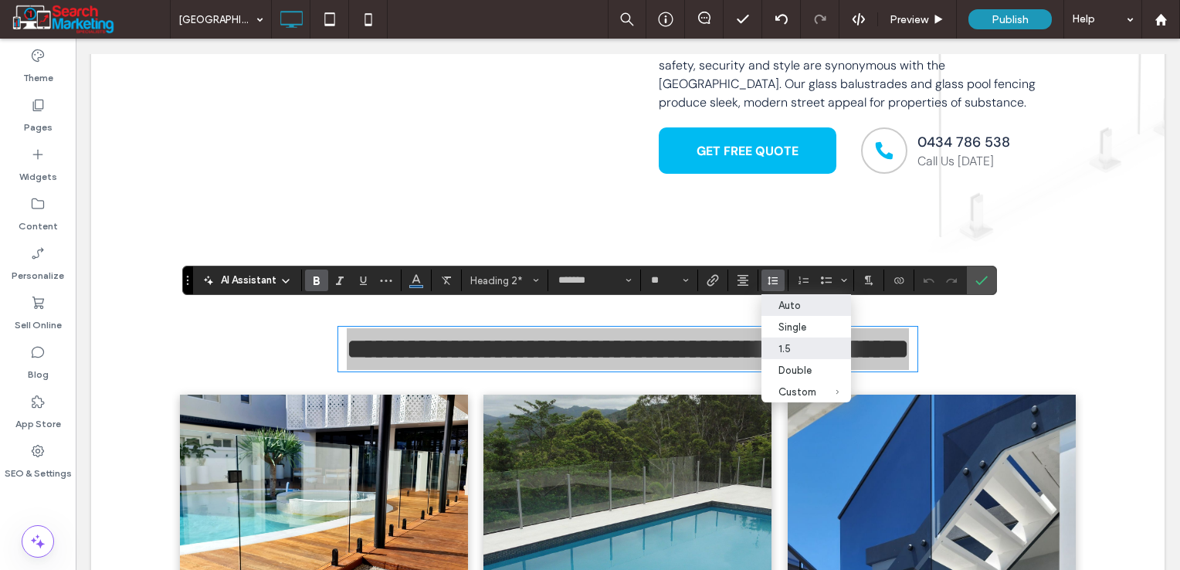
click at [787, 302] on div "Auto" at bounding box center [798, 306] width 38 height 12
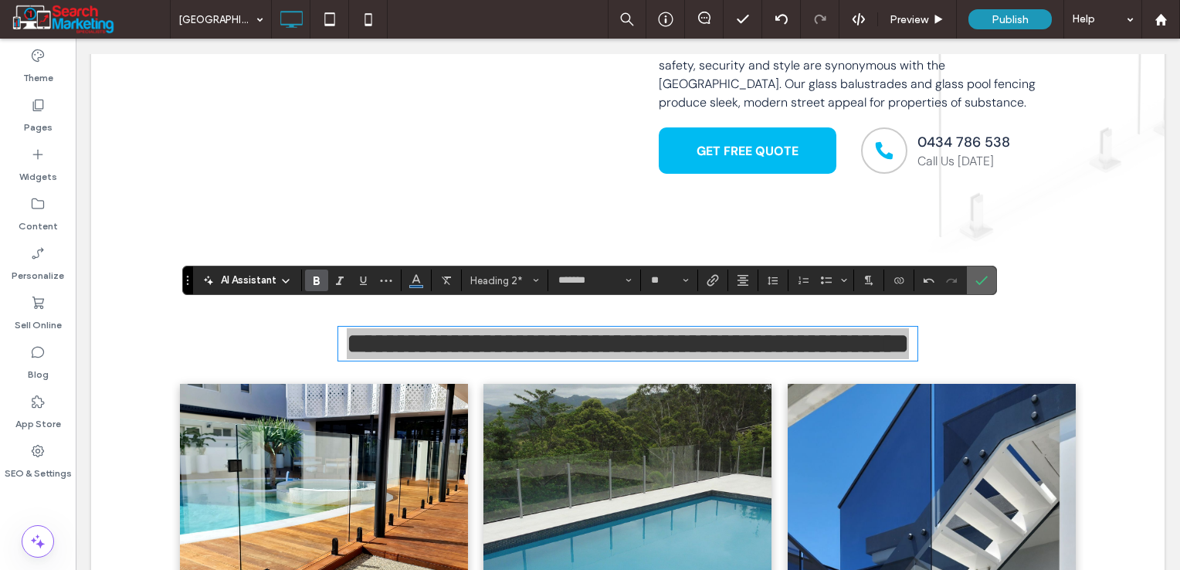
click at [976, 280] on icon "Confirm" at bounding box center [982, 280] width 12 height 12
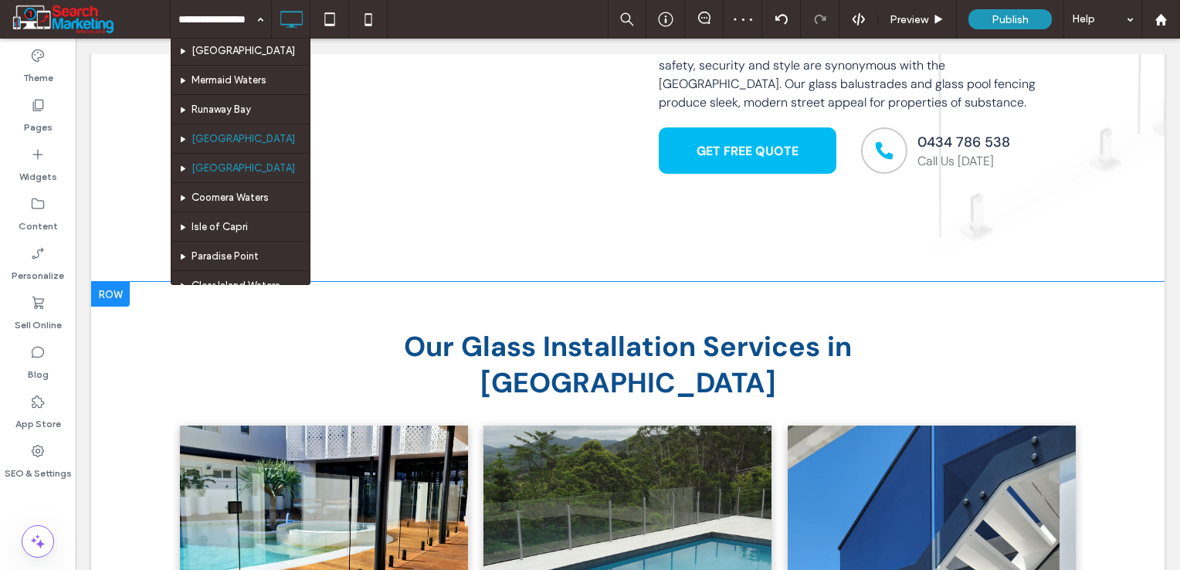
scroll to position [463, 0]
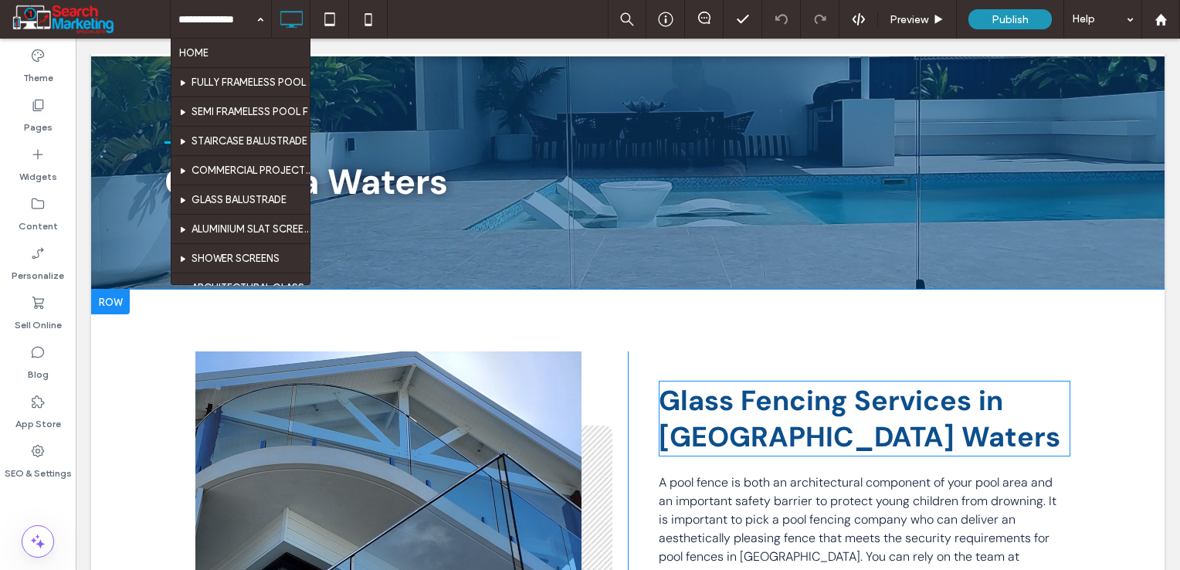
scroll to position [232, 0]
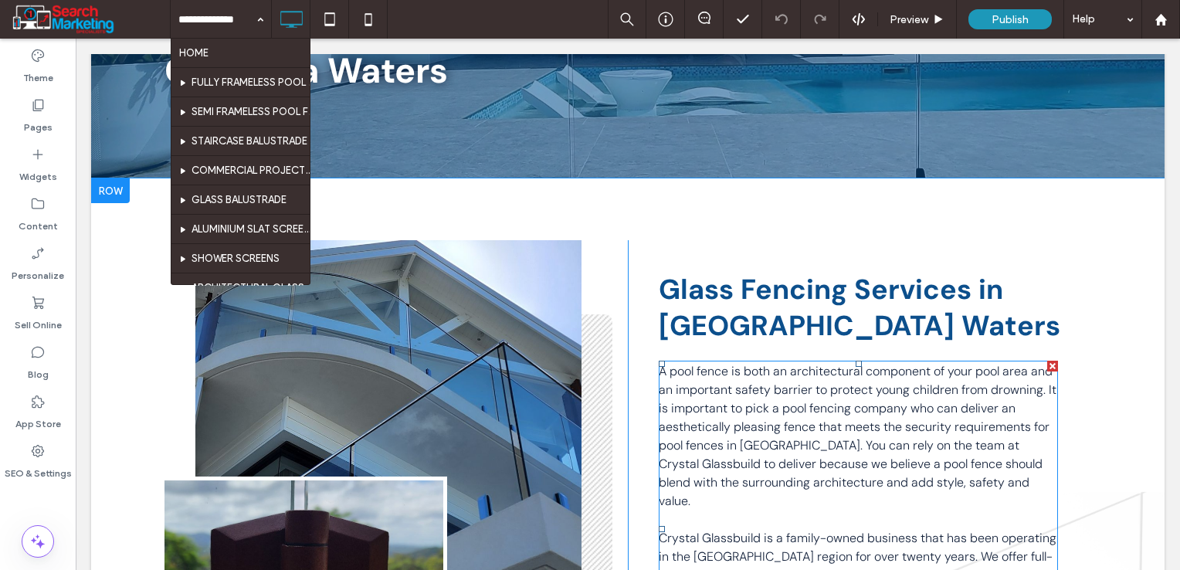
click at [893, 386] on span "A pool fence is both an architectural component of your pool area and an import…" at bounding box center [858, 436] width 398 height 146
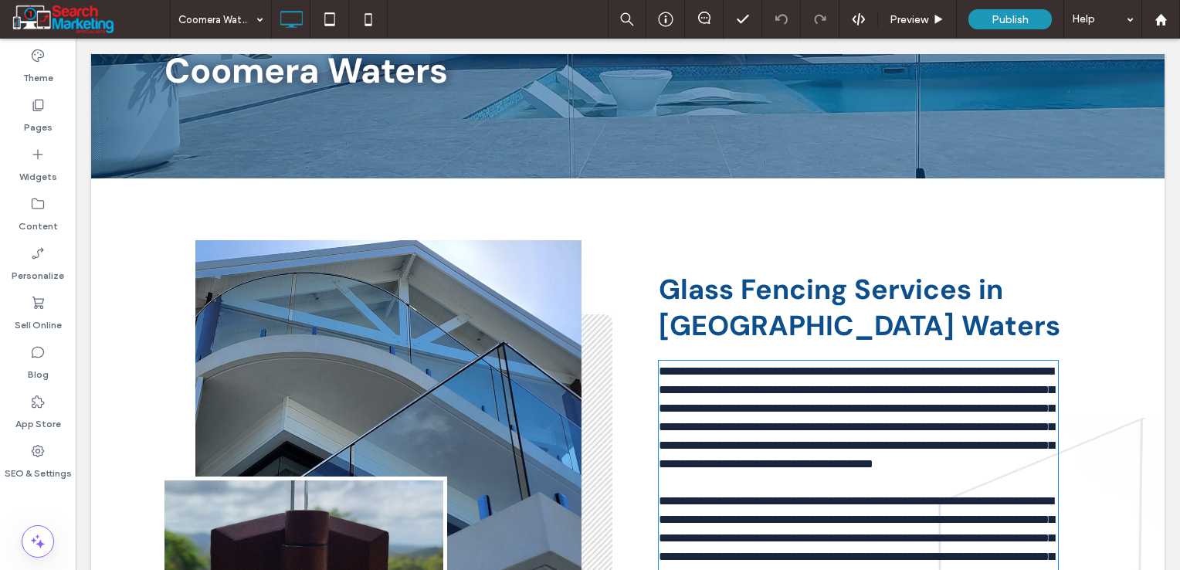
type input "*******"
type input "**"
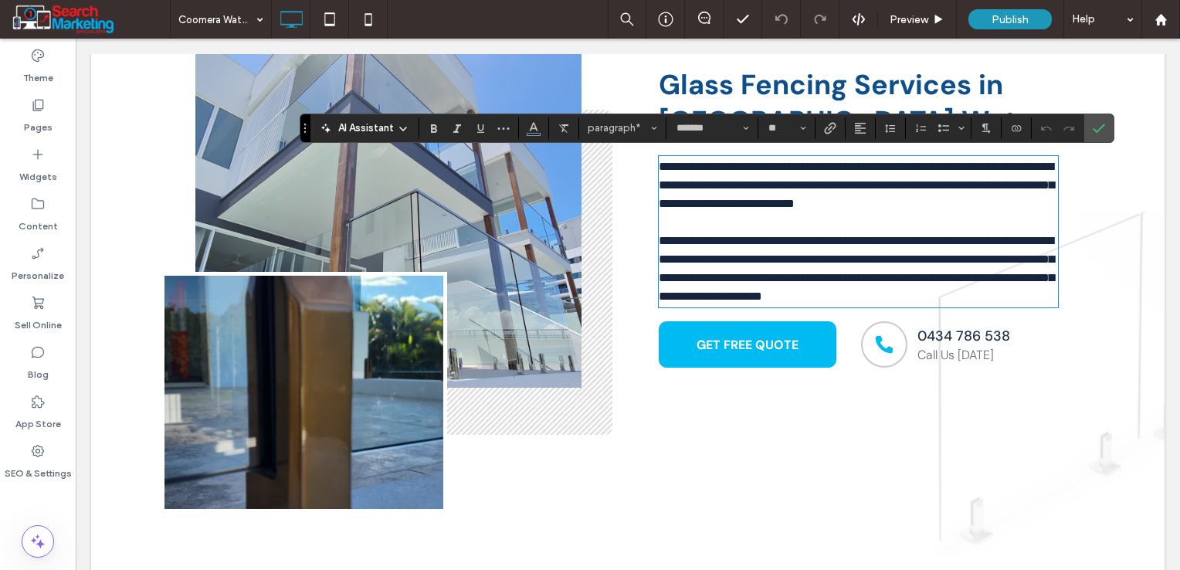
scroll to position [0, 0]
click at [1097, 120] on span "Confirm" at bounding box center [1096, 128] width 7 height 28
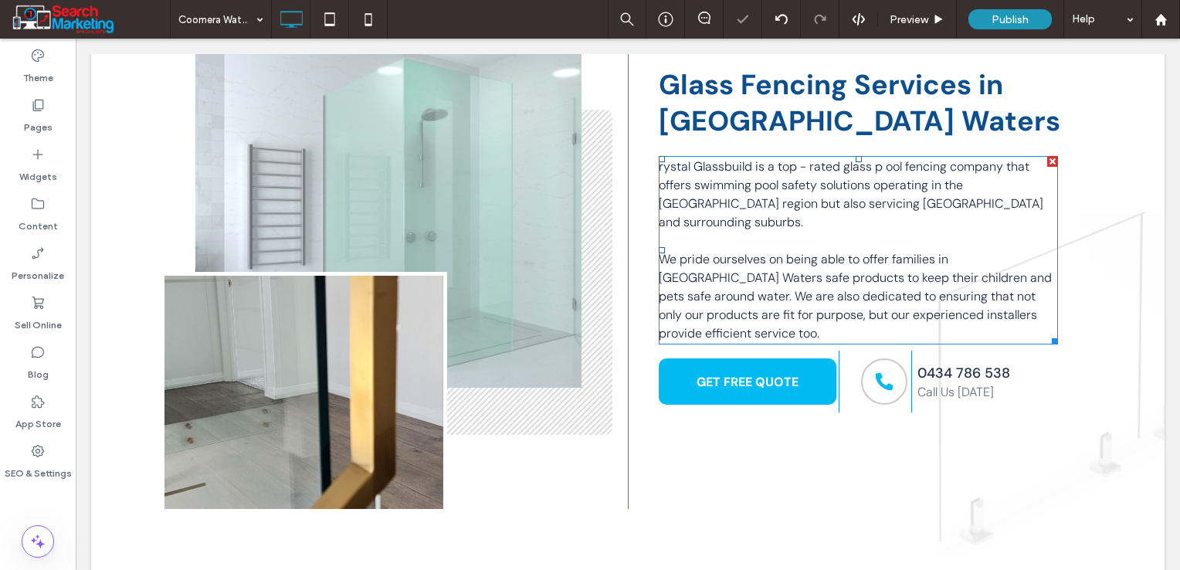
drag, startPoint x: 731, startPoint y: 218, endPoint x: 674, endPoint y: 153, distance: 86.5
click at [731, 232] on p at bounding box center [858, 241] width 399 height 19
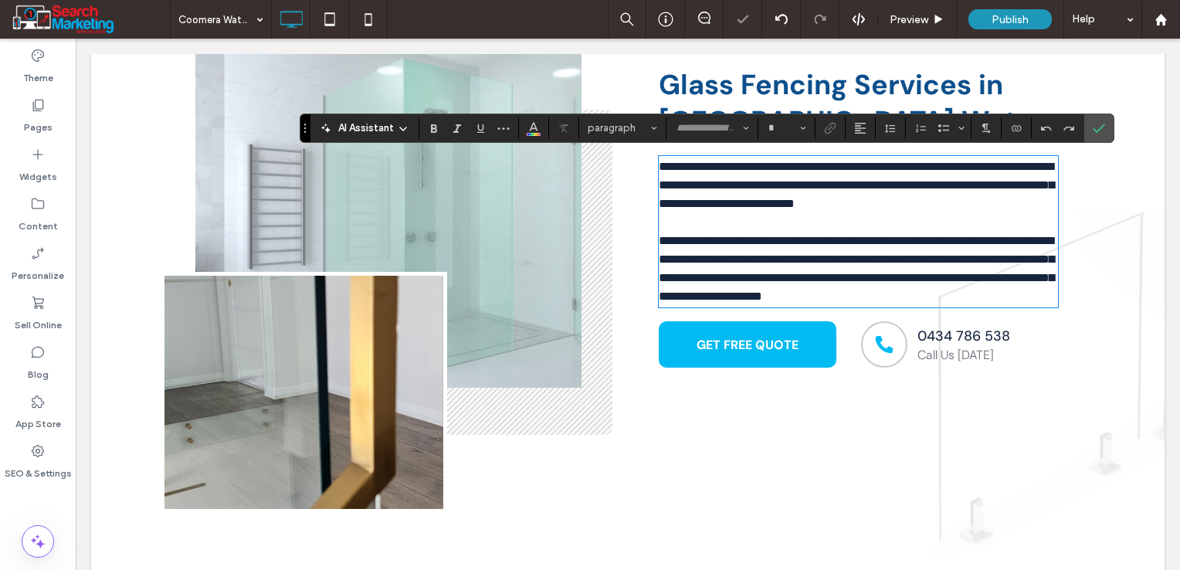
type input "*******"
type input "**"
click at [659, 168] on span "**********" at bounding box center [856, 185] width 395 height 49
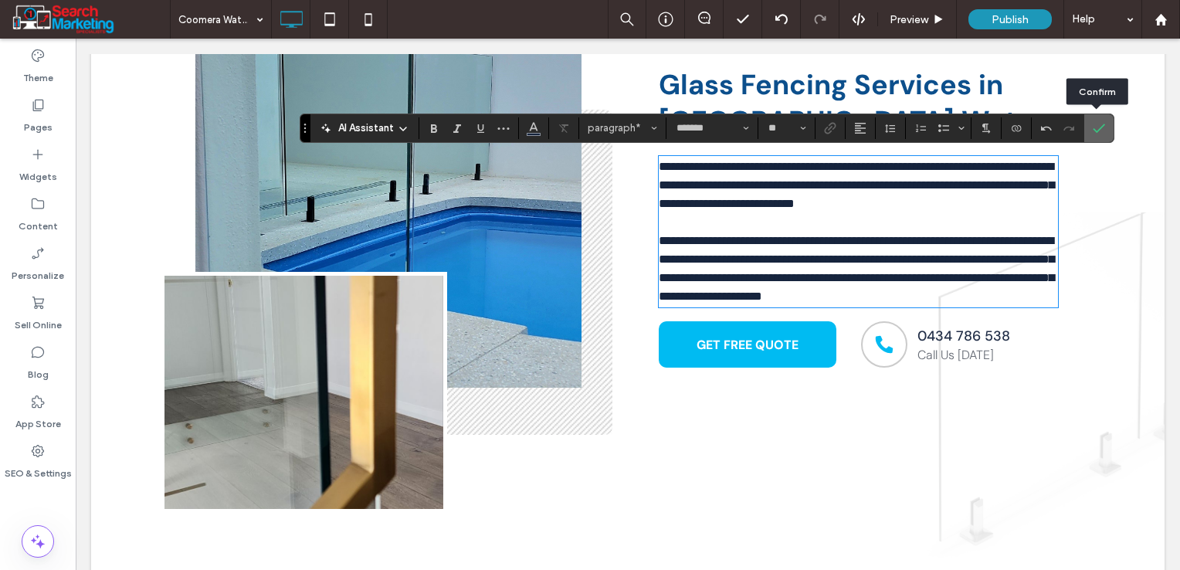
click at [1099, 125] on icon "Confirm" at bounding box center [1099, 128] width 12 height 12
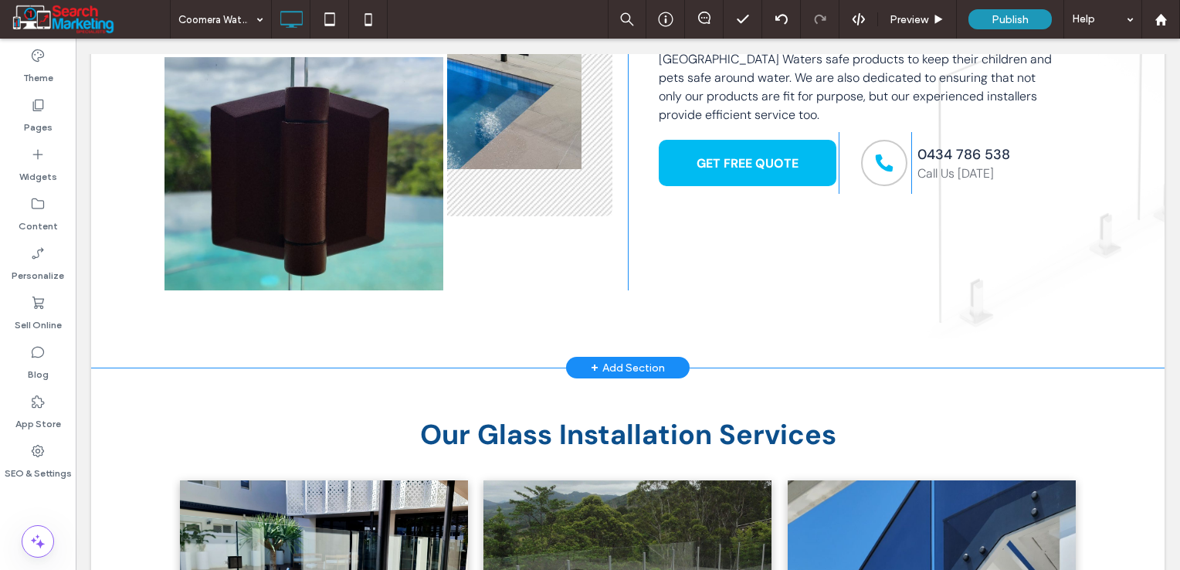
scroll to position [823, 0]
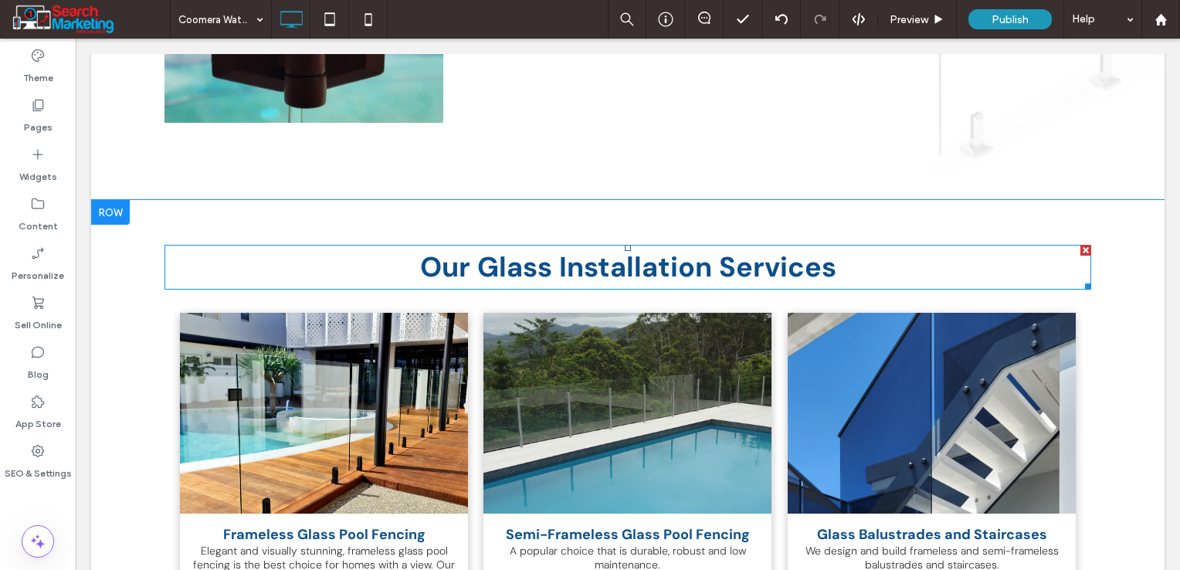
click at [813, 266] on span "Our Glass Installation Services" at bounding box center [628, 267] width 416 height 36
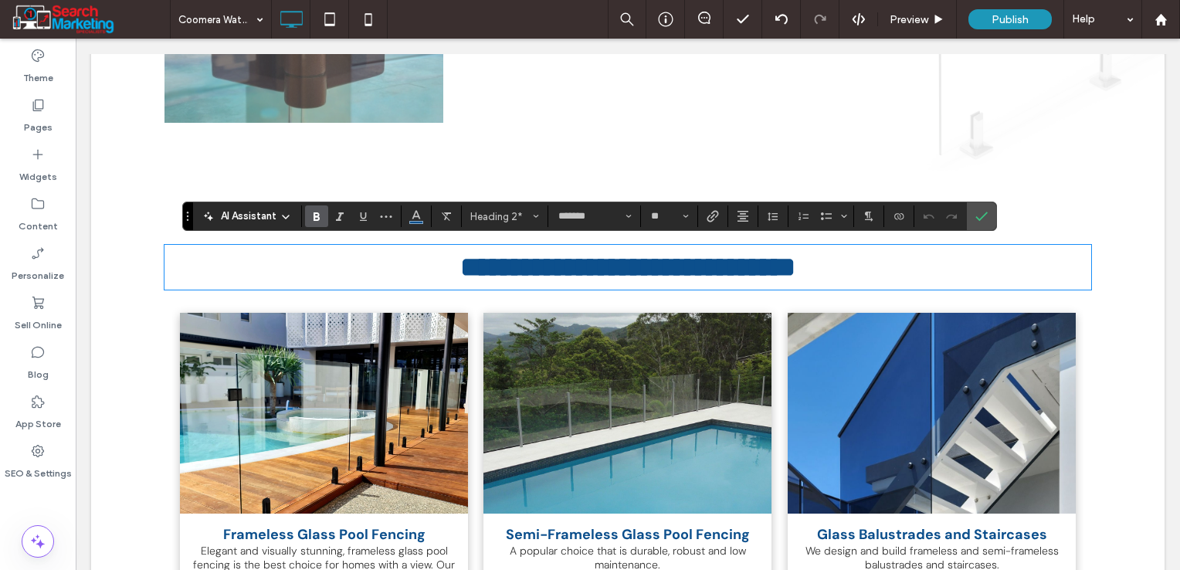
click at [796, 278] on span "**********" at bounding box center [627, 267] width 335 height 28
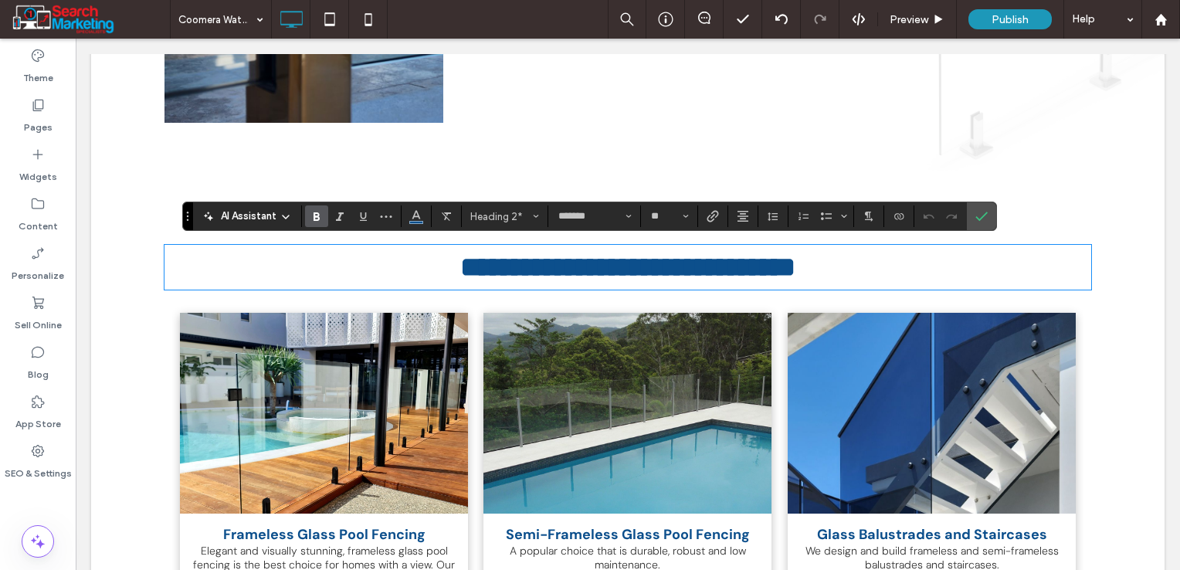
click at [834, 277] on h2 "**********" at bounding box center [628, 267] width 927 height 42
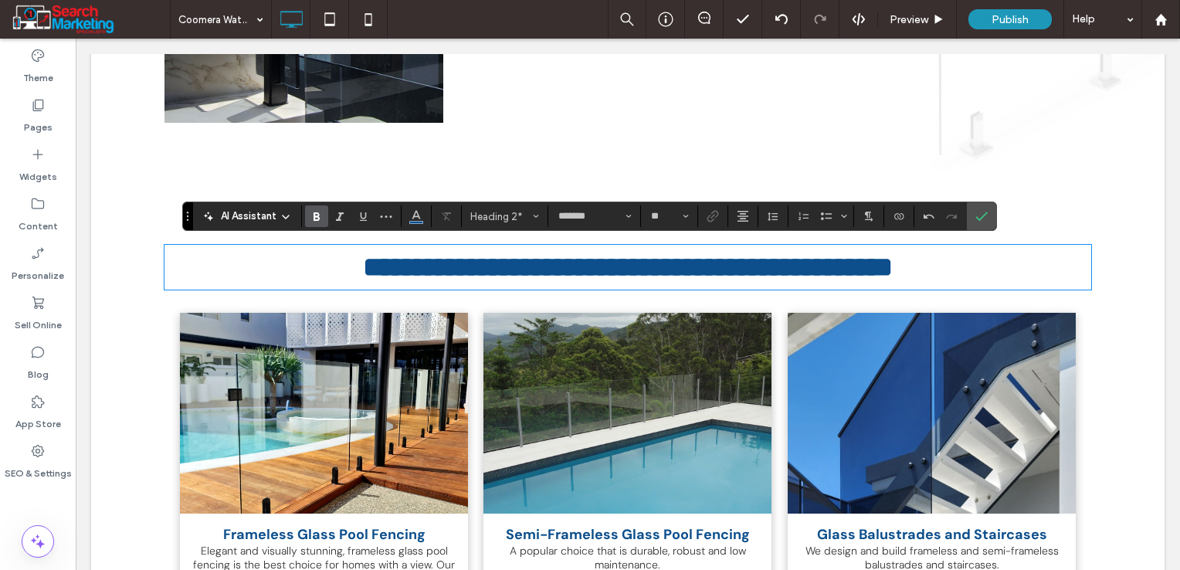
scroll to position [0, 0]
type input "**"
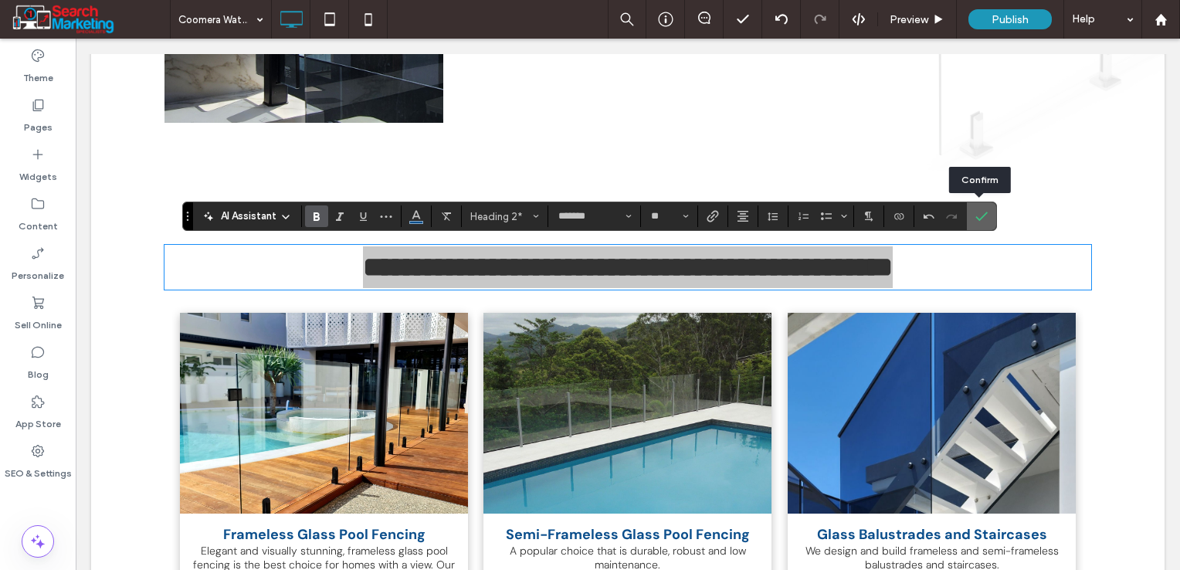
drag, startPoint x: 983, startPoint y: 218, endPoint x: 910, endPoint y: 182, distance: 81.5
click at [983, 218] on icon "Confirm" at bounding box center [982, 216] width 12 height 12
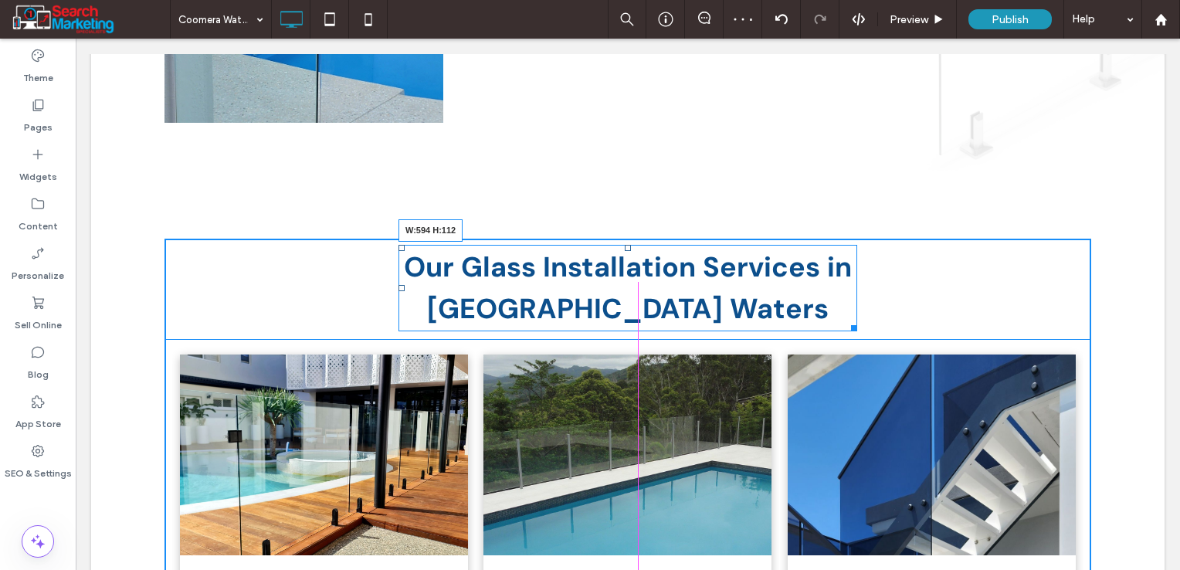
drag, startPoint x: 1082, startPoint y: 277, endPoint x: 923, endPoint y: 319, distance: 164.7
click at [848, 277] on div "Our Glass Installation Services in [GEOGRAPHIC_DATA] Waters W:594 H:112" at bounding box center [628, 288] width 459 height 87
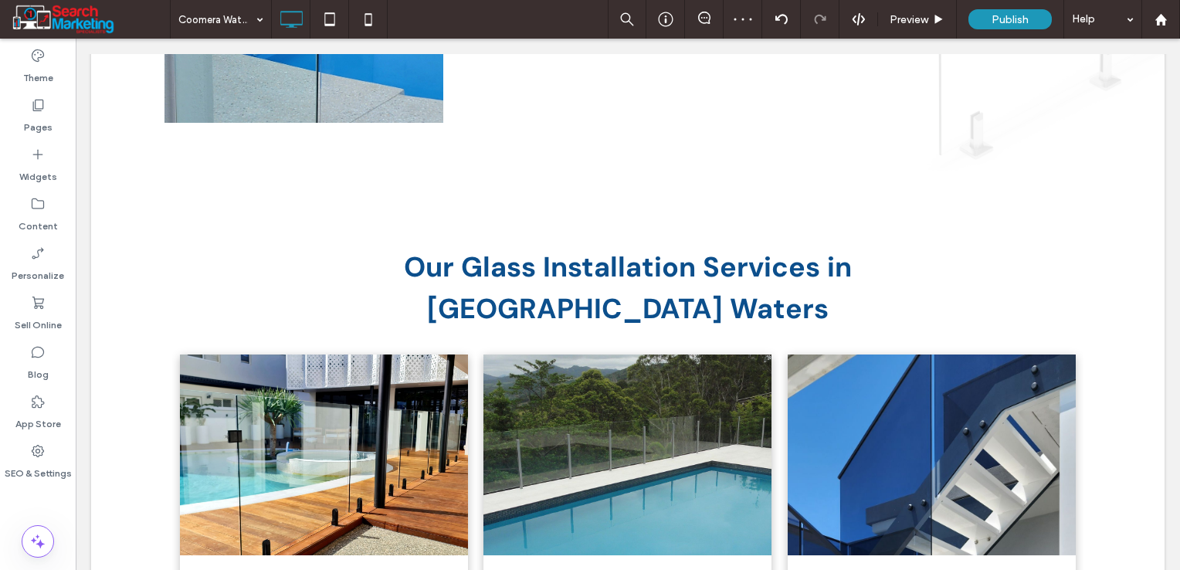
click at [757, 273] on span "Our Glass Installation Services in [GEOGRAPHIC_DATA] Waters" at bounding box center [628, 288] width 448 height 78
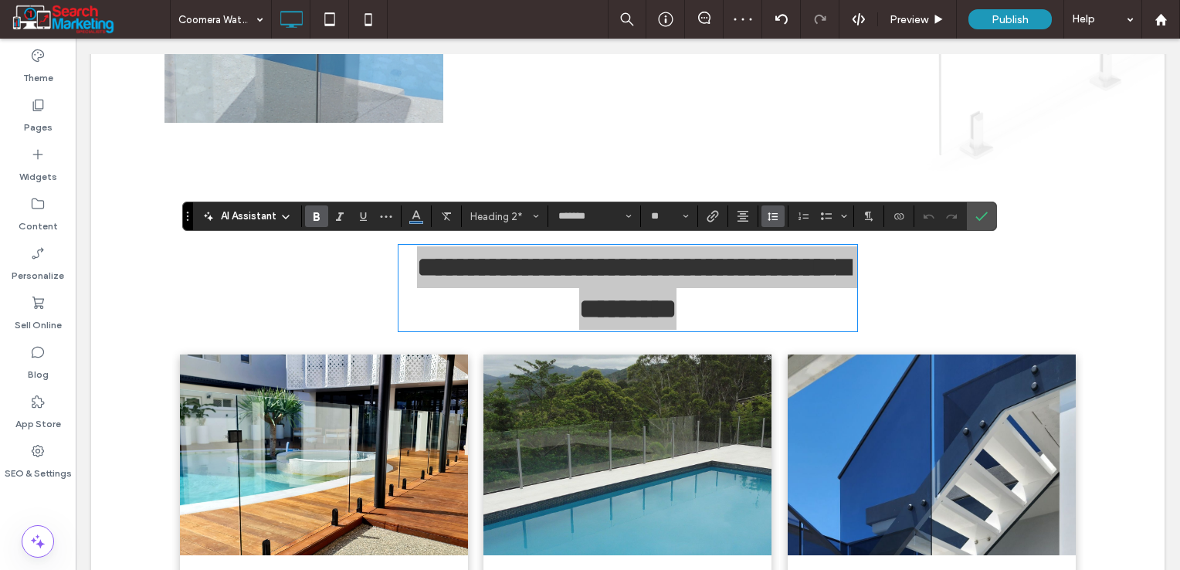
click at [774, 215] on icon "Line Height" at bounding box center [773, 216] width 12 height 12
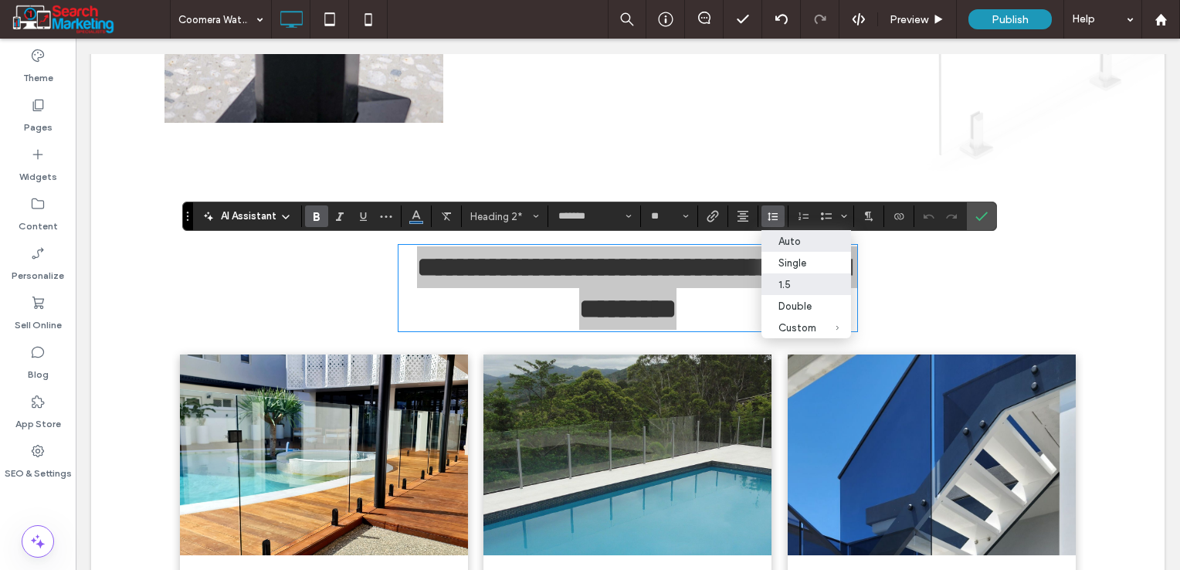
click at [794, 239] on div "Auto" at bounding box center [798, 242] width 38 height 12
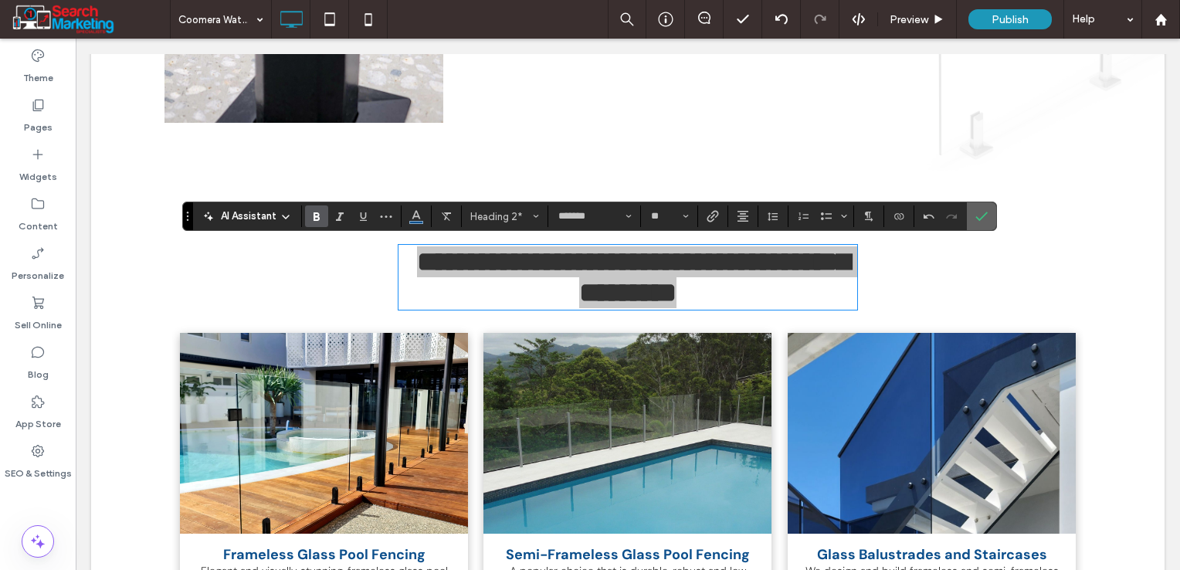
drag, startPoint x: 989, startPoint y: 214, endPoint x: 781, endPoint y: 231, distance: 208.5
click at [989, 214] on label "Confirm" at bounding box center [981, 216] width 23 height 28
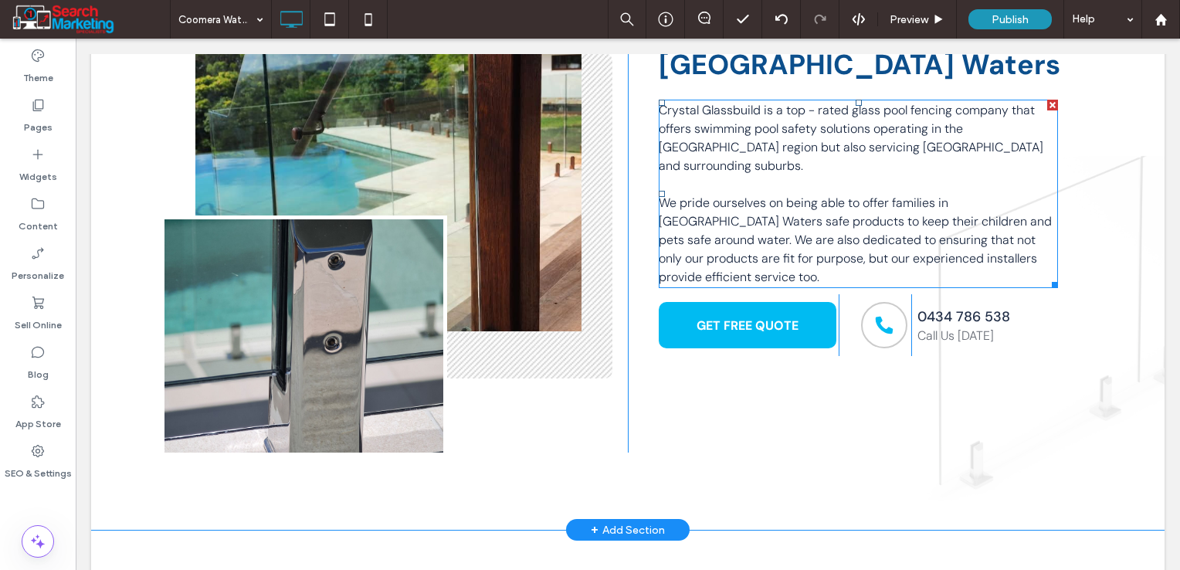
scroll to position [359, 0]
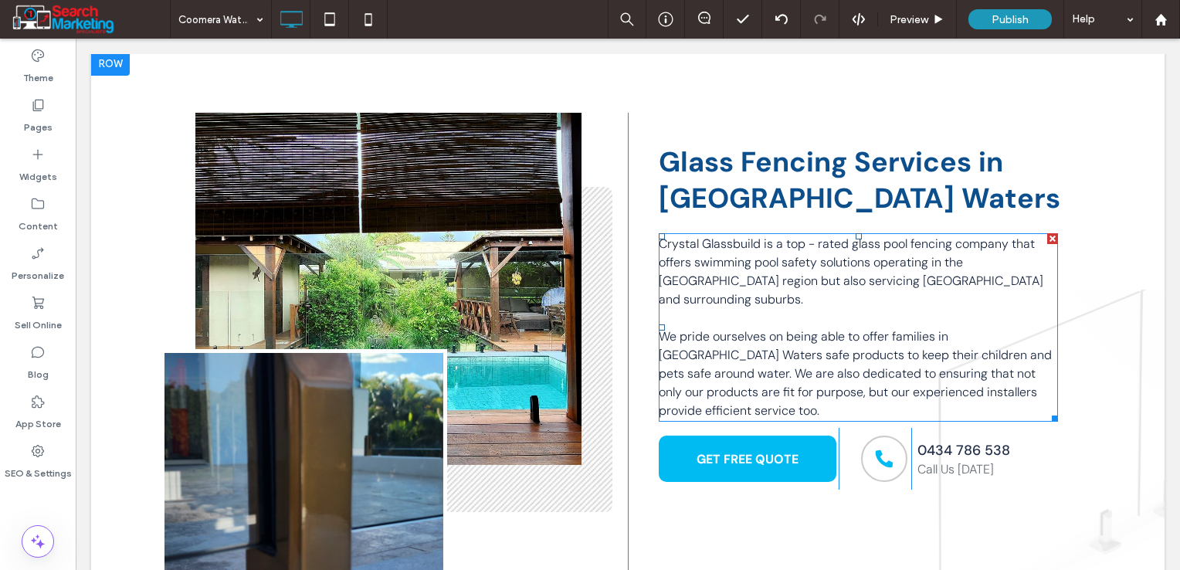
click at [1017, 367] on span "We pride ourselves on being able to offer families in [GEOGRAPHIC_DATA] Waters …" at bounding box center [855, 373] width 393 height 90
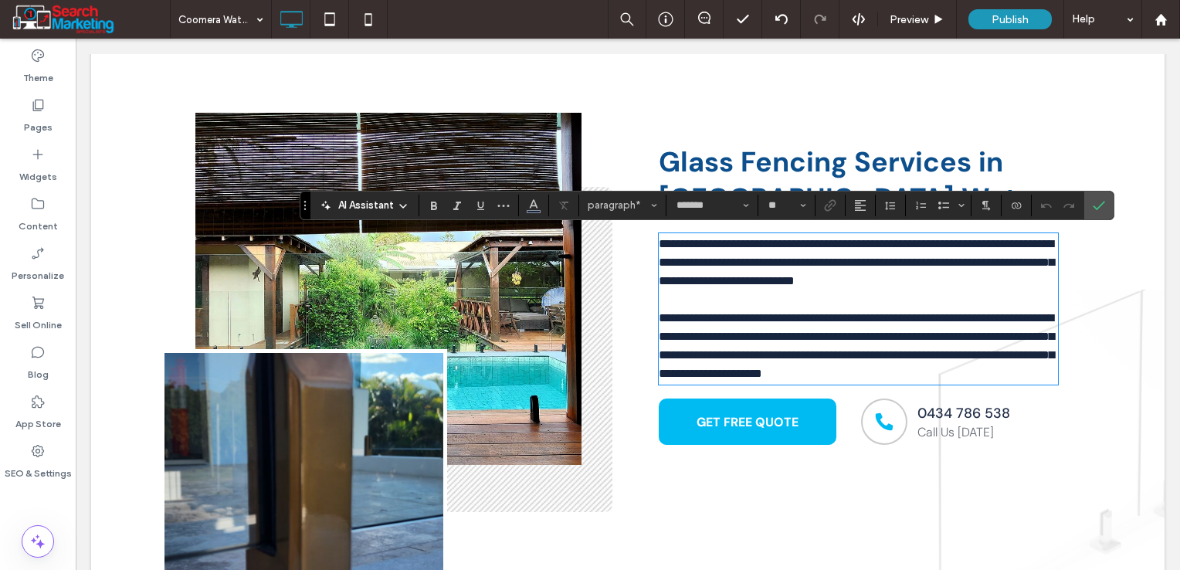
click at [1043, 372] on p "**********" at bounding box center [858, 346] width 399 height 74
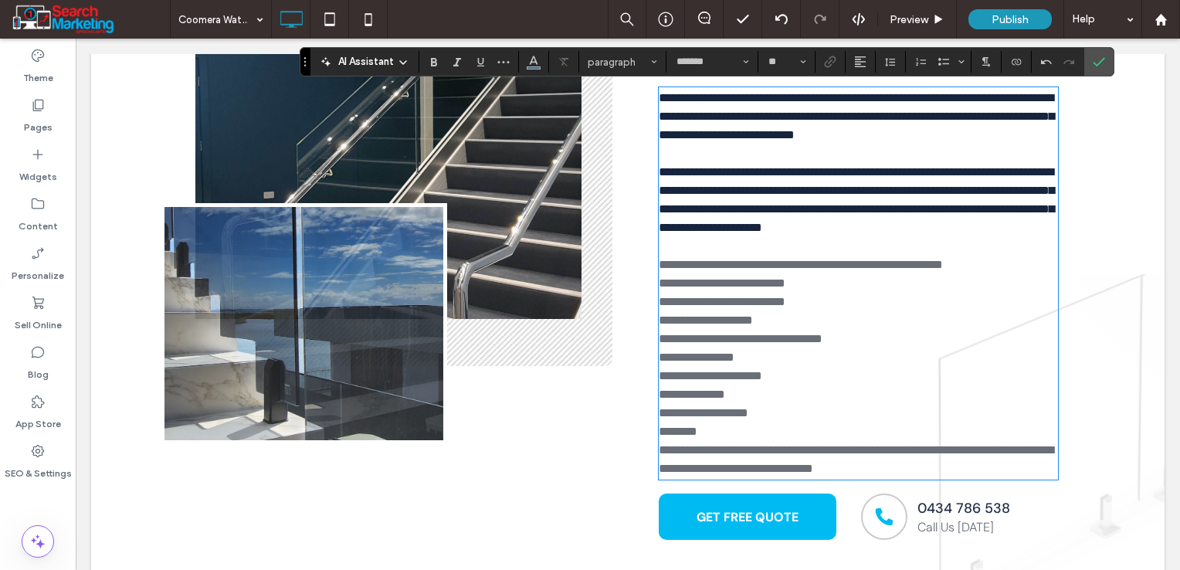
scroll to position [426, 0]
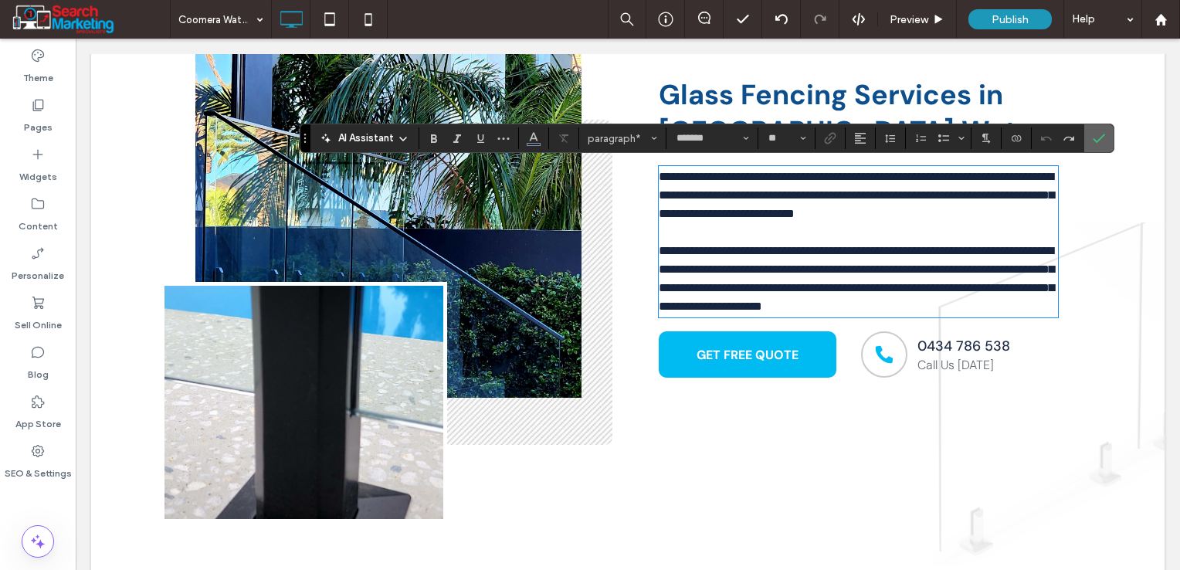
click at [1098, 127] on span "Confirm" at bounding box center [1099, 138] width 12 height 26
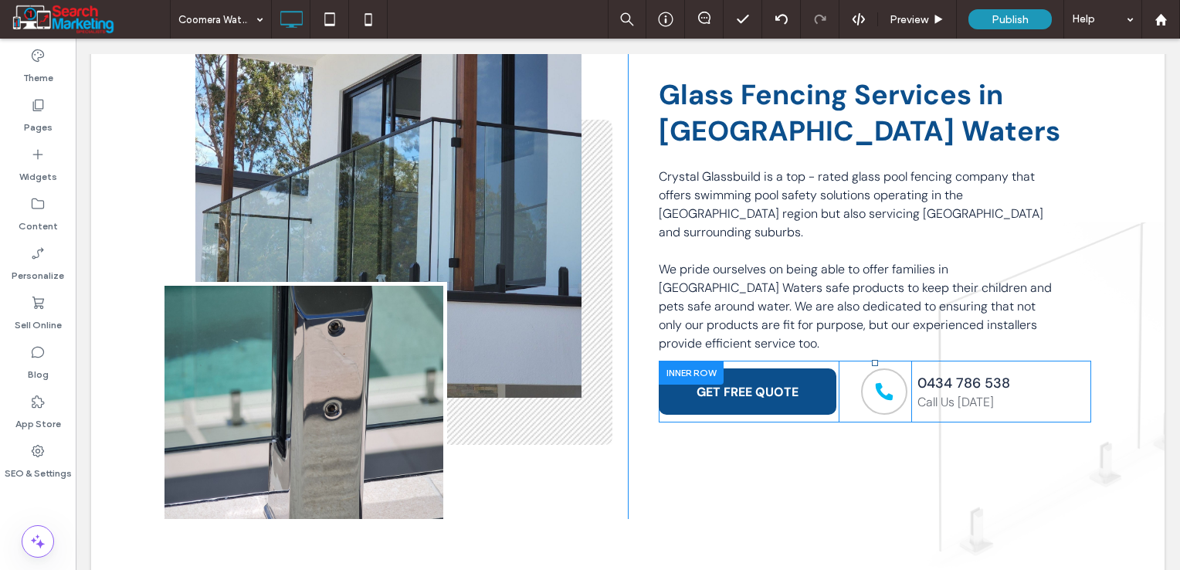
click at [709, 361] on div at bounding box center [691, 373] width 65 height 24
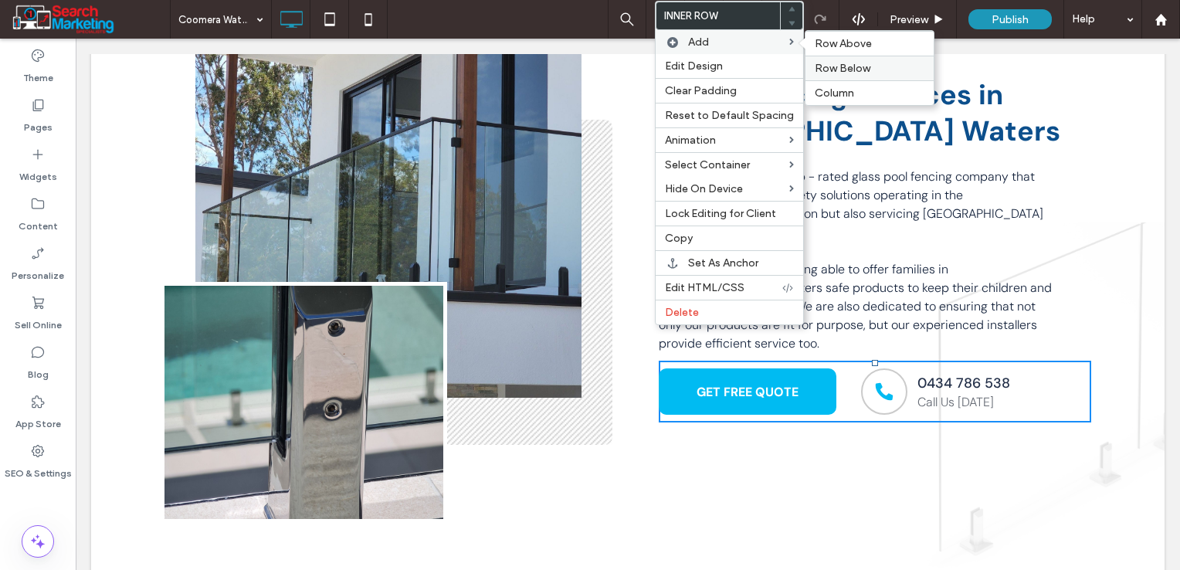
click at [840, 56] on div "Row Below" at bounding box center [870, 68] width 128 height 25
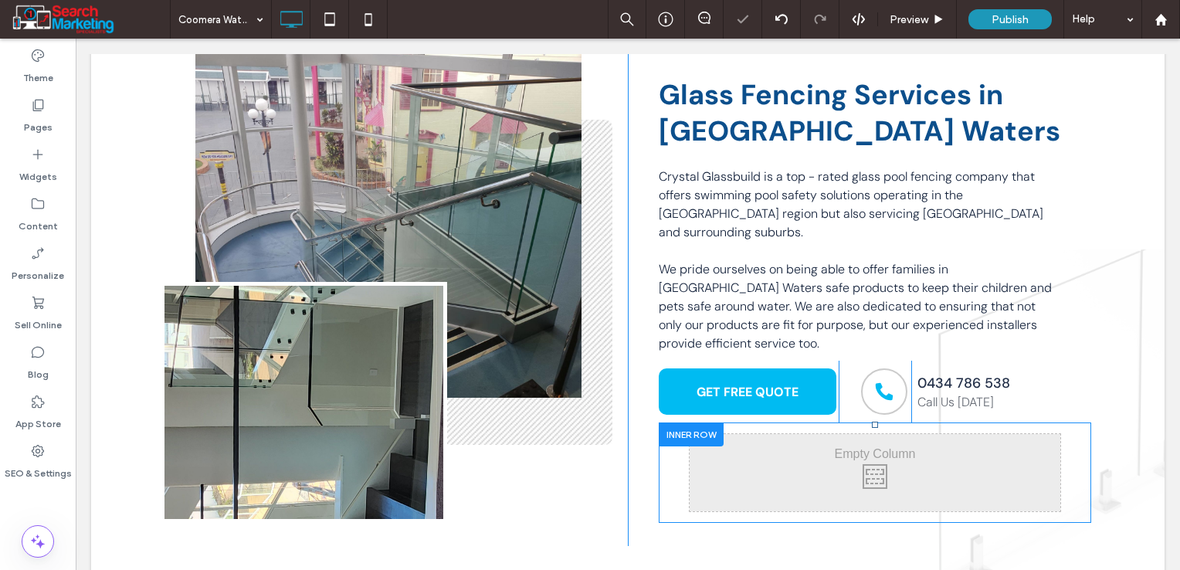
click at [689, 423] on div at bounding box center [691, 435] width 65 height 24
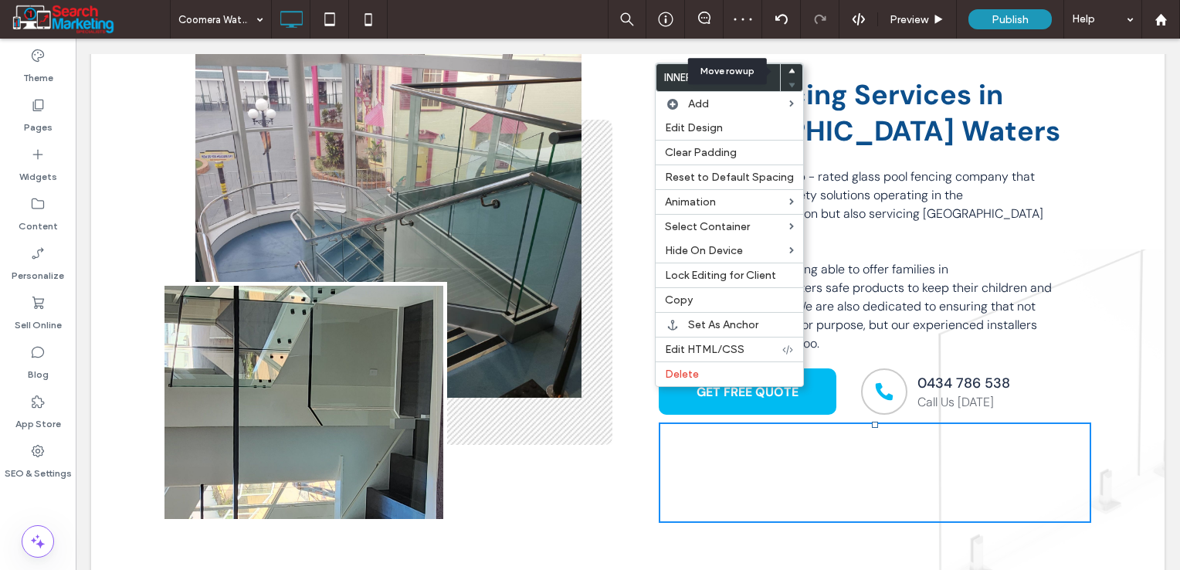
click at [789, 70] on icon at bounding box center [792, 71] width 6 height 6
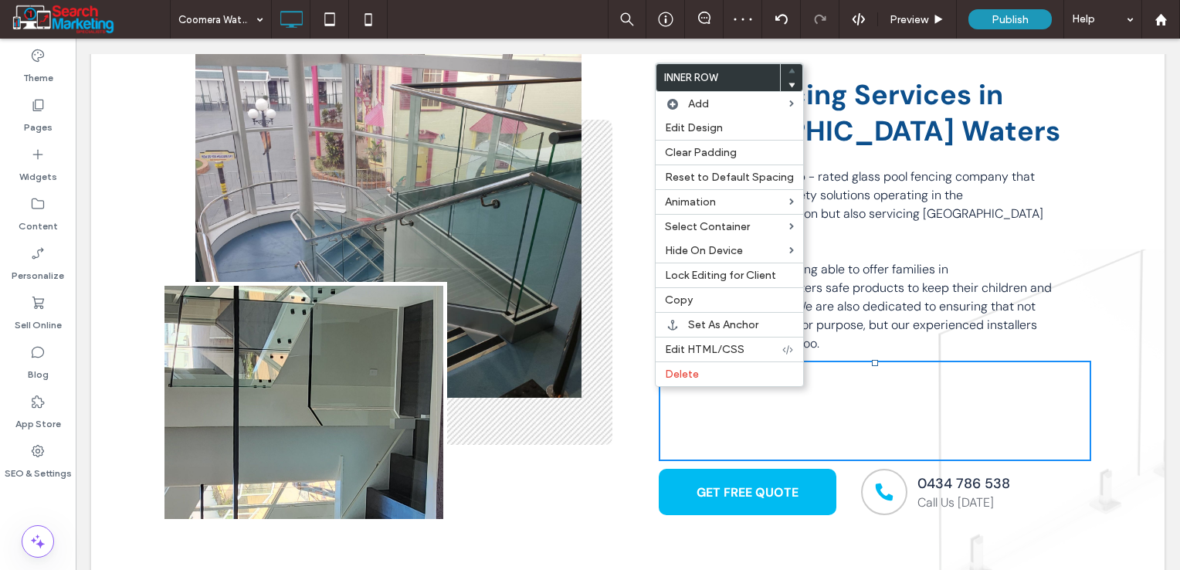
drag, startPoint x: 948, startPoint y: 323, endPoint x: 937, endPoint y: 339, distance: 19.5
click at [949, 361] on div "Click To Paste Click To Paste" at bounding box center [875, 411] width 433 height 100
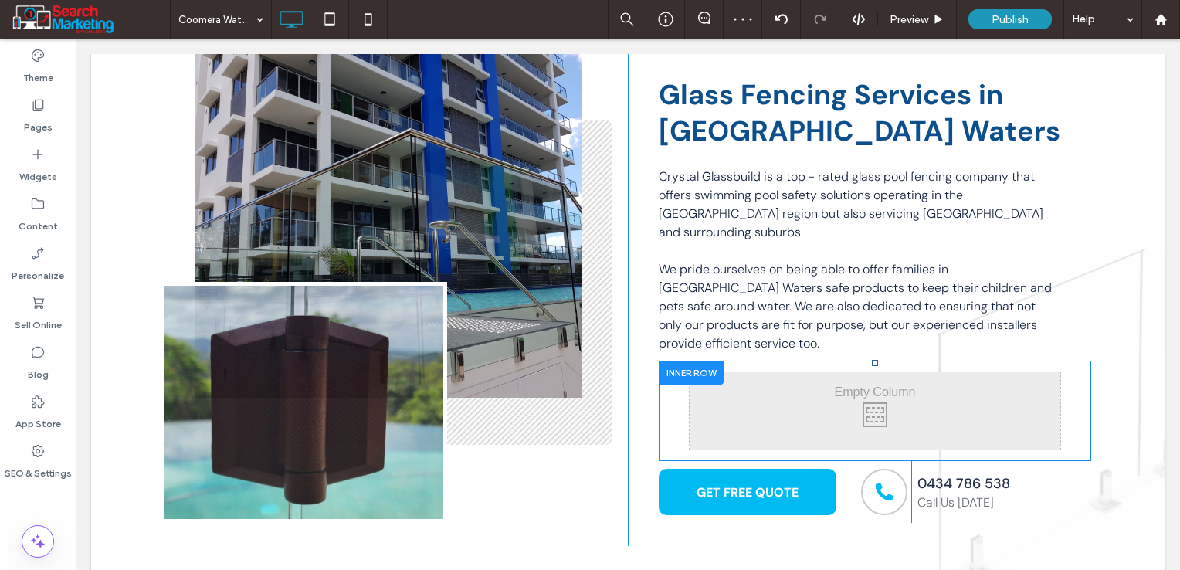
click at [689, 361] on div at bounding box center [691, 373] width 65 height 24
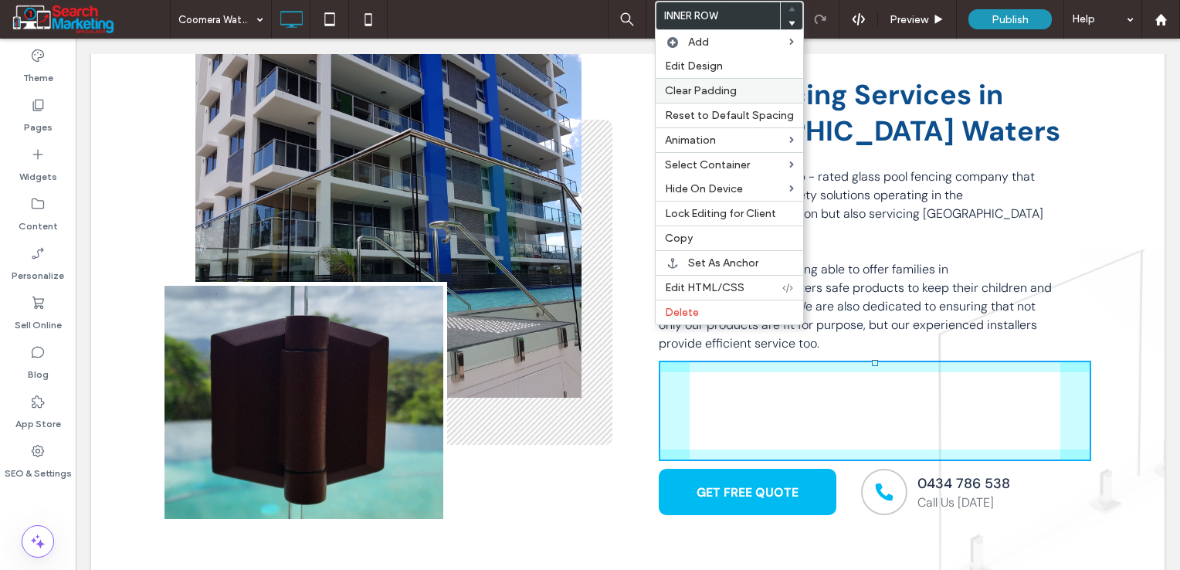
click at [729, 93] on span "Clear Padding" at bounding box center [701, 90] width 72 height 13
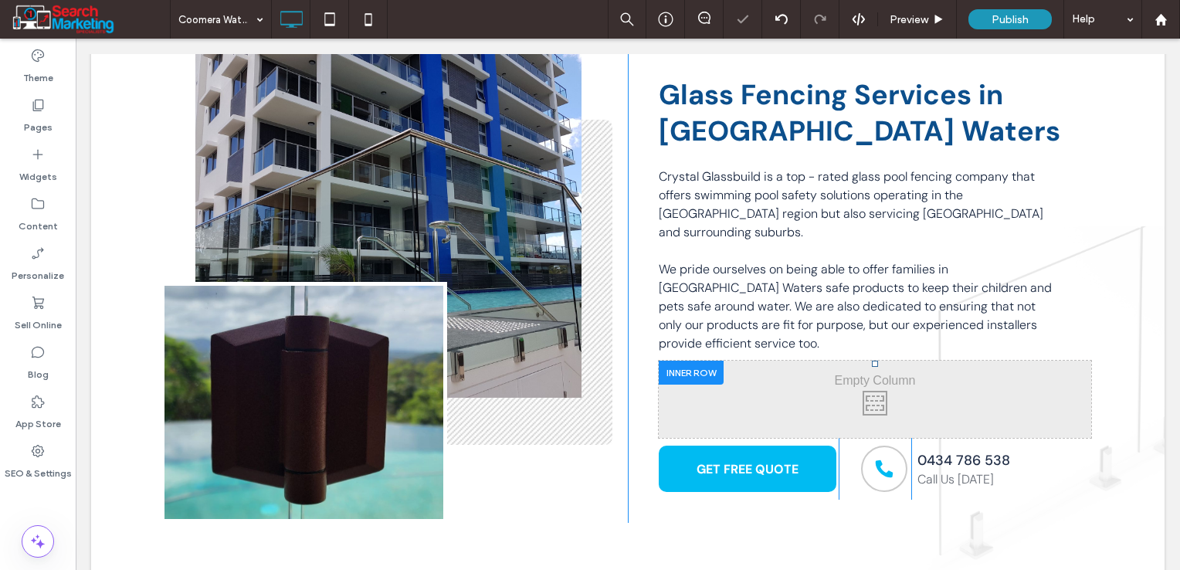
click at [706, 361] on div at bounding box center [691, 373] width 65 height 24
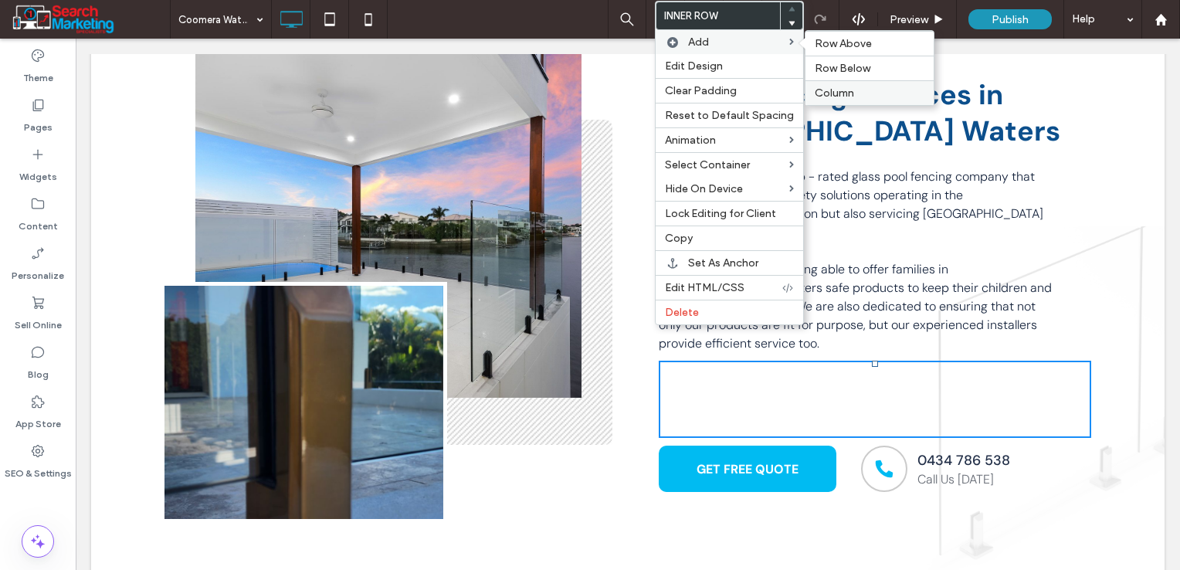
click at [817, 88] on span "Column" at bounding box center [834, 93] width 39 height 13
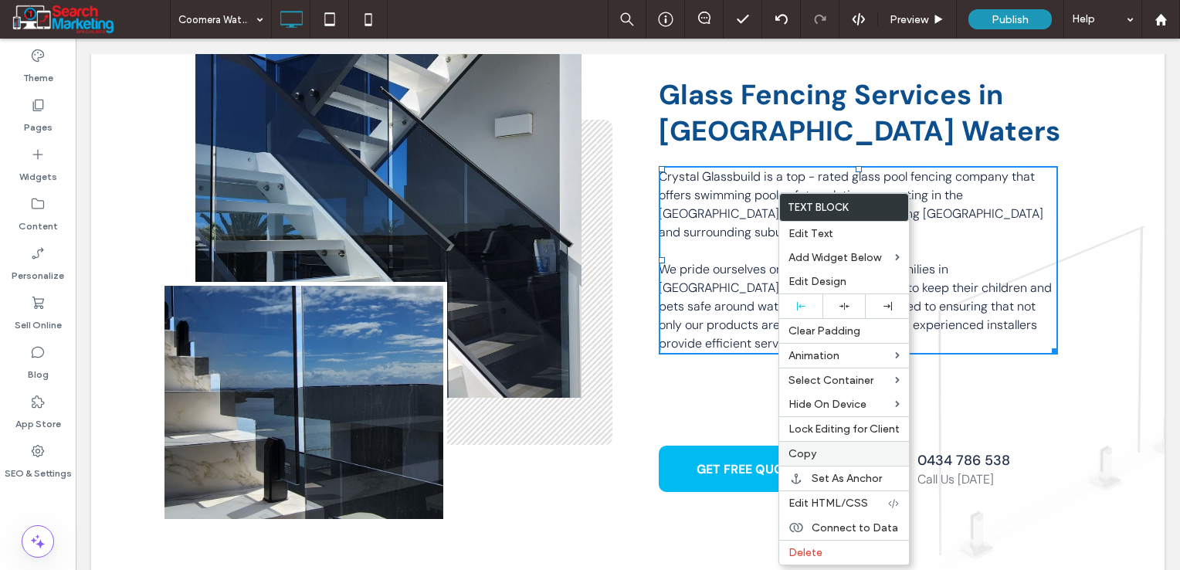
click at [820, 450] on label "Copy" at bounding box center [844, 453] width 111 height 13
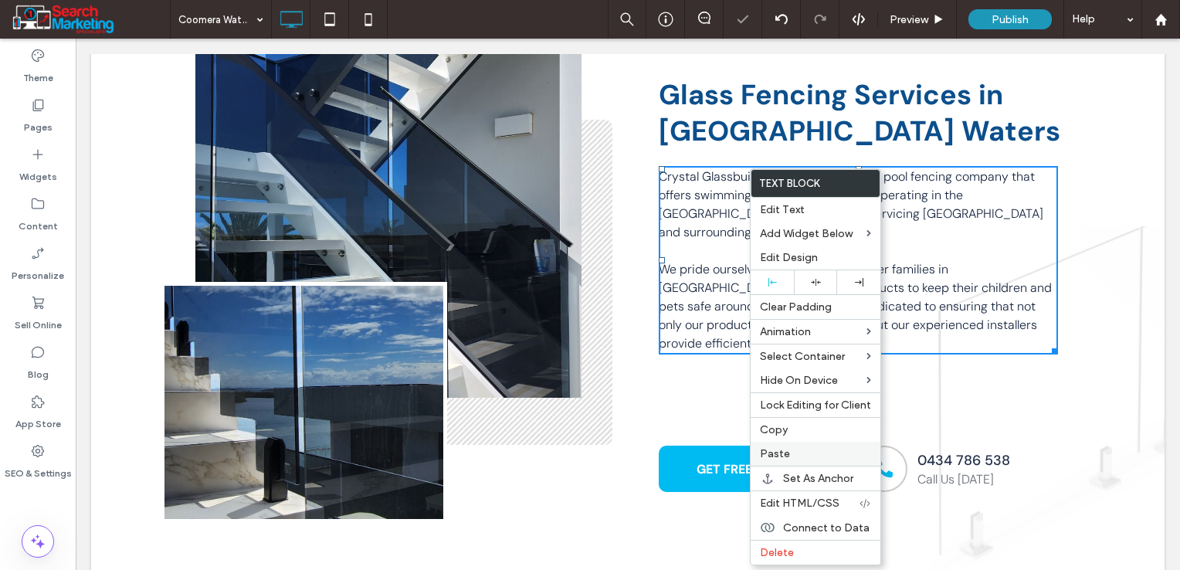
click at [794, 452] on label "Paste" at bounding box center [815, 453] width 111 height 13
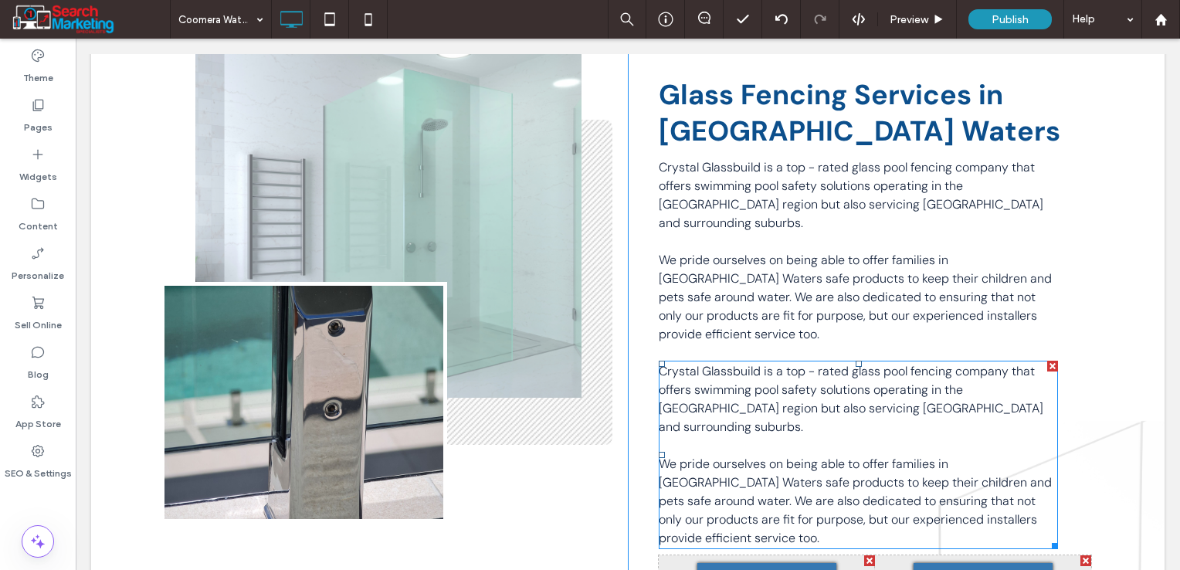
click at [852, 363] on span "Crystal Glassbuild is a top - rated glass pool fencing company that offers swim…" at bounding box center [851, 399] width 385 height 72
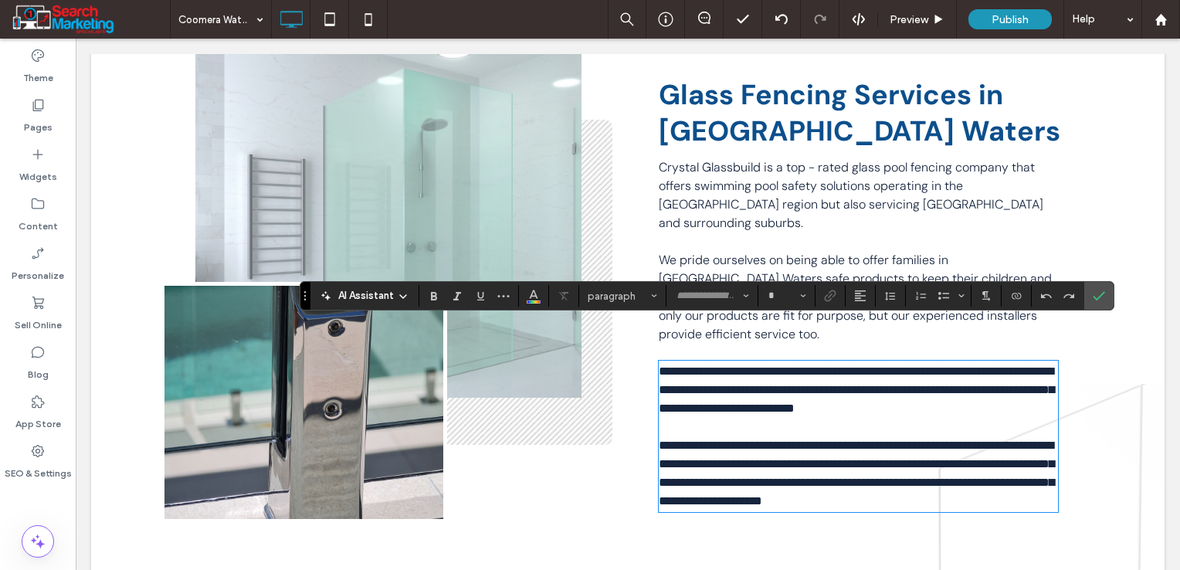
type input "*******"
type input "**"
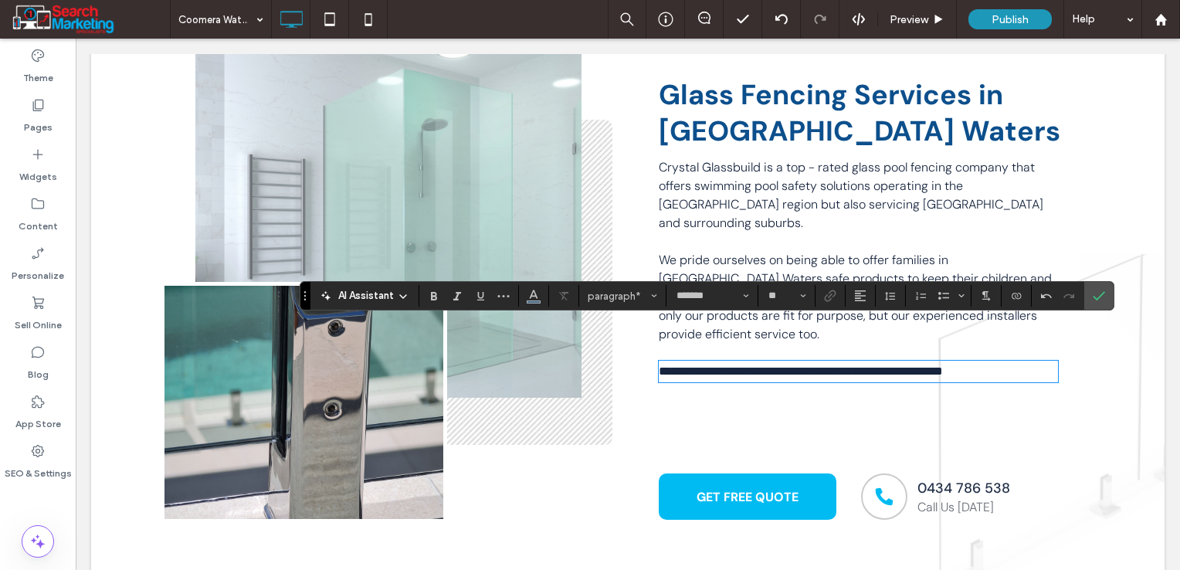
scroll to position [0, 0]
click at [1093, 298] on icon "Confirm" at bounding box center [1099, 296] width 12 height 12
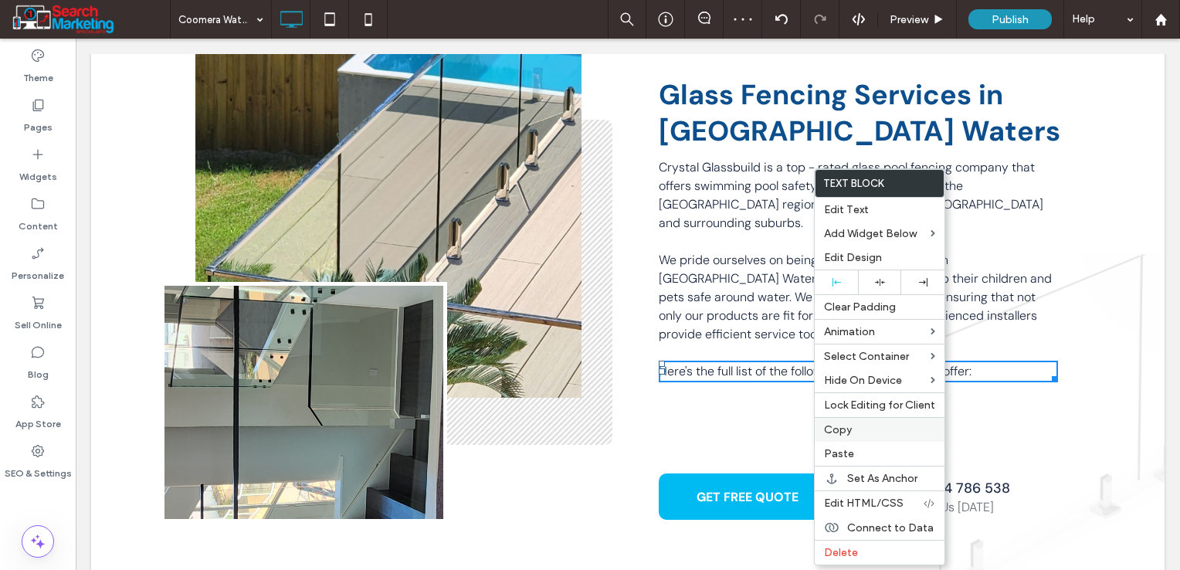
click at [848, 423] on span "Copy" at bounding box center [838, 429] width 28 height 13
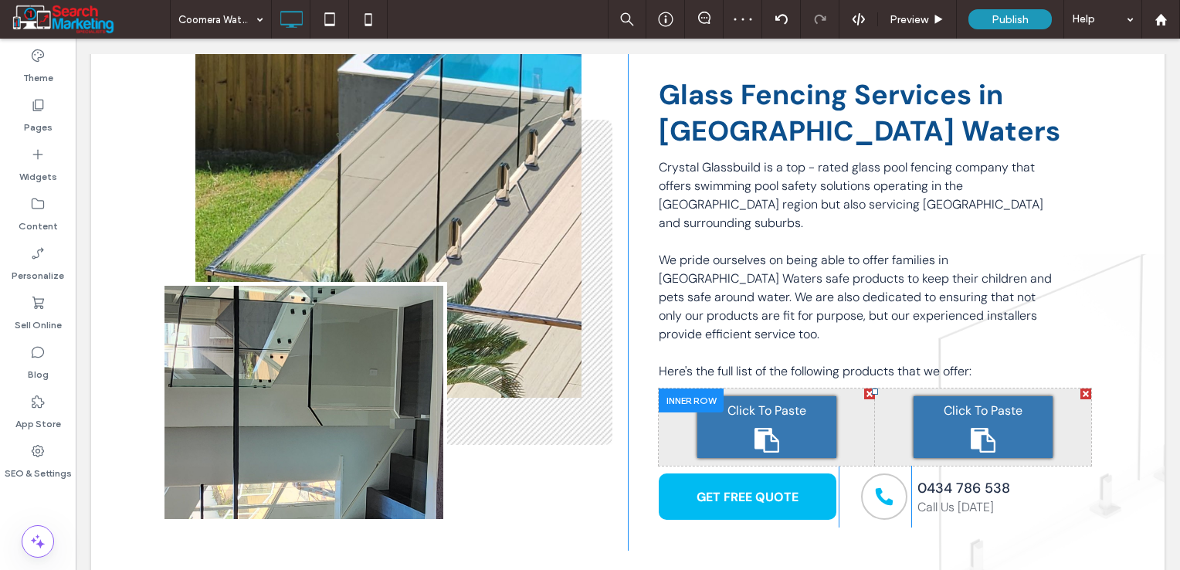
click at [748, 402] on span "Click To Paste" at bounding box center [767, 411] width 79 height 19
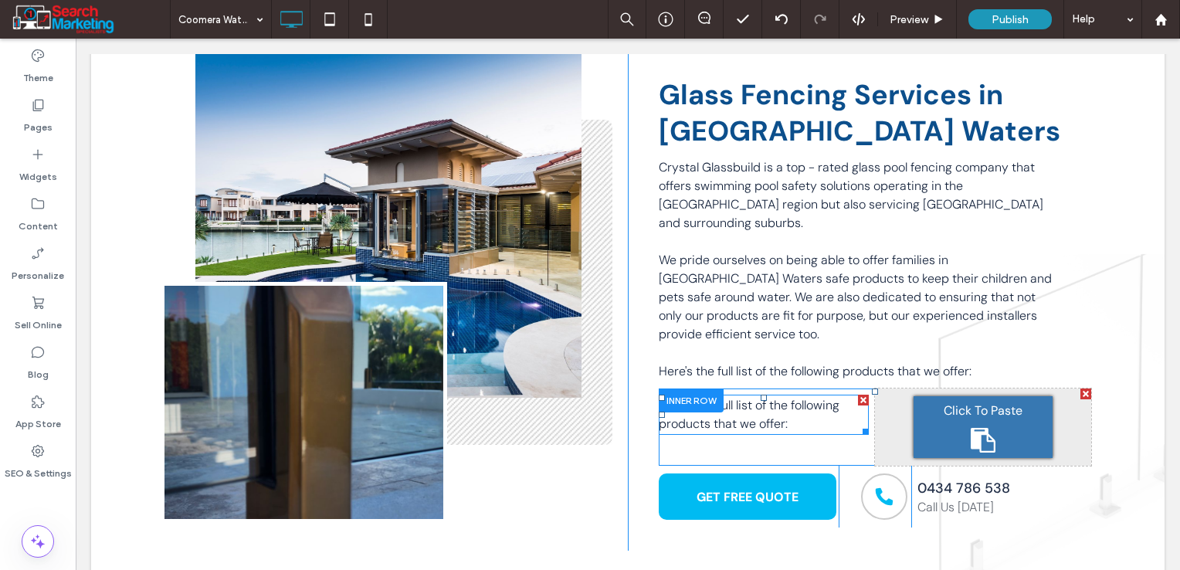
click at [745, 397] on span "Here's the full list of the following products that we offer:" at bounding box center [749, 414] width 181 height 35
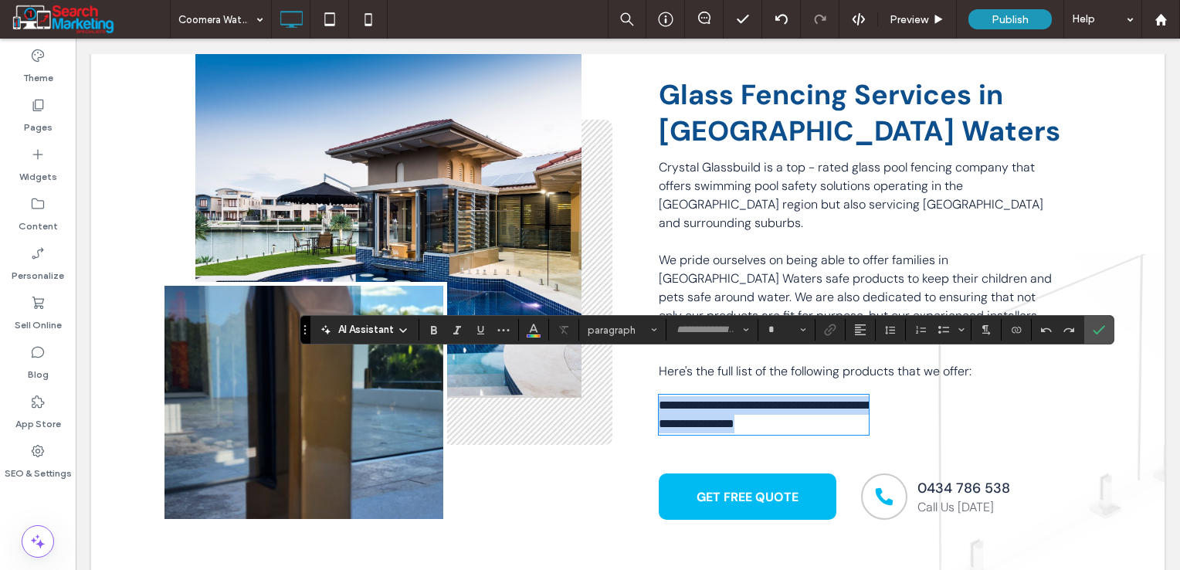
type input "*******"
type input "**"
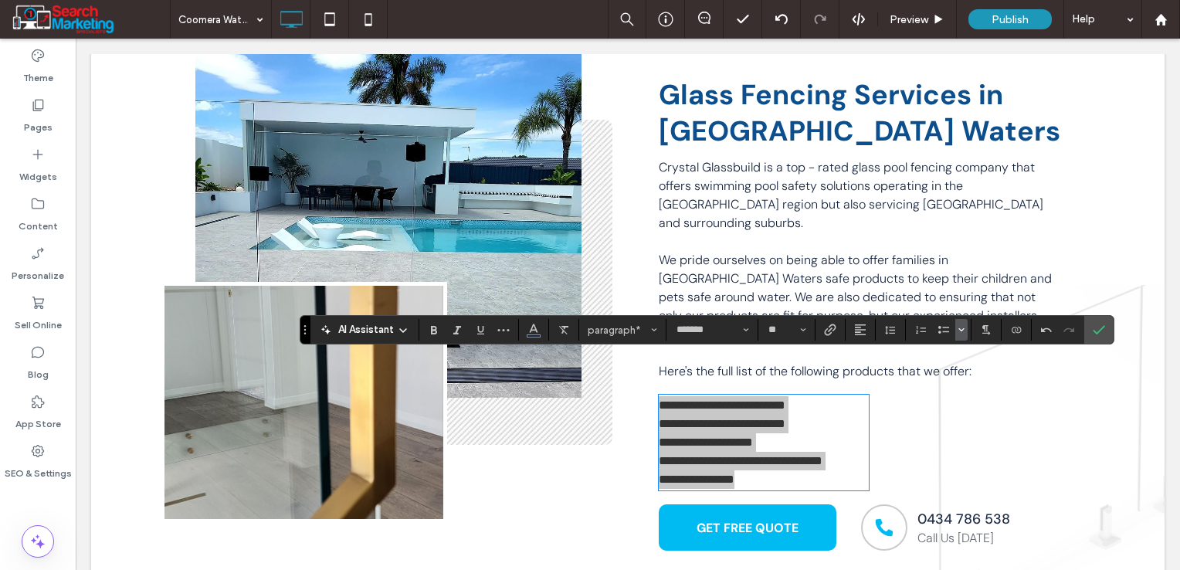
click at [958, 332] on icon "Bulleted list menu" at bounding box center [961, 329] width 9 height 9
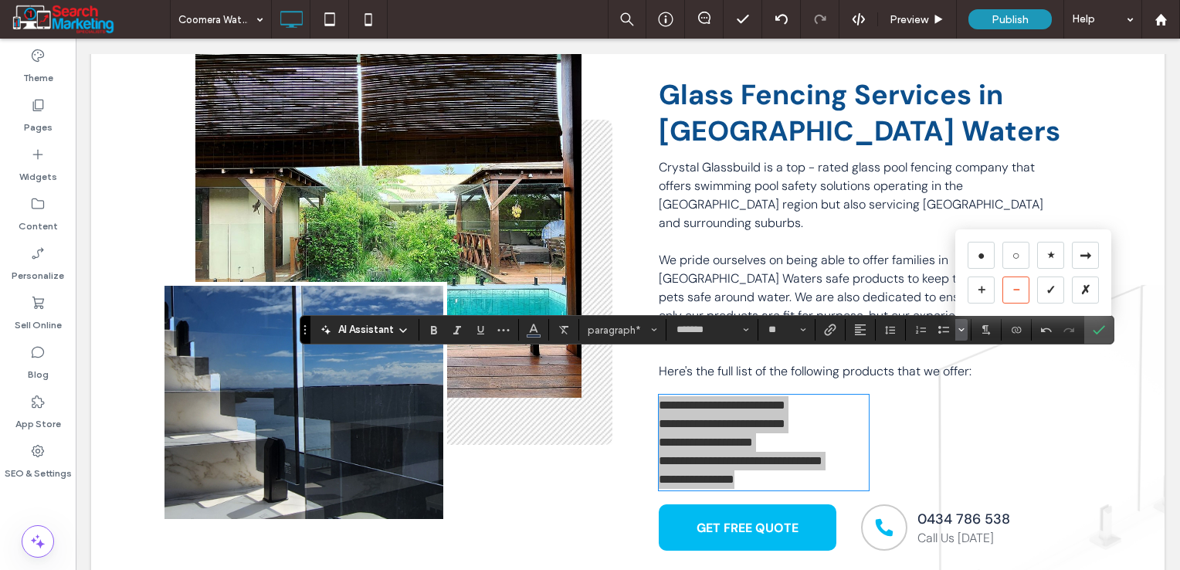
drag, startPoint x: 1016, startPoint y: 287, endPoint x: 939, endPoint y: 249, distance: 85.3
click at [1016, 287] on div "－" at bounding box center [1016, 290] width 27 height 27
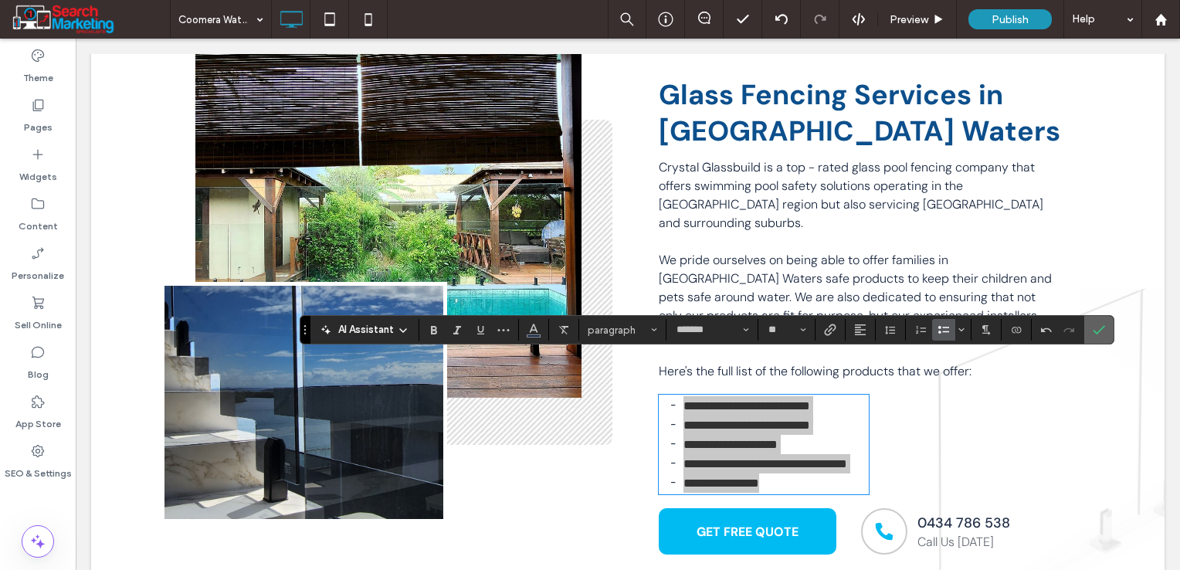
click at [1093, 328] on icon "Confirm" at bounding box center [1099, 330] width 12 height 12
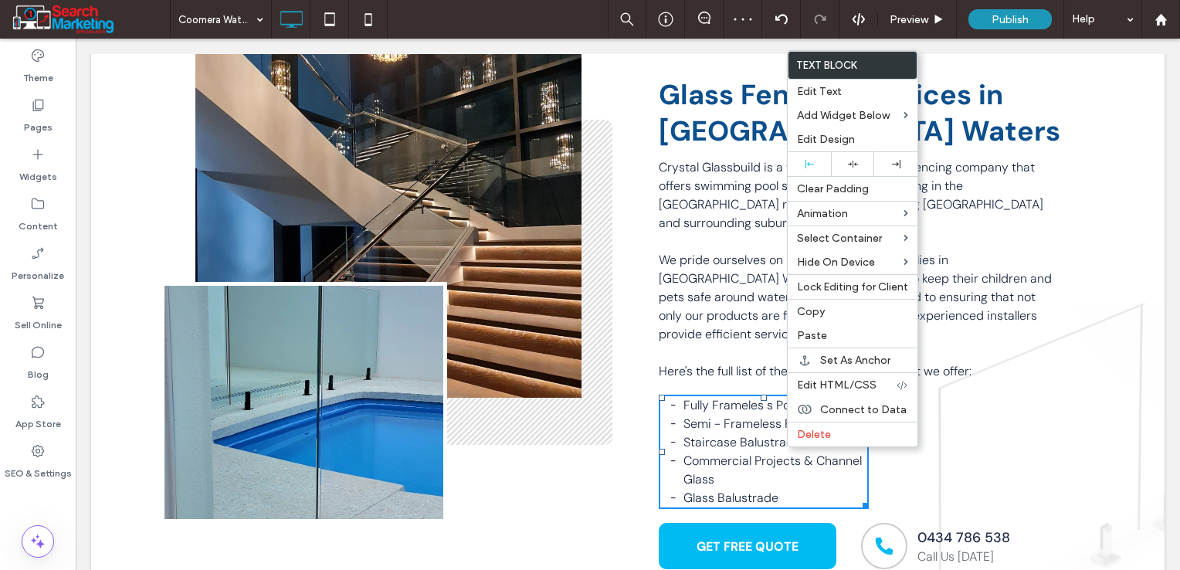
click at [832, 314] on label "Copy" at bounding box center [852, 311] width 111 height 13
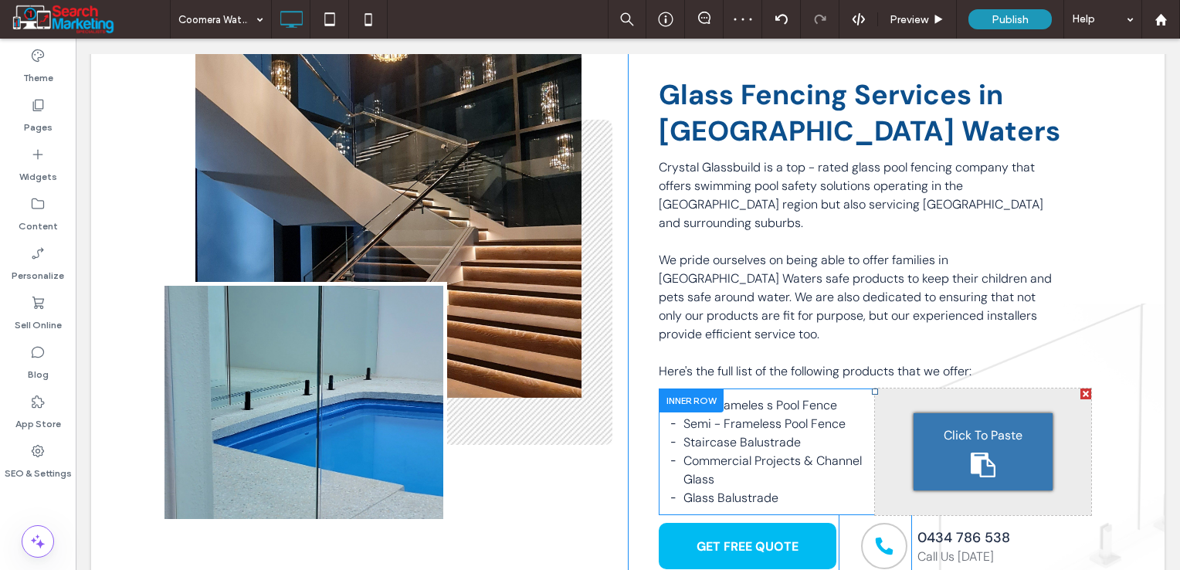
click at [977, 426] on span "Click To Paste" at bounding box center [983, 435] width 79 height 19
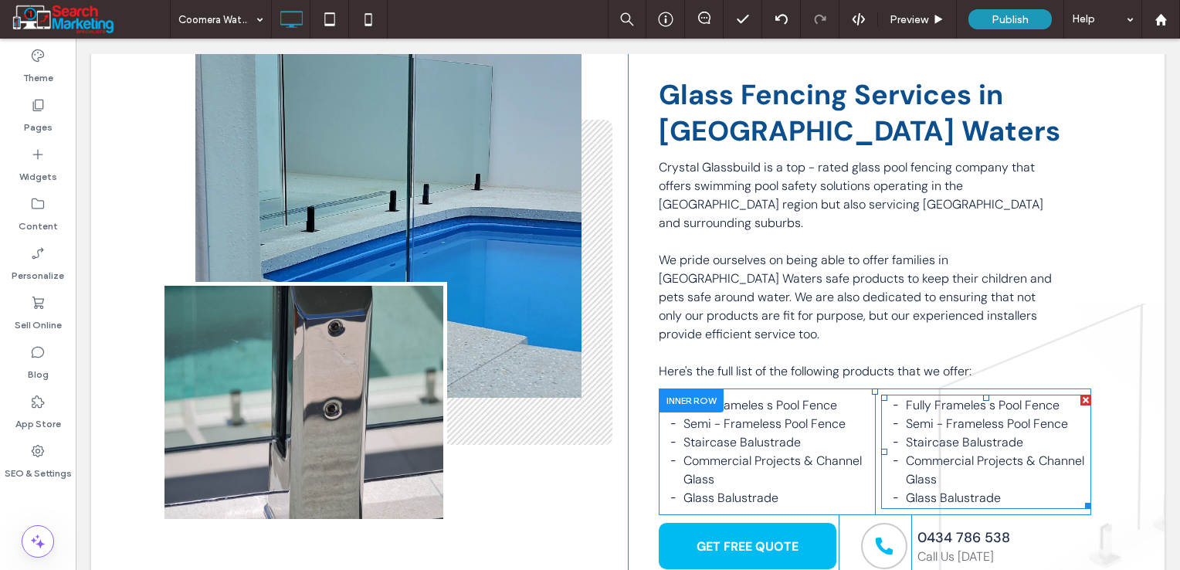
click at [918, 415] on li "Semi - Frameless Pool Fence" at bounding box center [998, 424] width 185 height 19
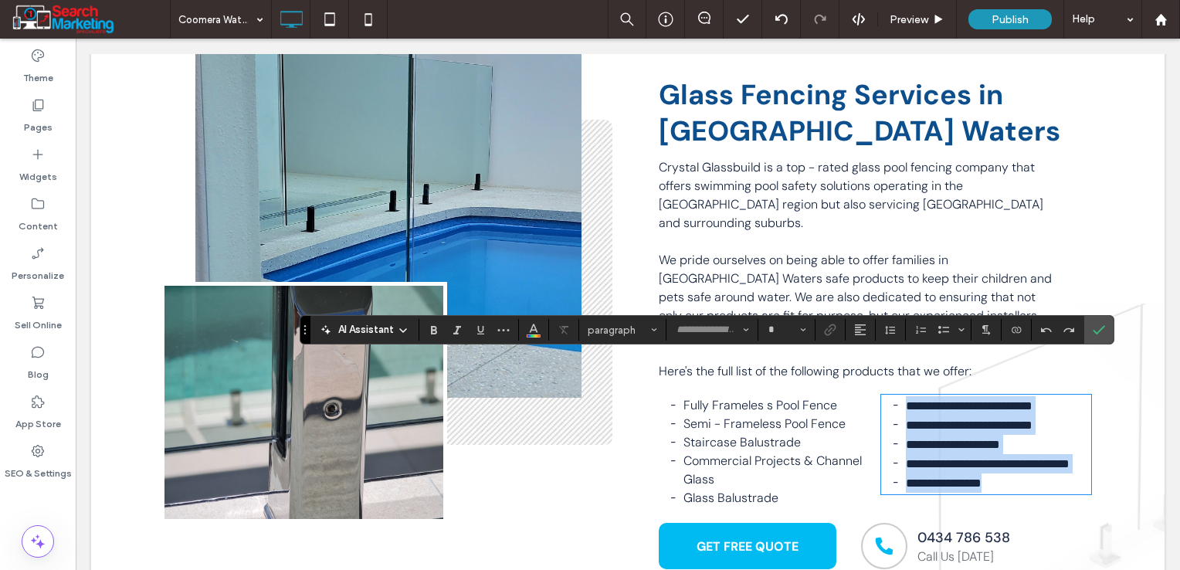
type input "*******"
type input "**"
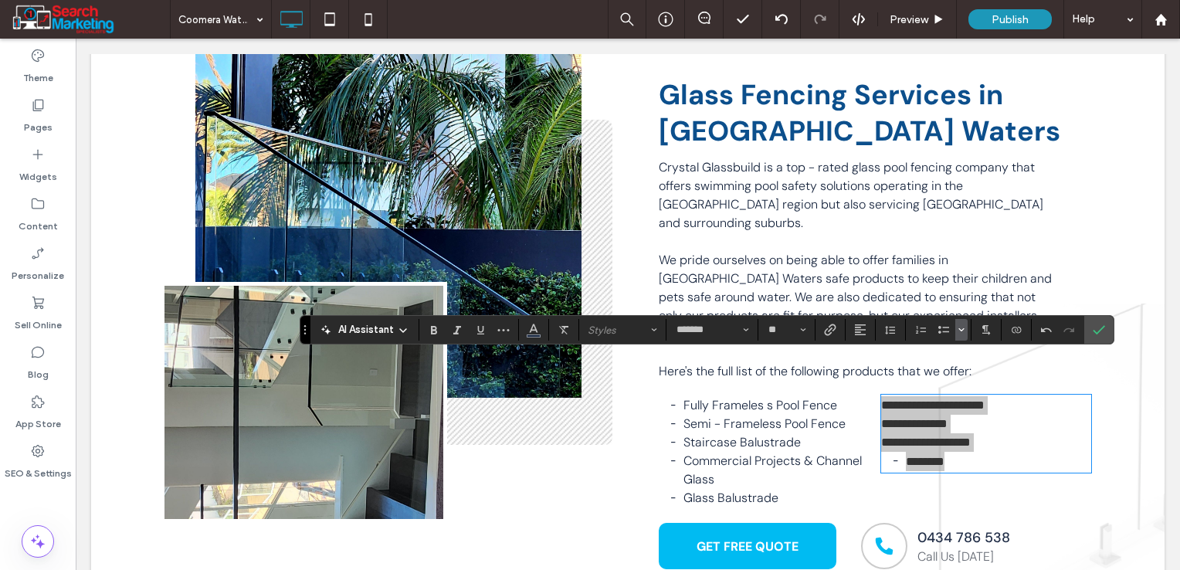
click at [962, 331] on icon "Bulleted list menu" at bounding box center [961, 329] width 9 height 9
click at [1013, 292] on div "－" at bounding box center [1016, 290] width 27 height 27
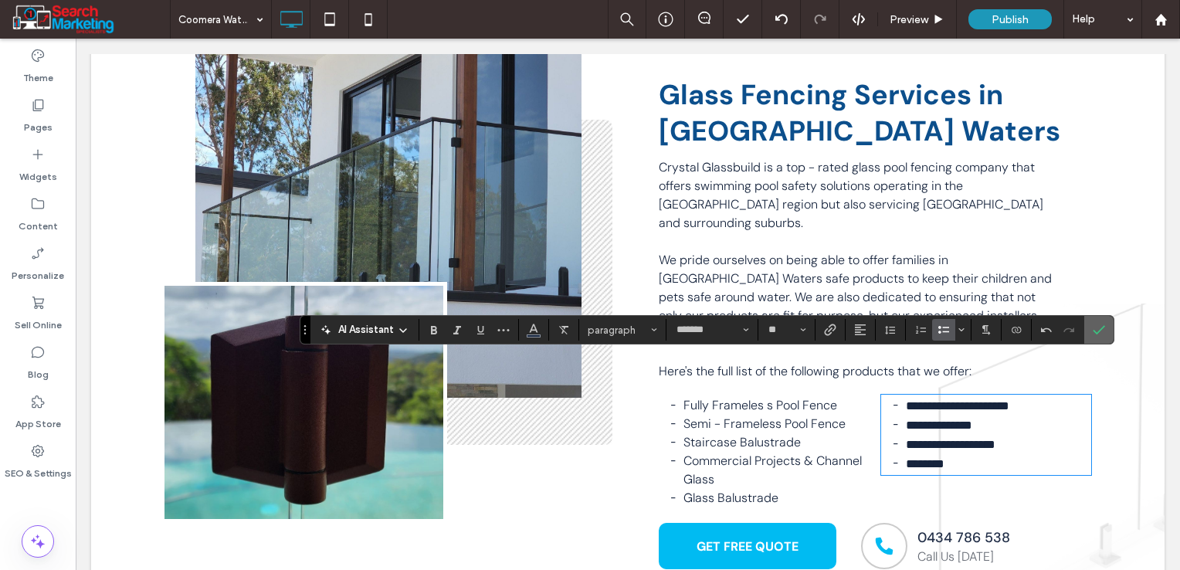
click at [1096, 328] on icon "Confirm" at bounding box center [1099, 330] width 12 height 12
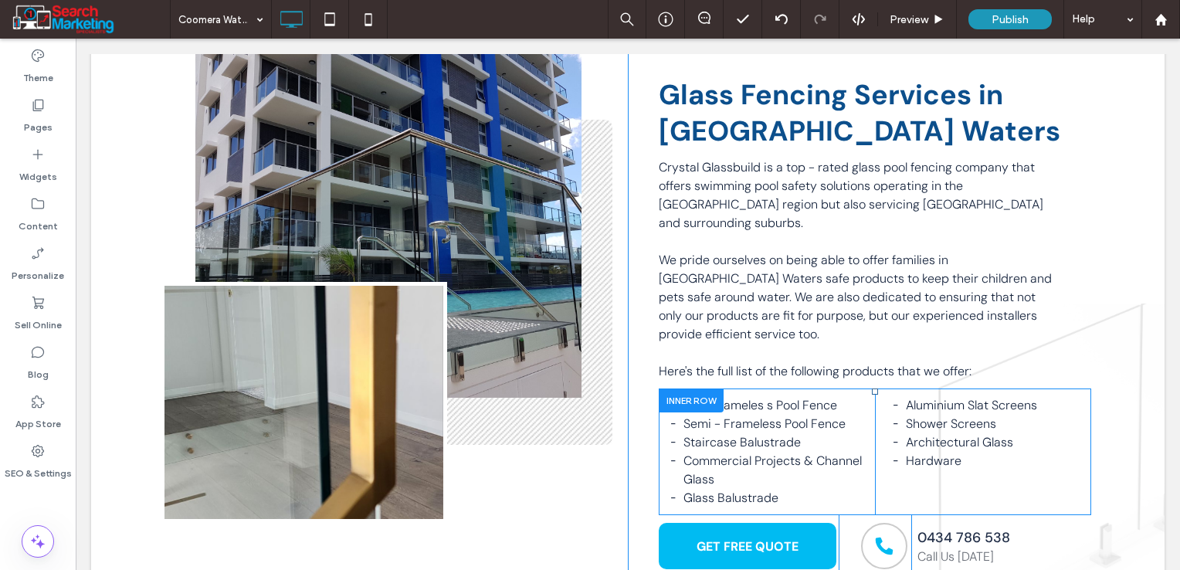
click at [695, 389] on div at bounding box center [691, 401] width 65 height 24
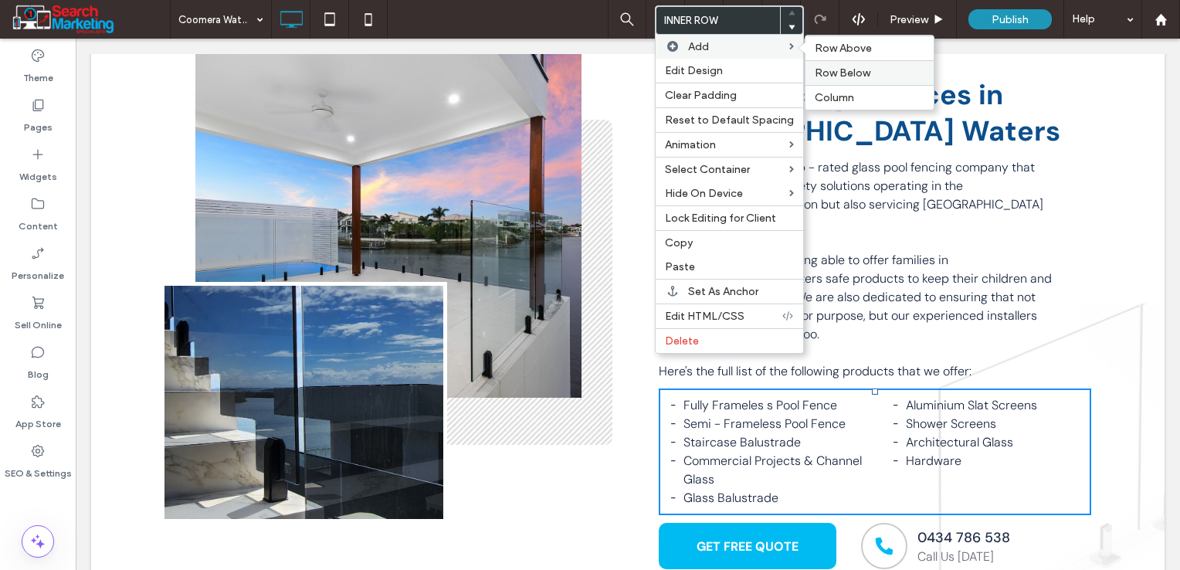
click at [823, 74] on span "Row Below" at bounding box center [843, 72] width 56 height 13
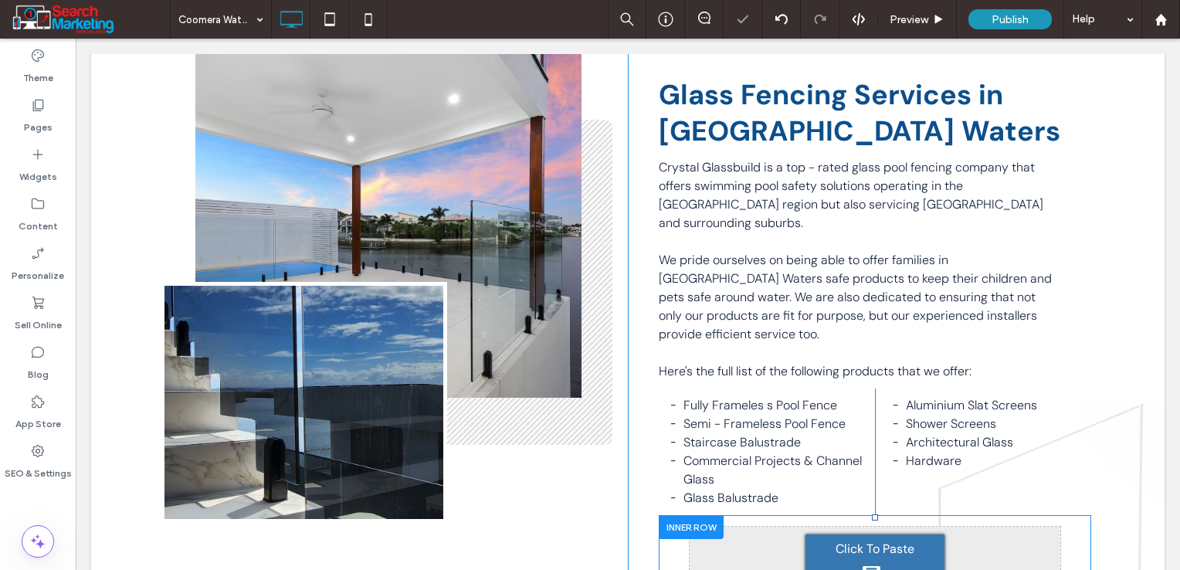
click at [694, 515] on div at bounding box center [691, 527] width 65 height 24
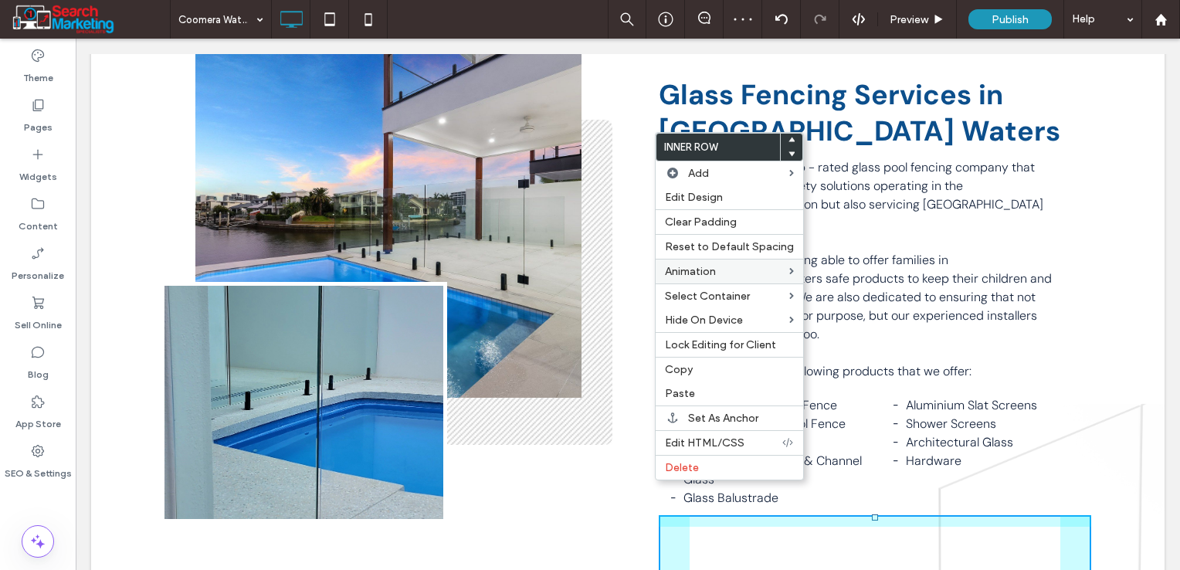
drag, startPoint x: 718, startPoint y: 216, endPoint x: 717, endPoint y: 264, distance: 47.9
click at [718, 218] on span "Clear Padding" at bounding box center [701, 222] width 72 height 13
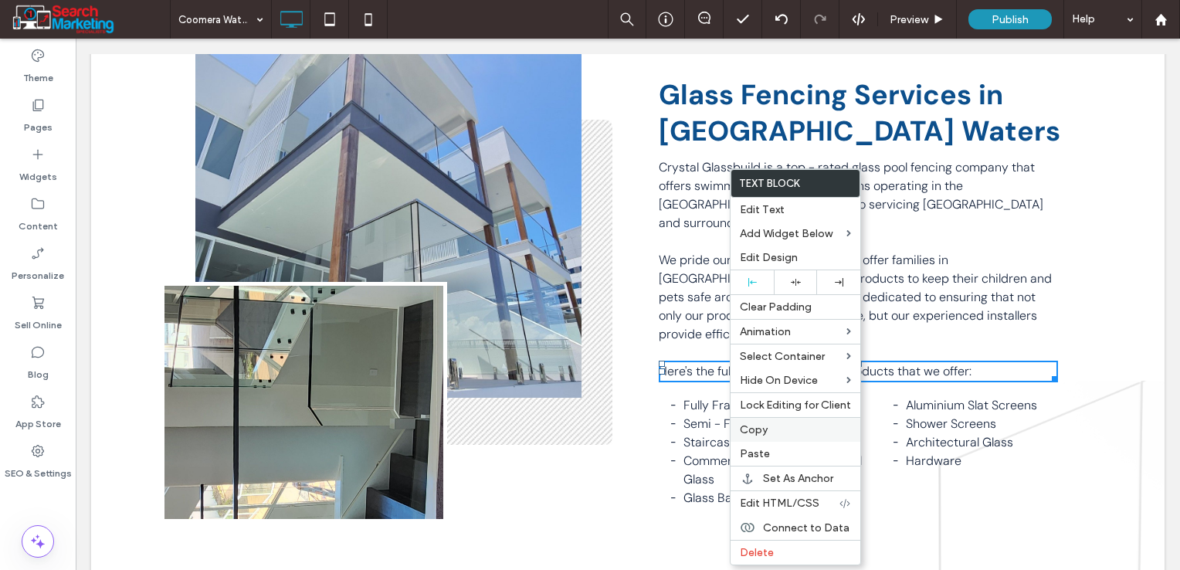
drag, startPoint x: 771, startPoint y: 432, endPoint x: 816, endPoint y: 483, distance: 68.4
click at [771, 433] on label "Copy" at bounding box center [795, 429] width 111 height 13
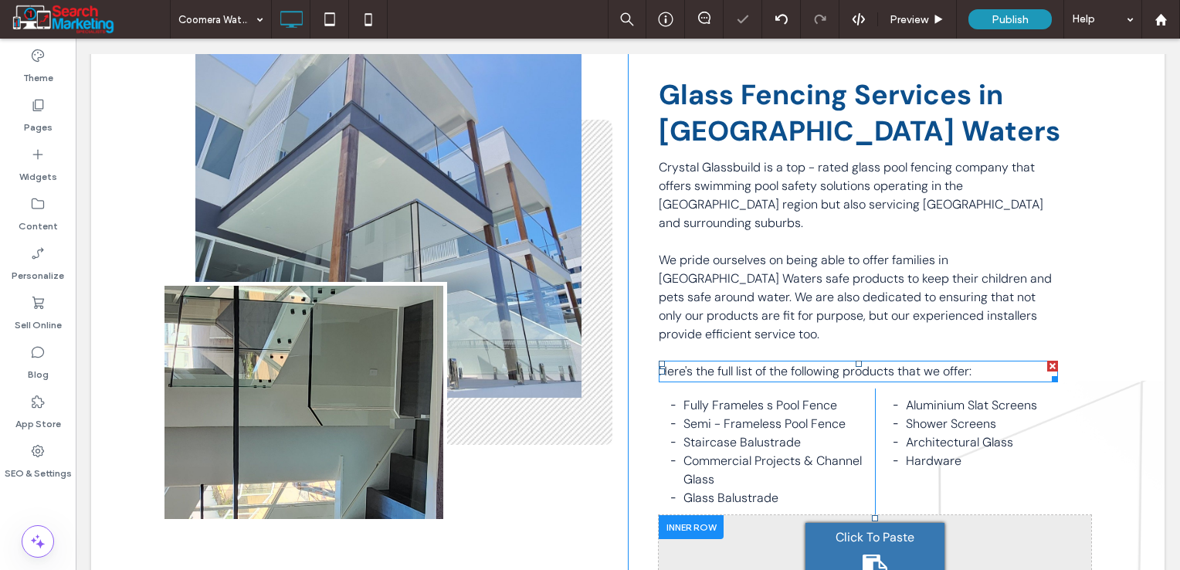
click at [840, 528] on span "Click To Paste" at bounding box center [875, 537] width 79 height 19
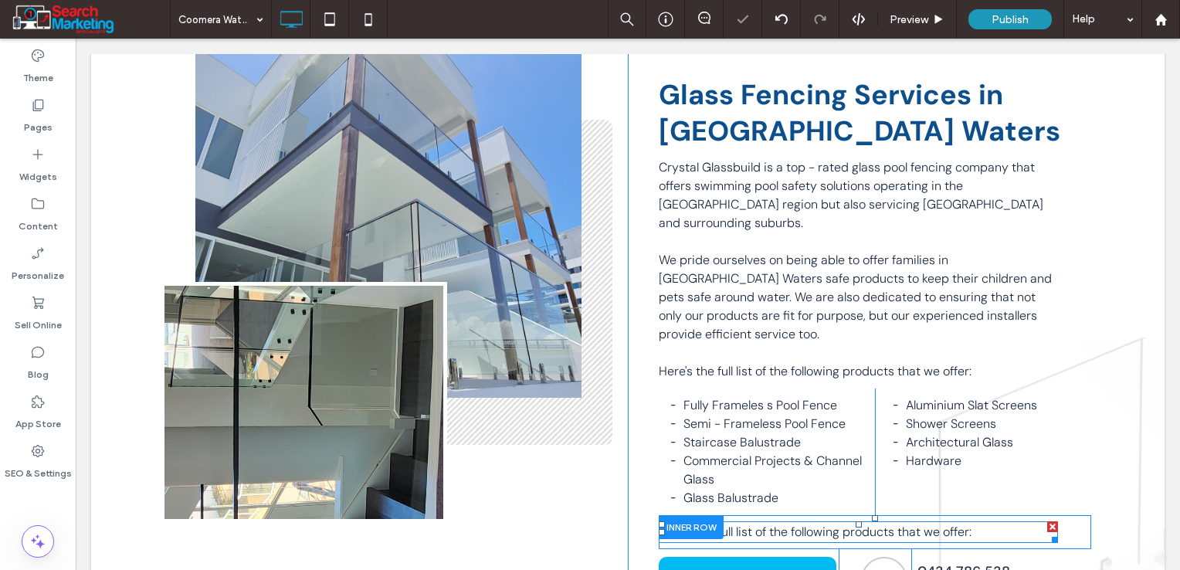
click at [834, 524] on span "Here's the full list of the following products that we offer:" at bounding box center [815, 532] width 313 height 16
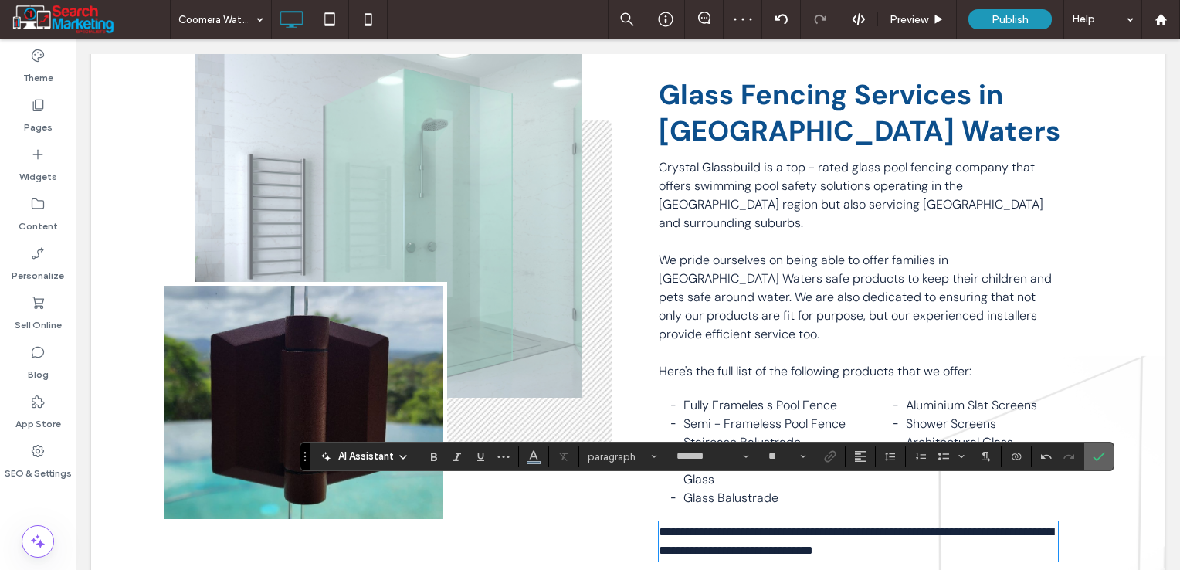
click at [1109, 453] on section at bounding box center [1098, 457] width 29 height 28
click at [1098, 459] on icon "Confirm" at bounding box center [1099, 456] width 12 height 12
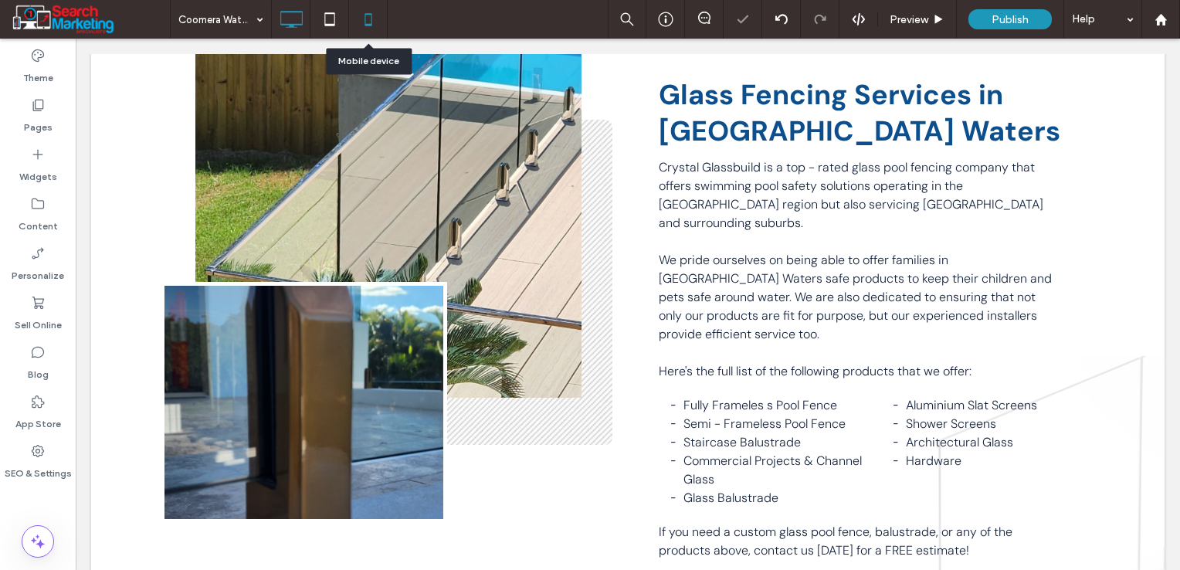
click at [362, 23] on icon at bounding box center [368, 19] width 31 height 31
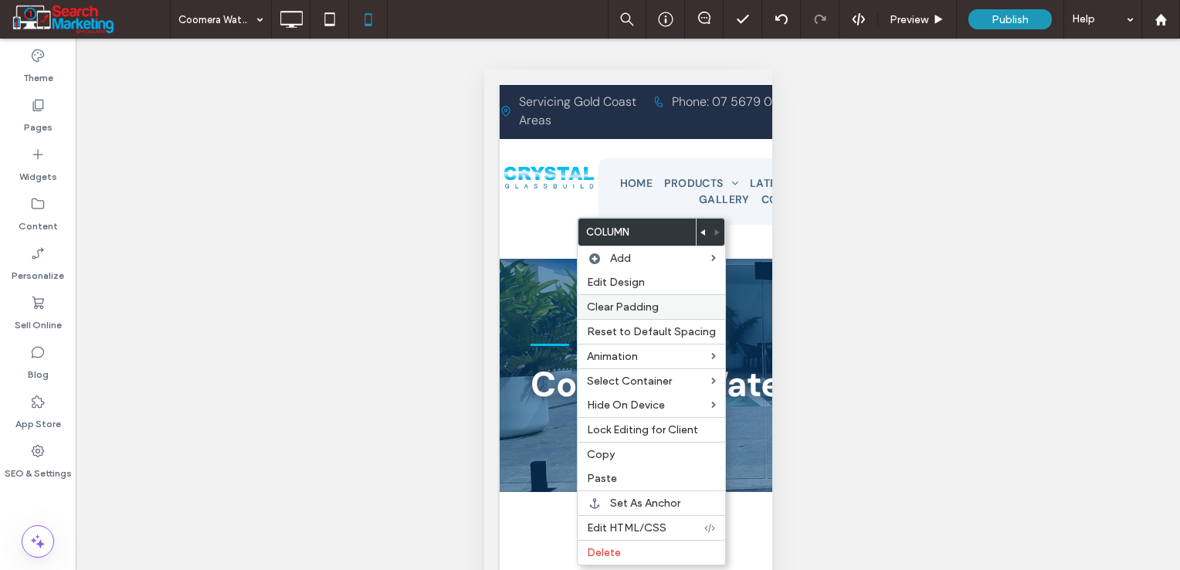
click at [611, 312] on span "Clear Padding" at bounding box center [623, 306] width 72 height 13
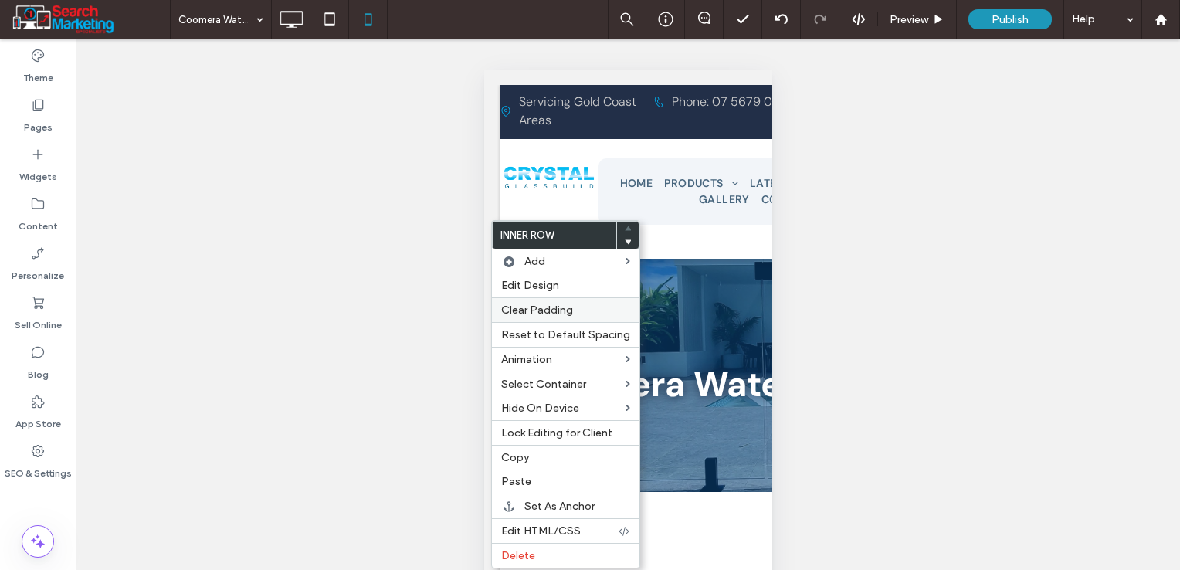
click at [553, 309] on span "Clear Padding" at bounding box center [537, 310] width 72 height 13
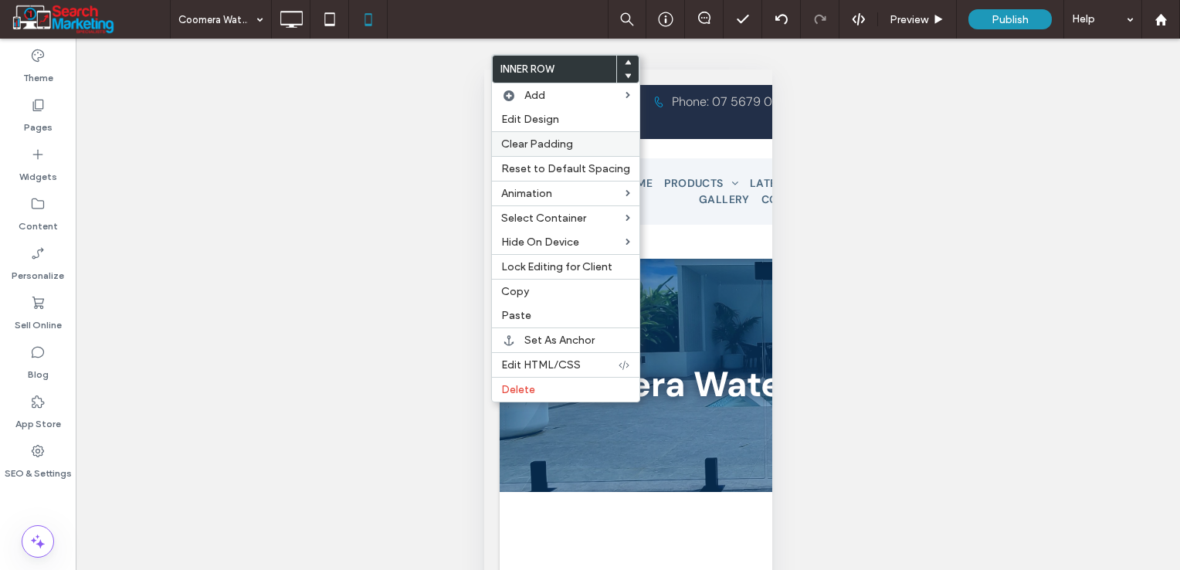
click at [542, 151] on div "Clear Padding" at bounding box center [566, 143] width 148 height 25
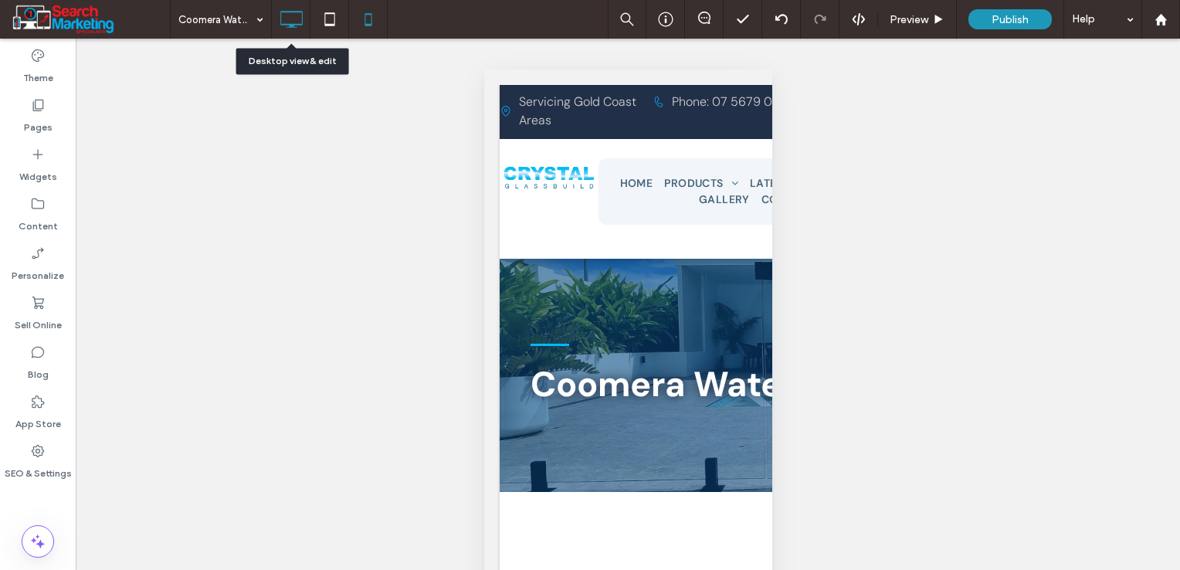
click at [284, 15] on icon at bounding box center [291, 19] width 31 height 31
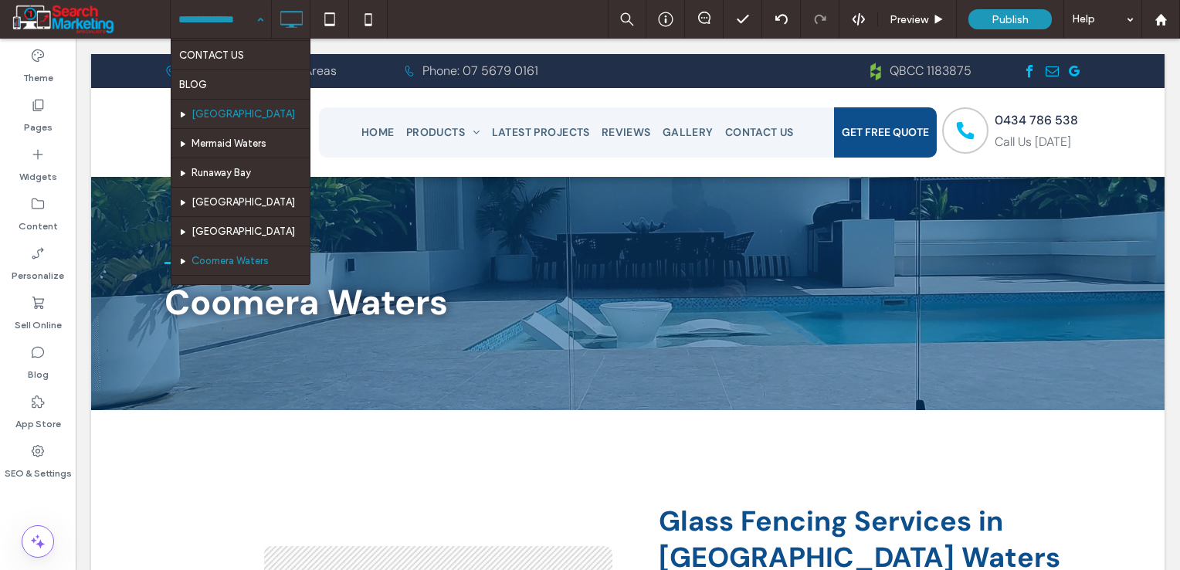
scroll to position [463, 0]
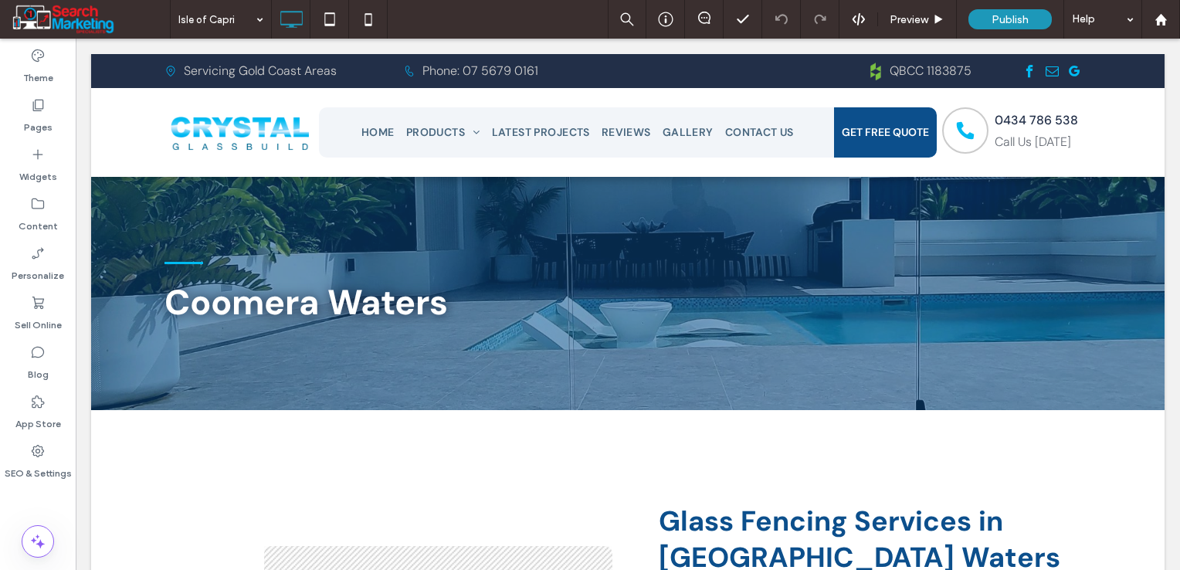
type input "*******"
type input "**"
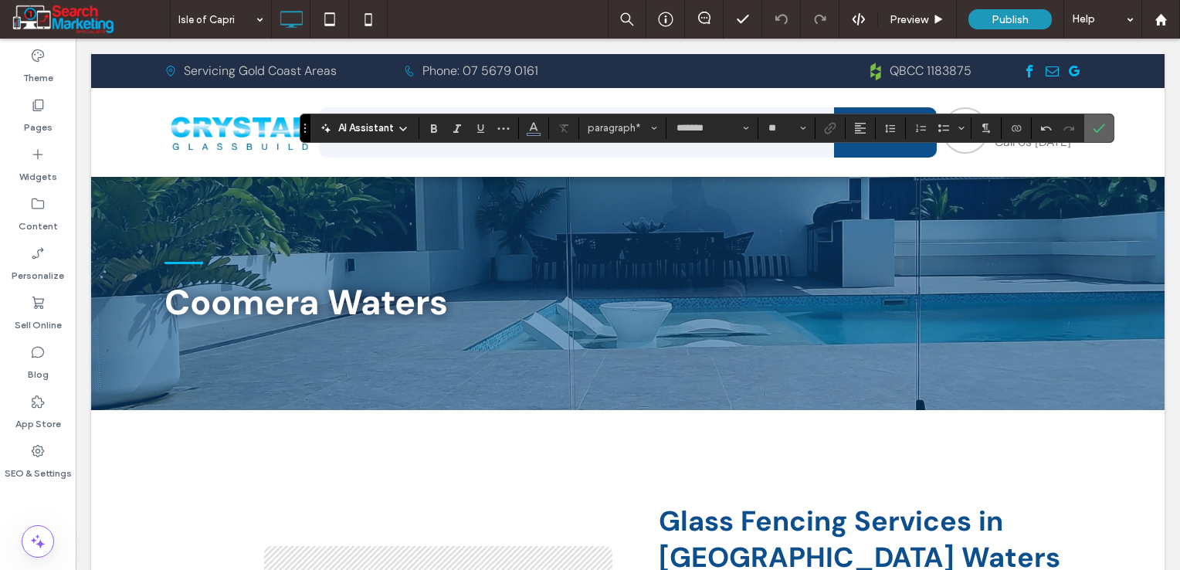
click at [1093, 127] on icon "Confirm" at bounding box center [1099, 128] width 12 height 12
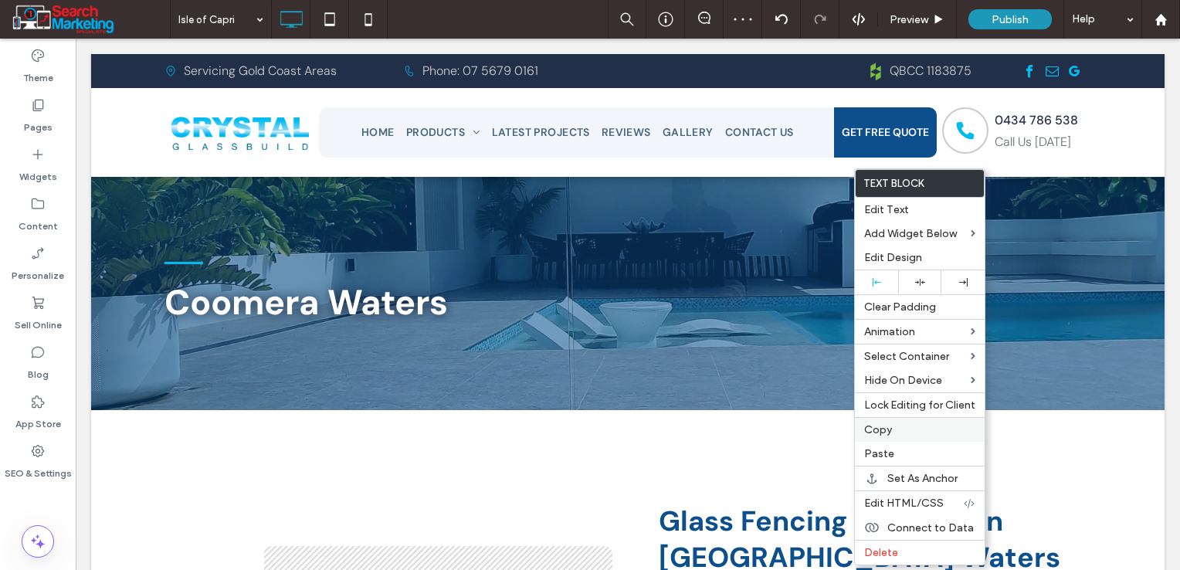
click at [895, 433] on label "Copy" at bounding box center [919, 429] width 111 height 13
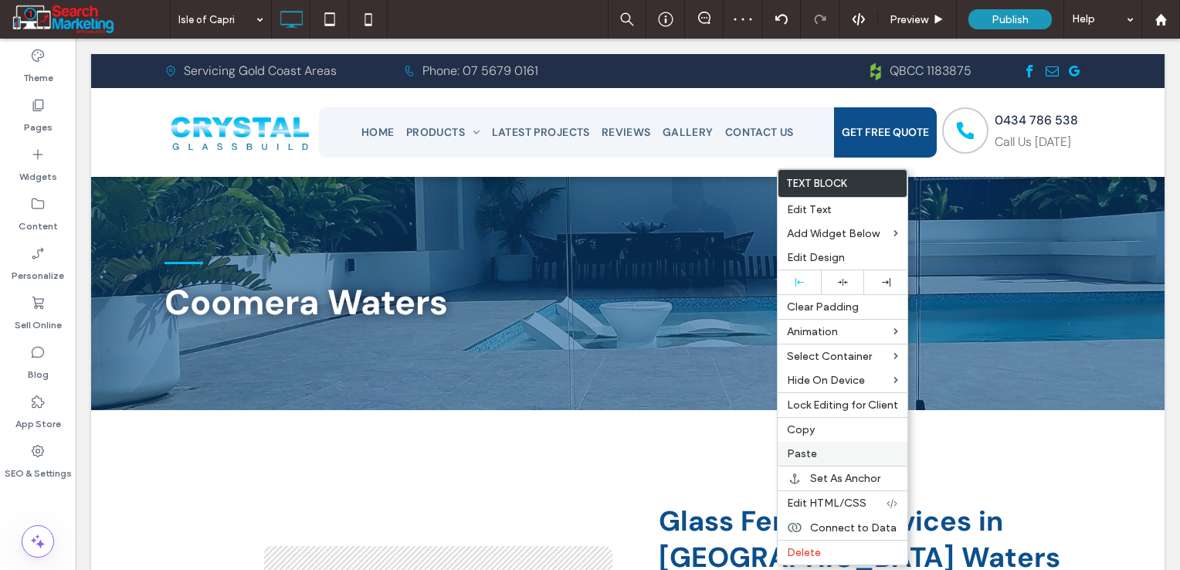
click at [828, 450] on label "Paste" at bounding box center [842, 453] width 111 height 13
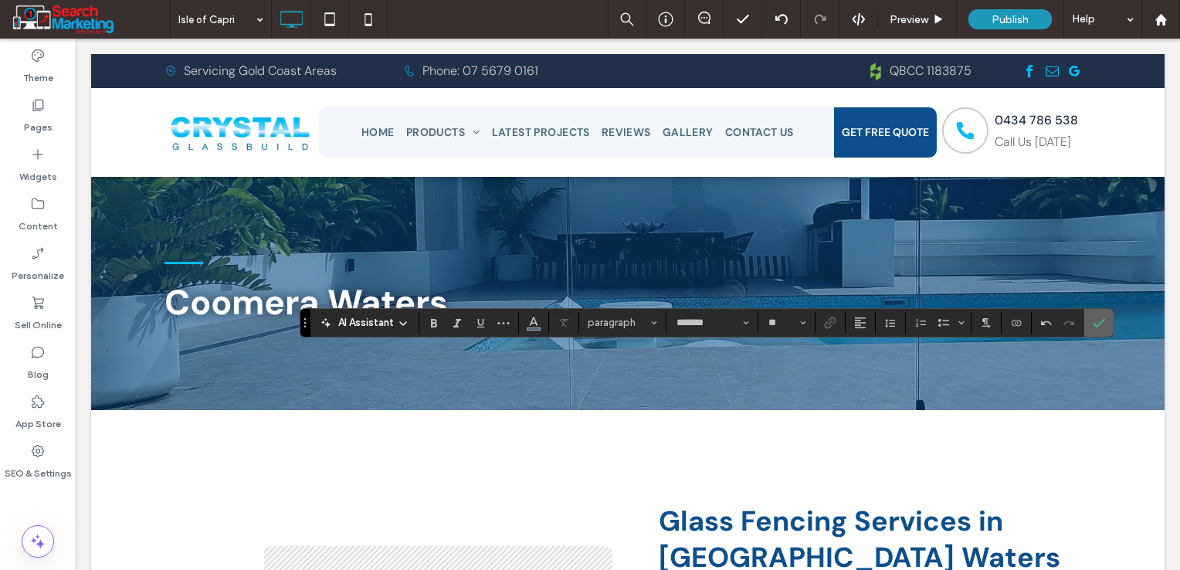
click at [1089, 329] on label "Confirm" at bounding box center [1099, 323] width 23 height 28
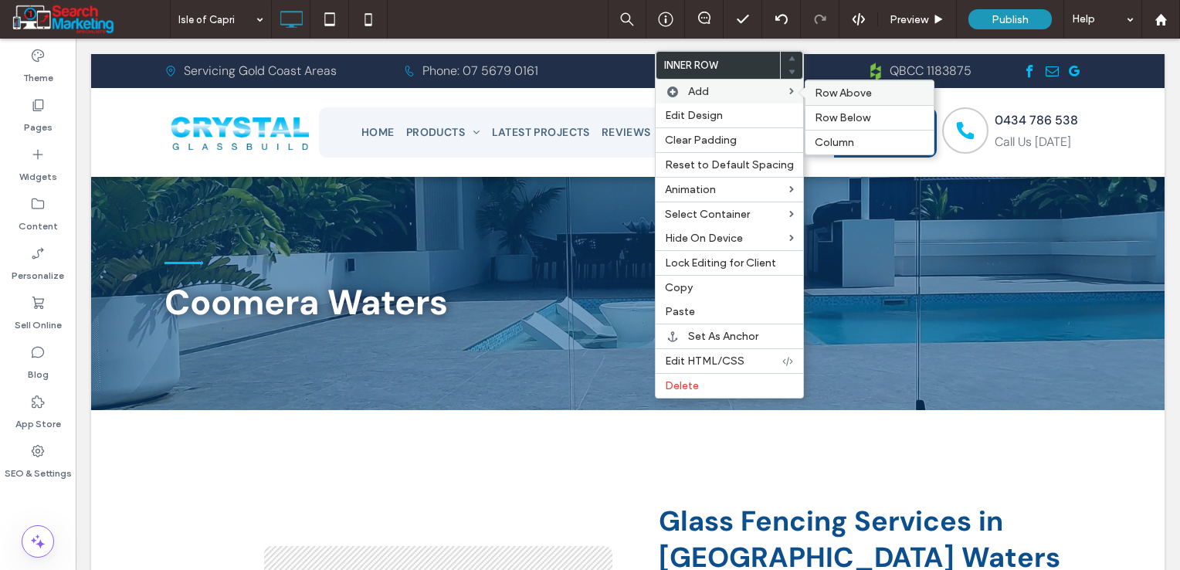
click at [822, 94] on span "Row Above" at bounding box center [843, 93] width 57 height 13
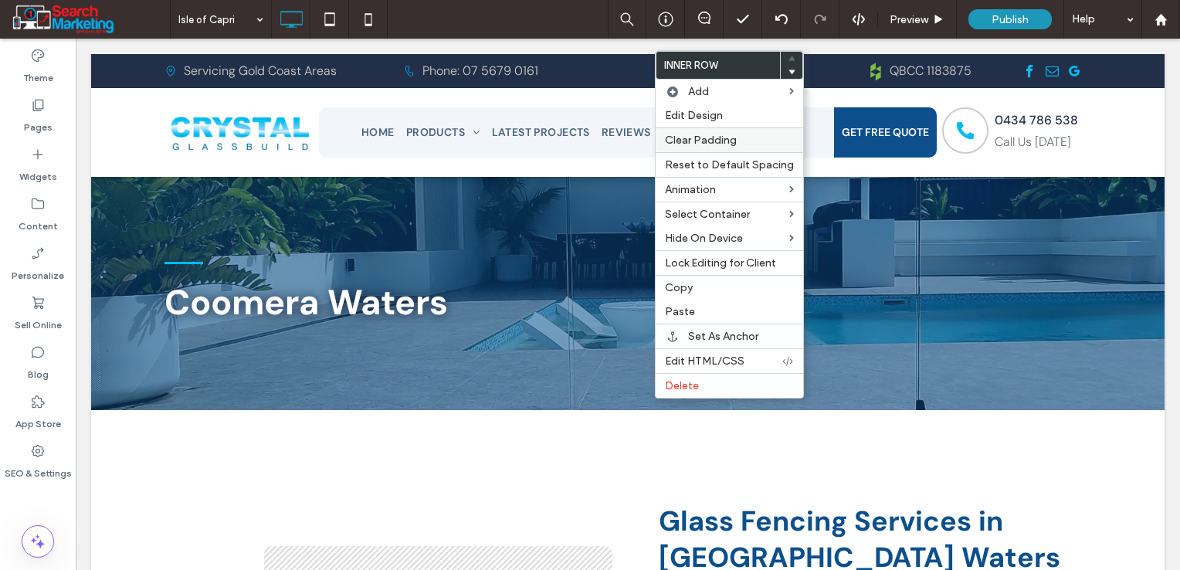
click at [717, 137] on span "Clear Padding" at bounding box center [701, 140] width 72 height 13
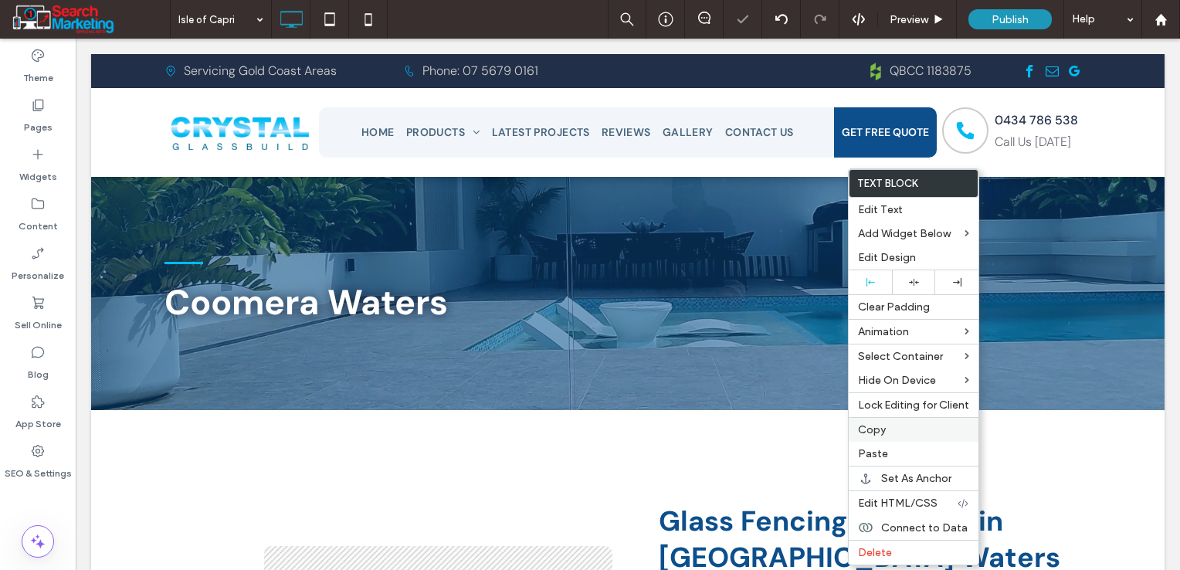
click at [874, 419] on div "Copy" at bounding box center [914, 429] width 130 height 25
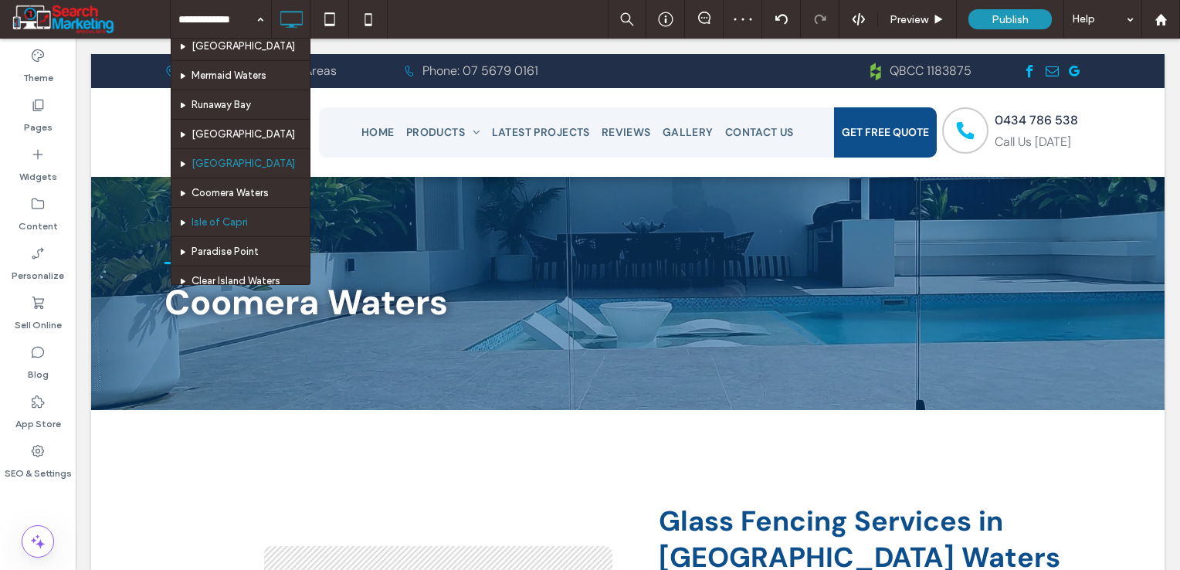
scroll to position [541, 0]
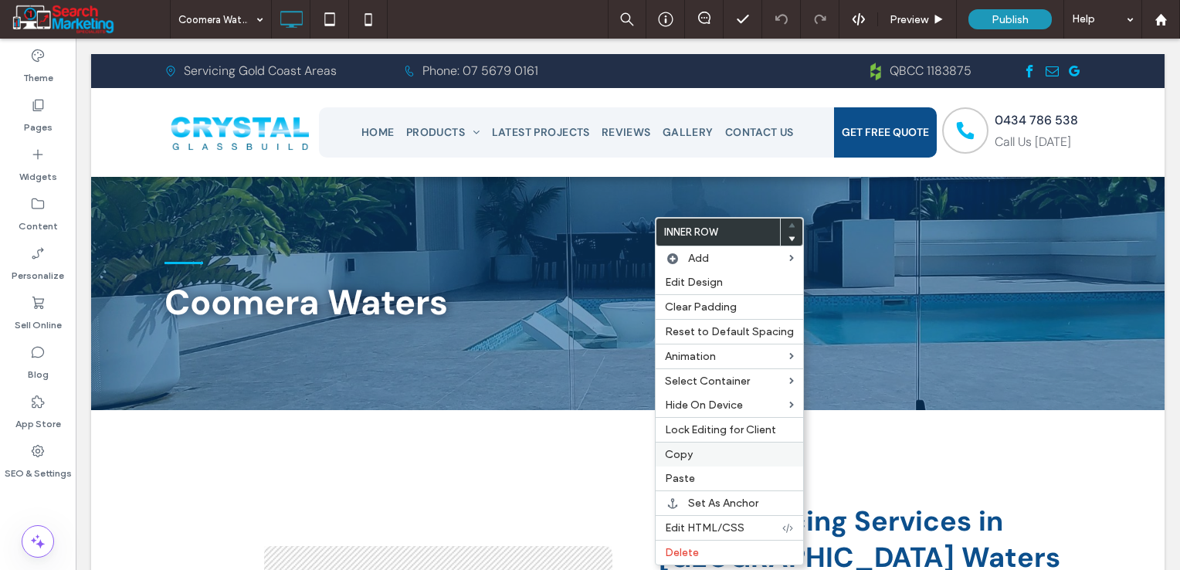
click at [694, 449] on label "Copy" at bounding box center [729, 454] width 129 height 13
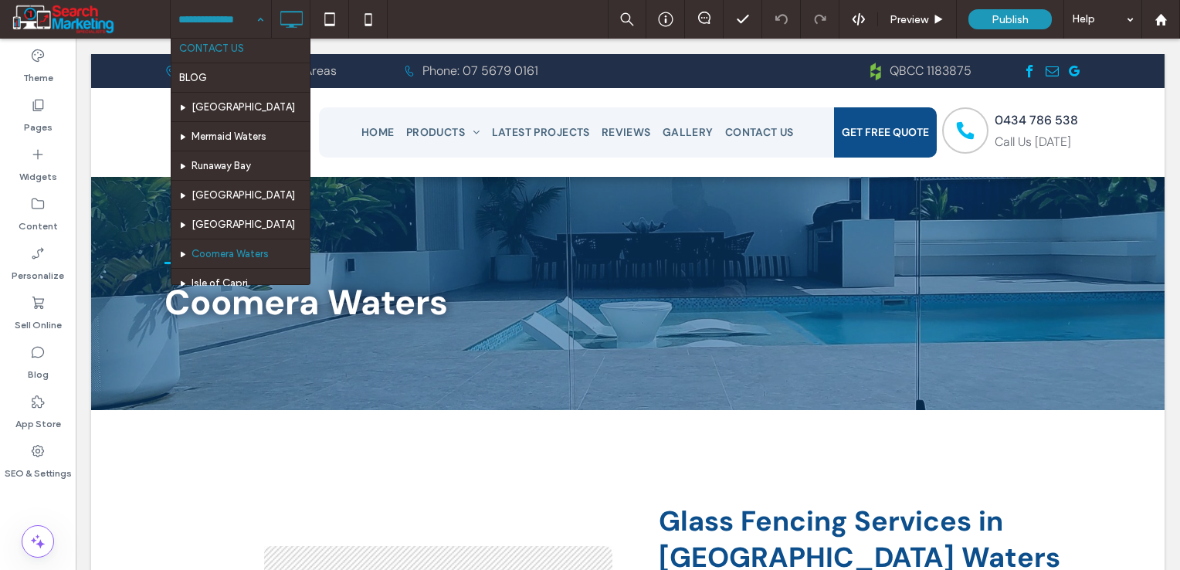
scroll to position [463, 0]
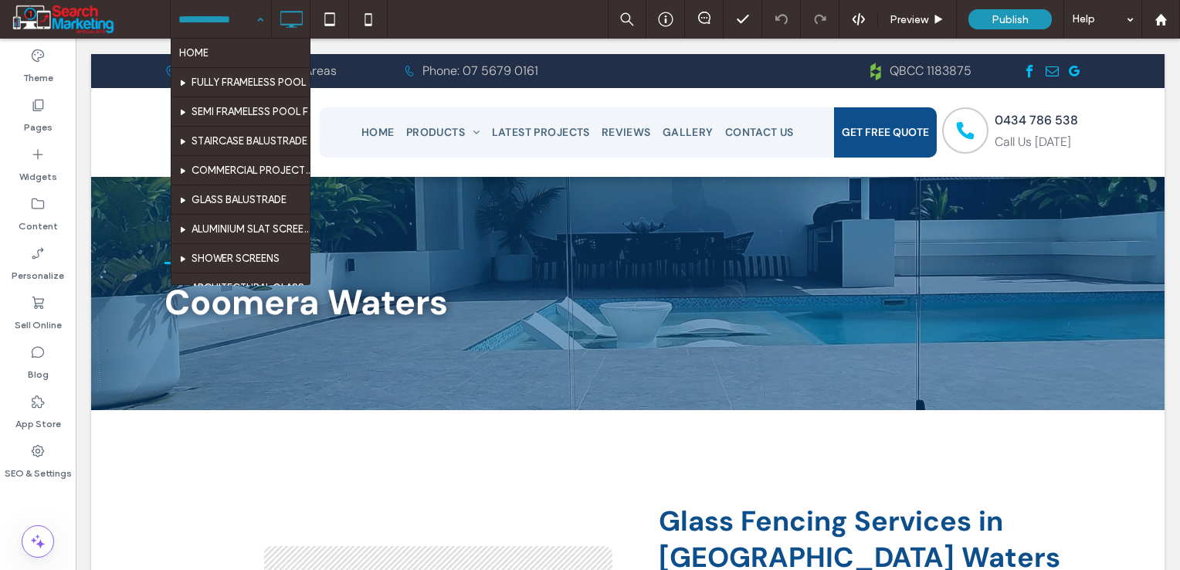
click at [236, 21] on input at bounding box center [216, 19] width 77 height 39
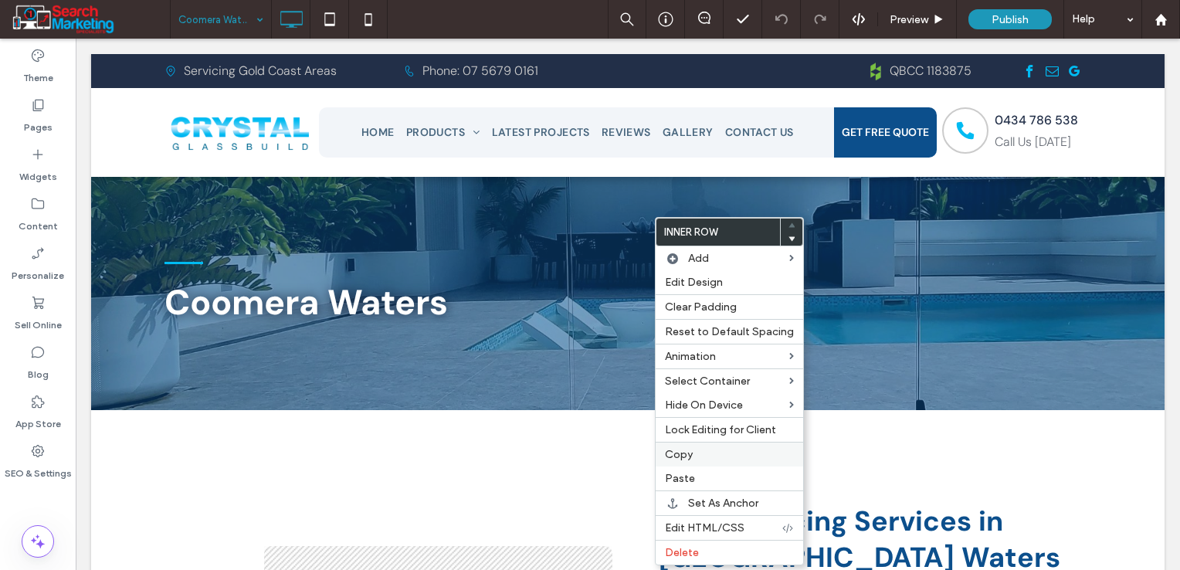
click at [687, 453] on span "Copy" at bounding box center [679, 454] width 28 height 13
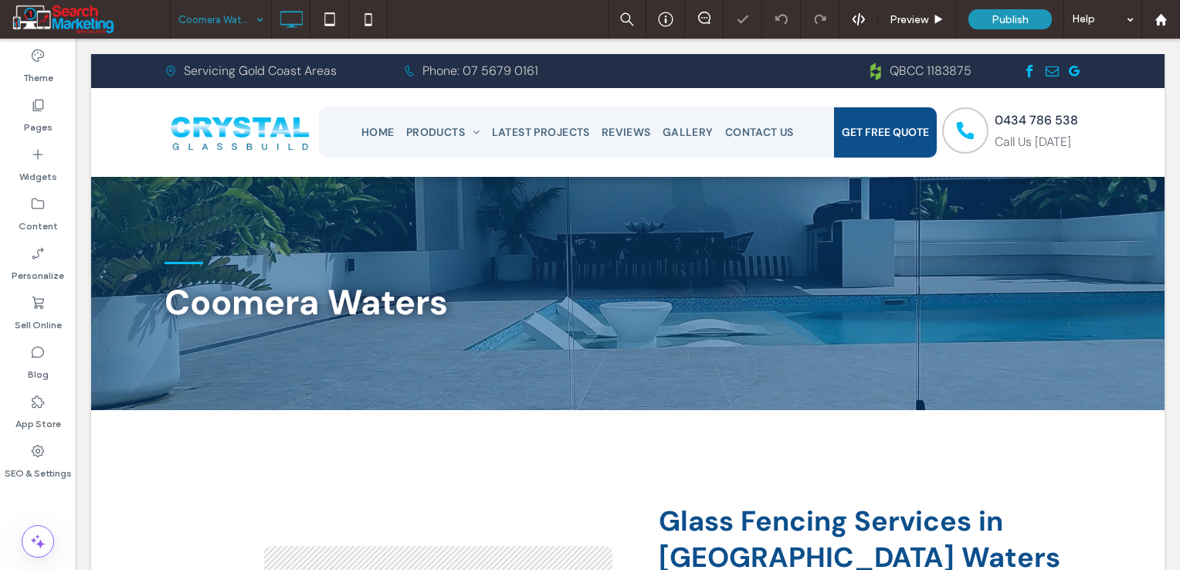
drag, startPoint x: 225, startPoint y: 20, endPoint x: 238, endPoint y: 36, distance: 20.3
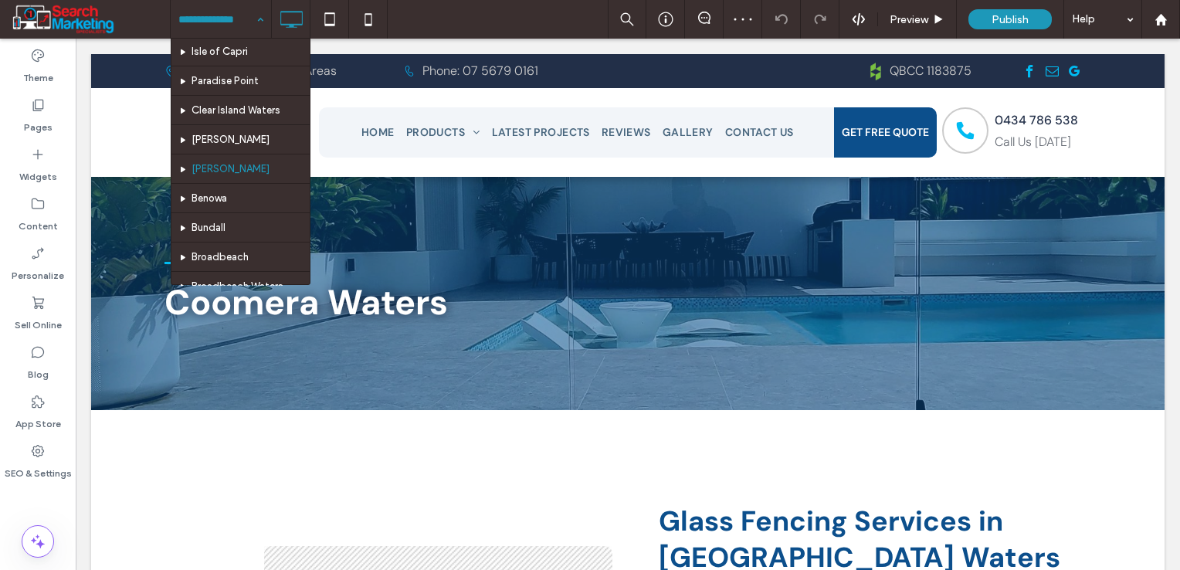
scroll to position [541, 0]
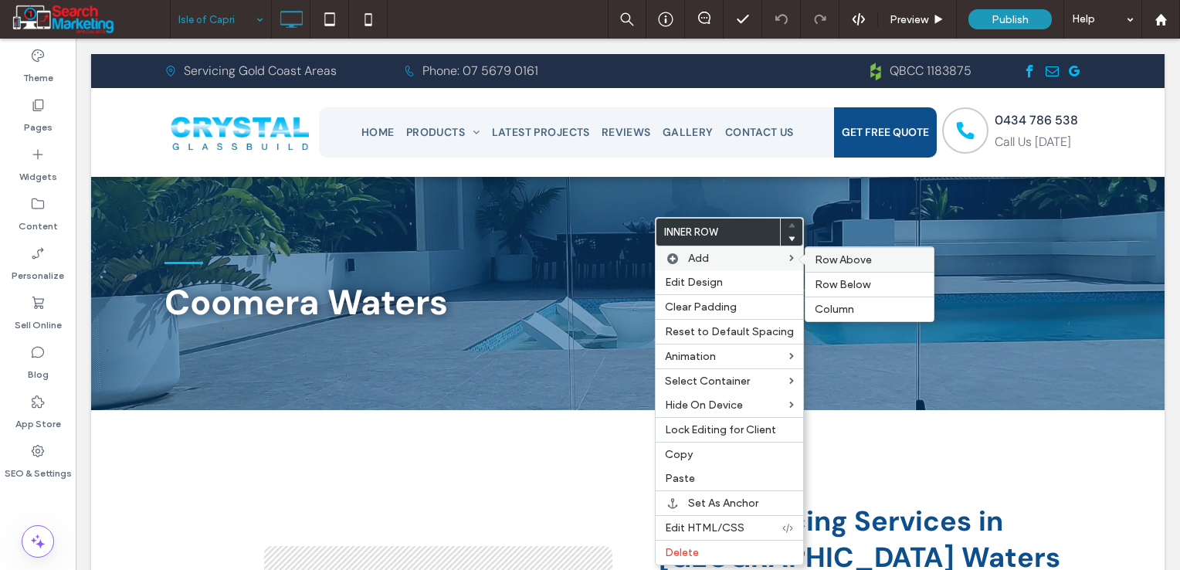
click at [834, 266] on span "Row Above" at bounding box center [843, 259] width 57 height 13
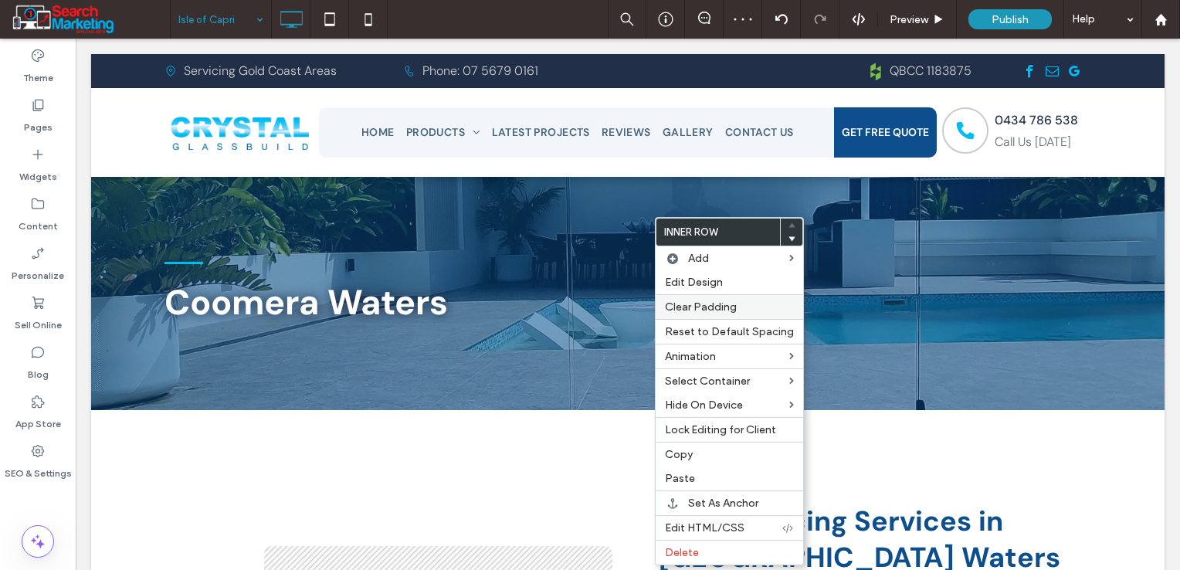
click at [724, 311] on span "Clear Padding" at bounding box center [701, 306] width 72 height 13
click at [704, 477] on label "Paste" at bounding box center [729, 478] width 129 height 13
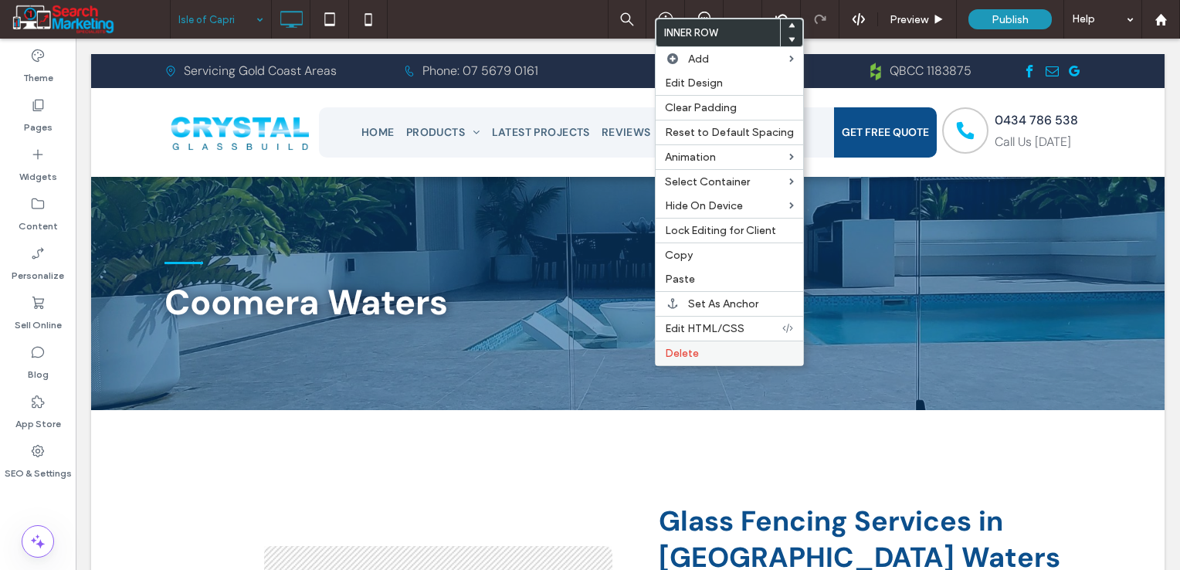
click at [700, 347] on label "Delete" at bounding box center [729, 353] width 129 height 13
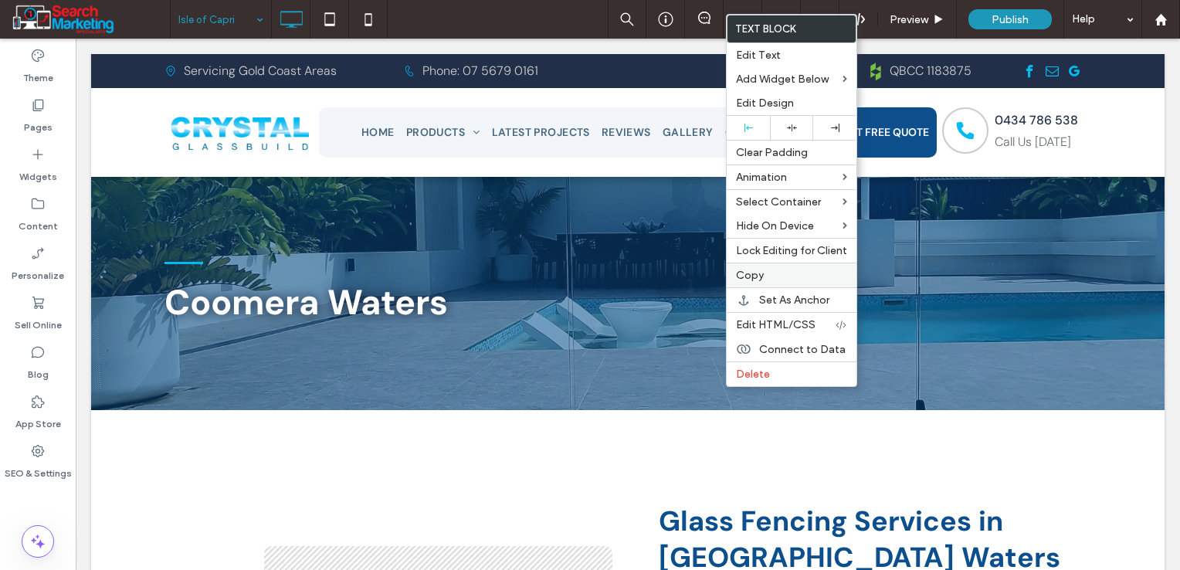
click at [771, 275] on label "Copy" at bounding box center [791, 275] width 111 height 13
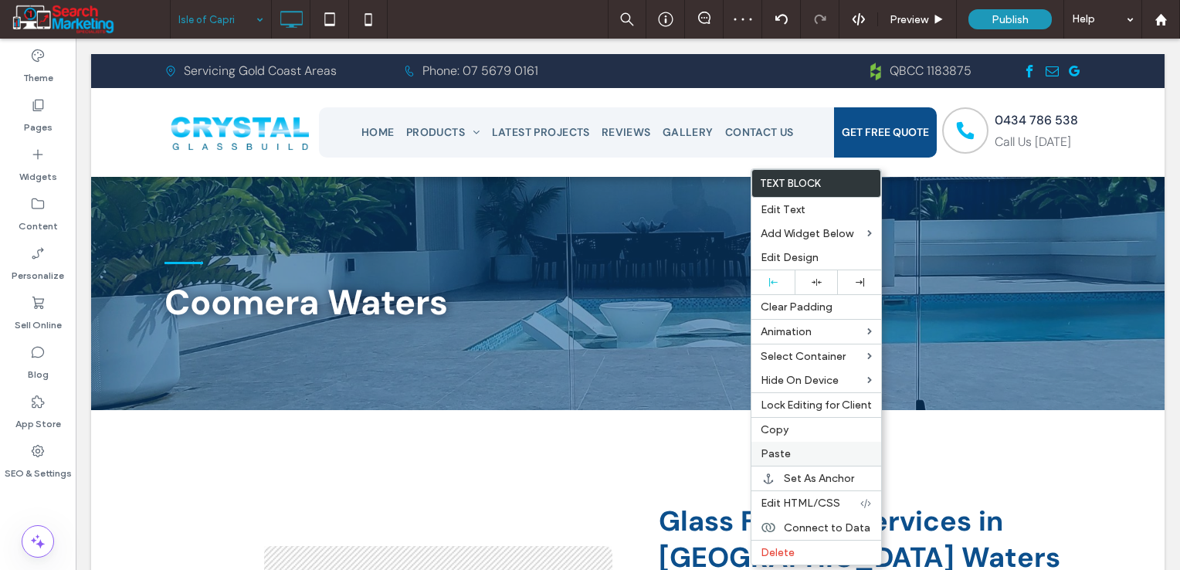
click at [782, 453] on span "Paste" at bounding box center [776, 453] width 30 height 13
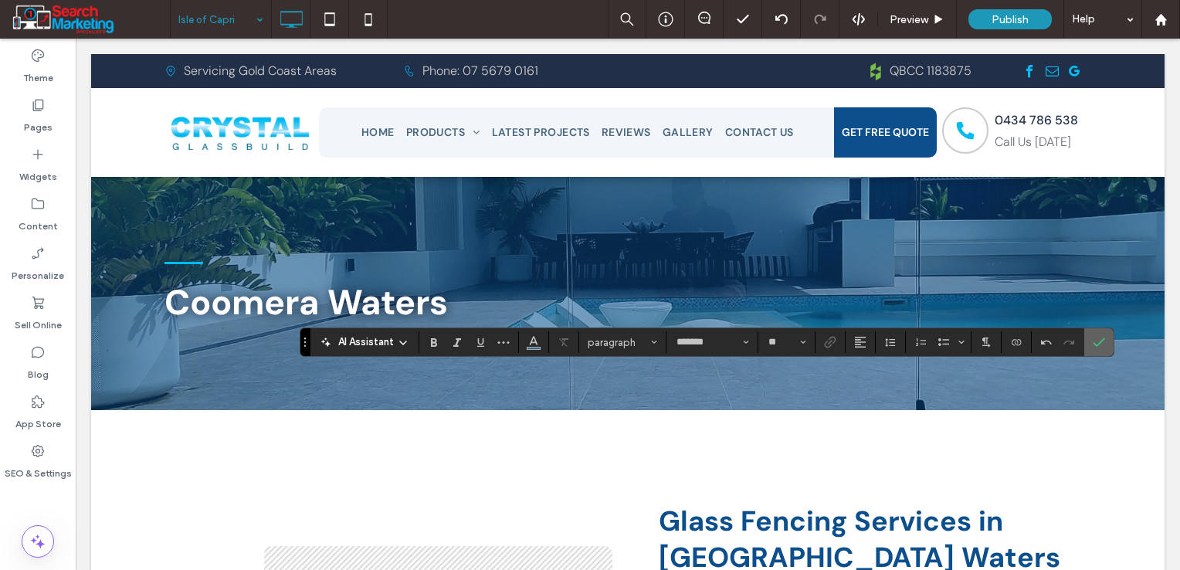
click at [1098, 348] on icon "Confirm" at bounding box center [1099, 342] width 12 height 12
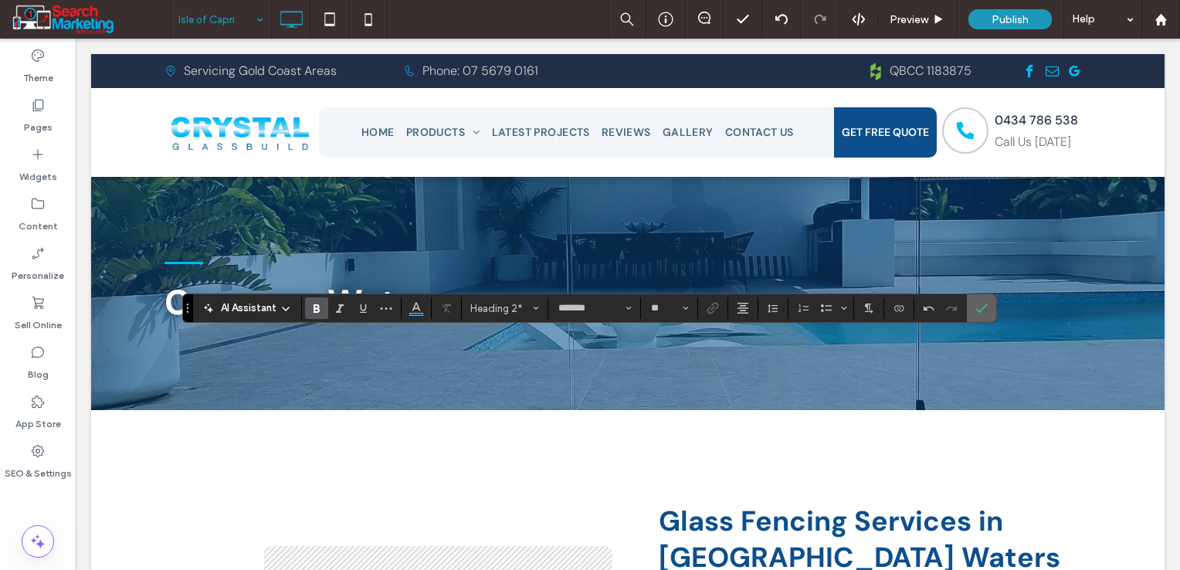
click at [972, 307] on label "Confirm" at bounding box center [981, 308] width 23 height 28
click at [764, 307] on button "Line Height" at bounding box center [773, 308] width 23 height 22
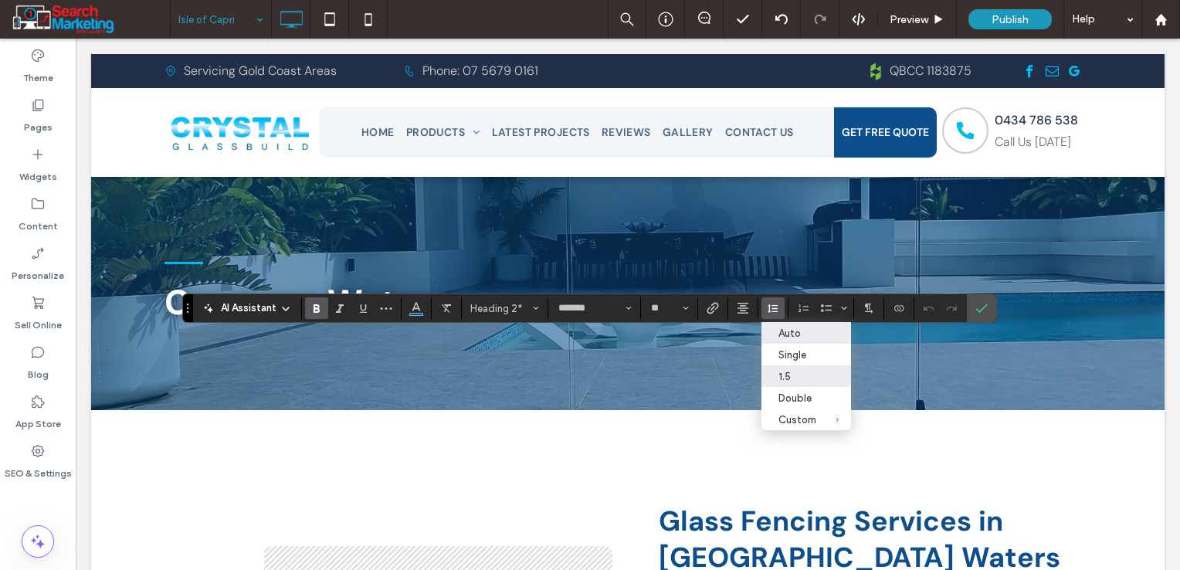
click at [782, 330] on div "Auto" at bounding box center [798, 334] width 38 height 12
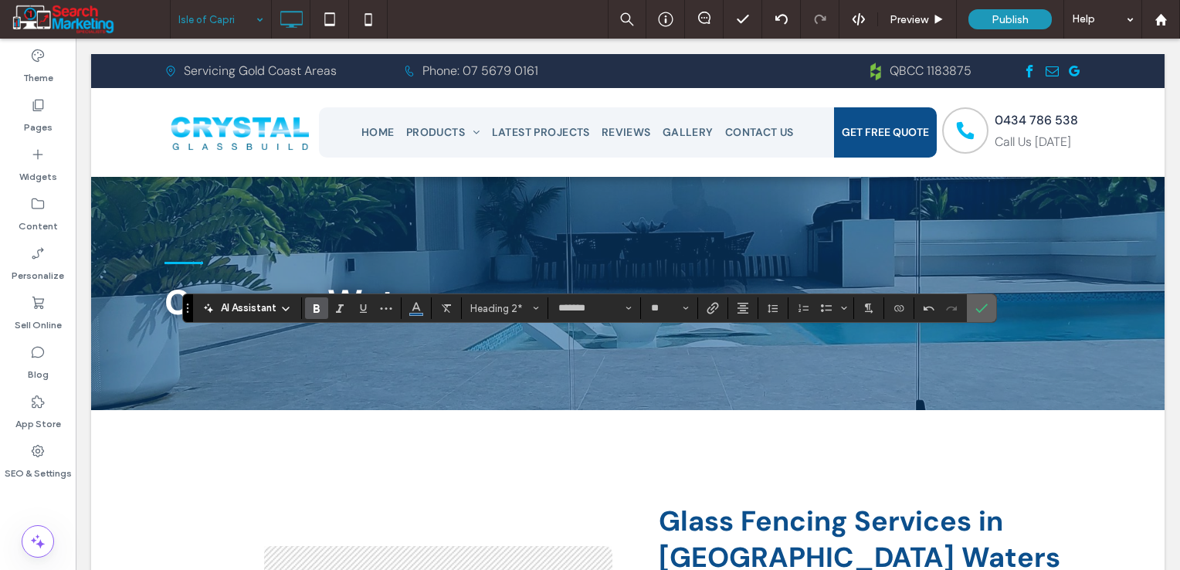
click at [976, 308] on icon "Confirm" at bounding box center [982, 308] width 12 height 12
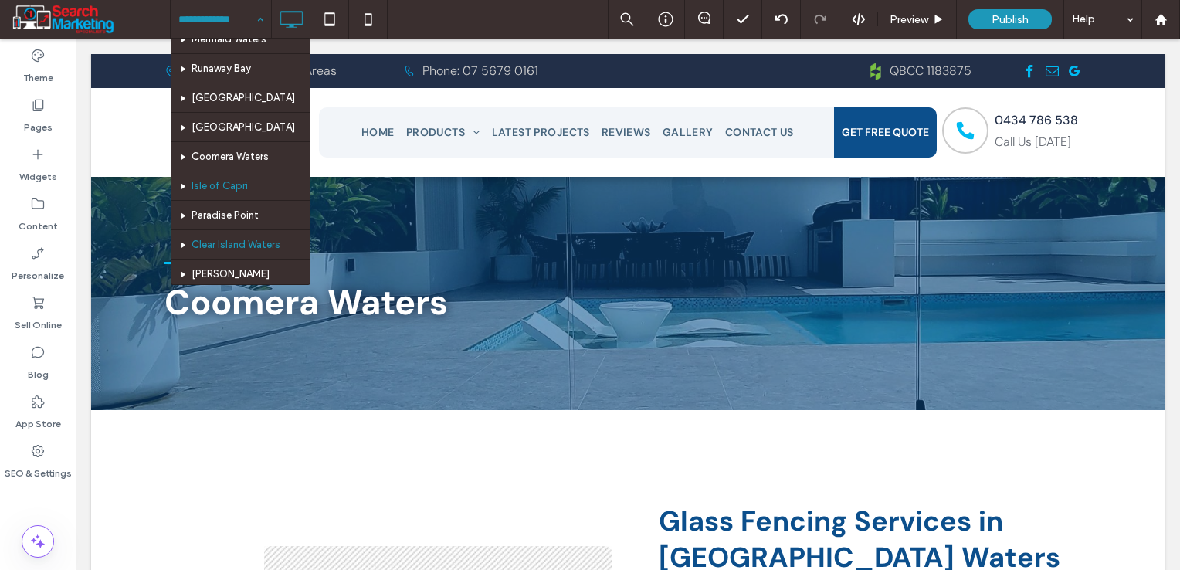
scroll to position [541, 0]
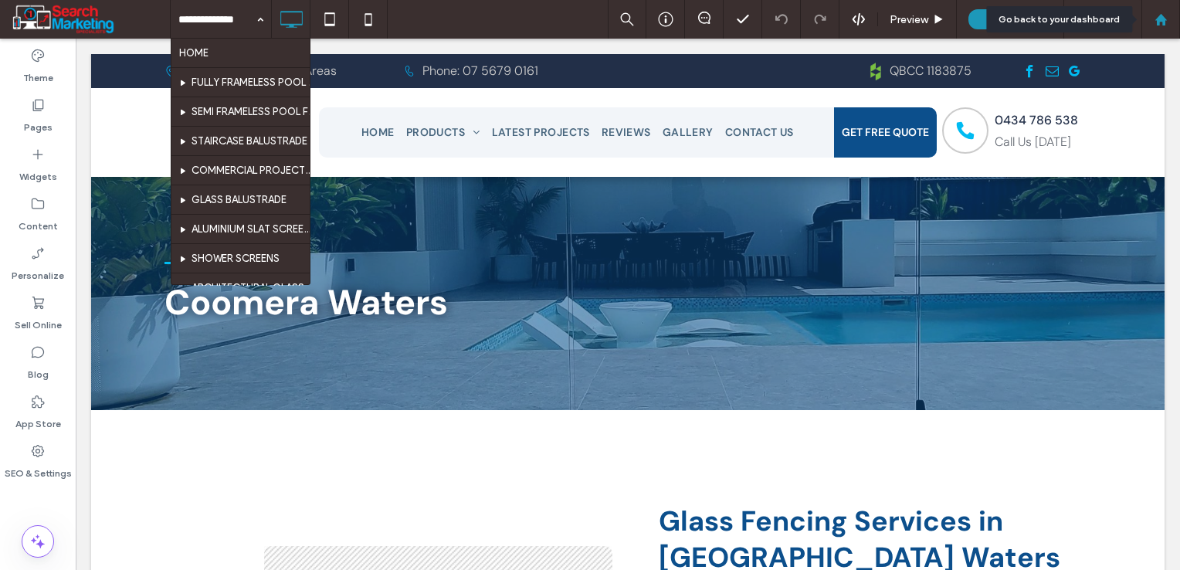
click at [1168, 19] on div at bounding box center [1160, 19] width 37 height 13
